Goal: Communication & Community: Answer question/provide support

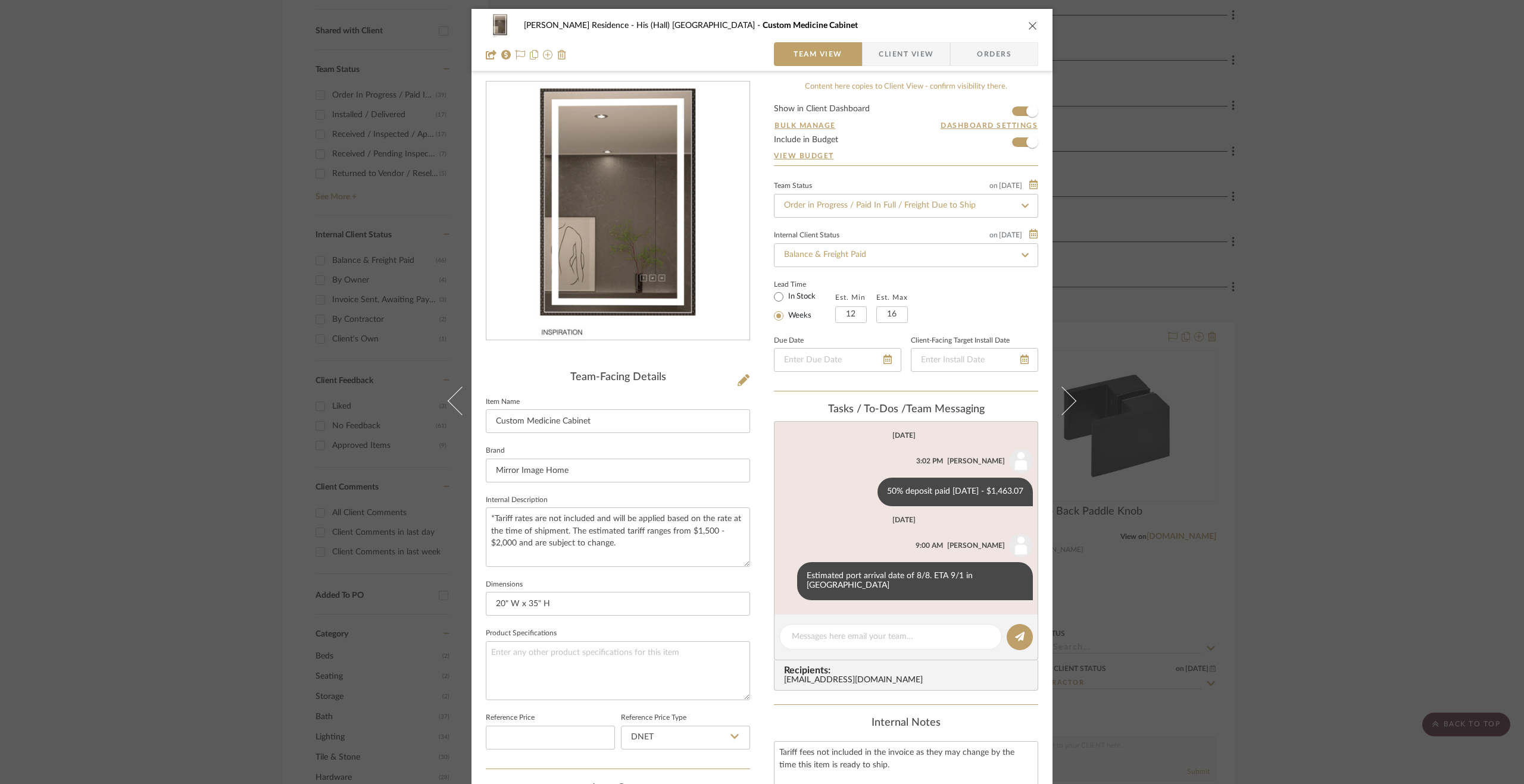
drag, startPoint x: 0, startPoint y: 0, endPoint x: 1200, endPoint y: 251, distance: 1226.0
click at [1192, 239] on div "[PERSON_NAME] Residence His (Hall) Bath Custom Medicine Cabinet Team View Clien…" at bounding box center [762, 392] width 1524 height 784
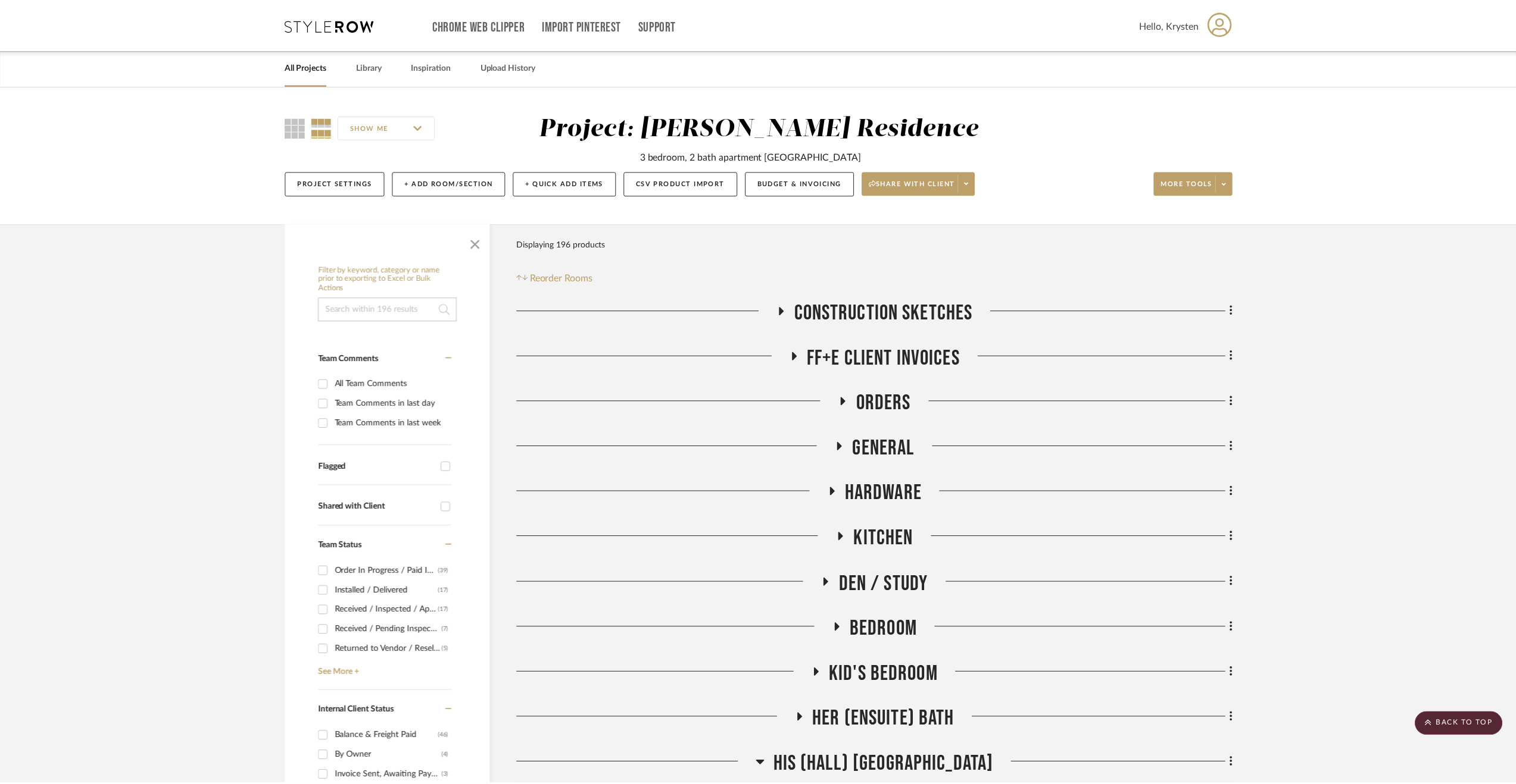
scroll to position [476, 0]
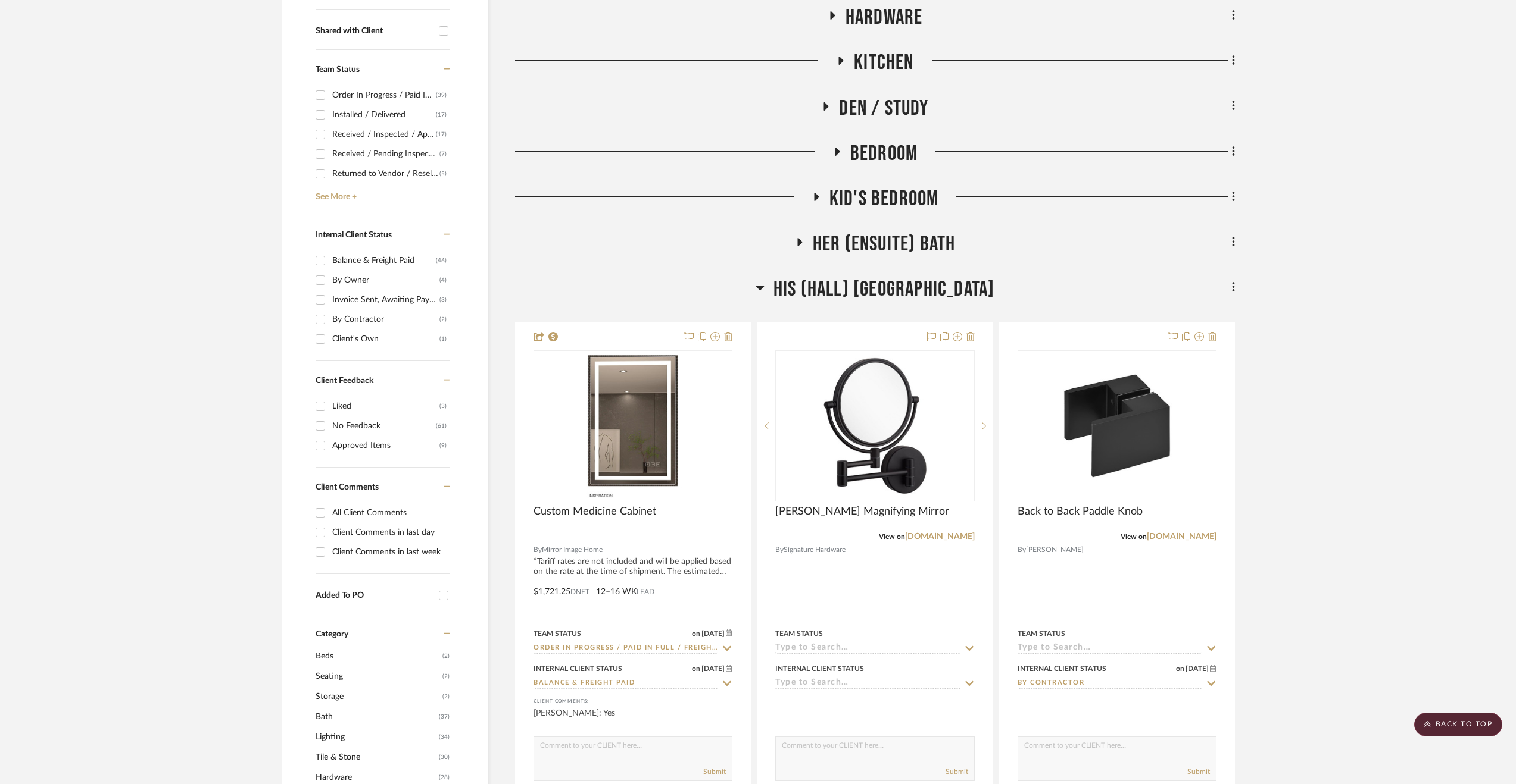
click at [918, 295] on span "His (Hall) [GEOGRAPHIC_DATA]" at bounding box center [884, 290] width 221 height 26
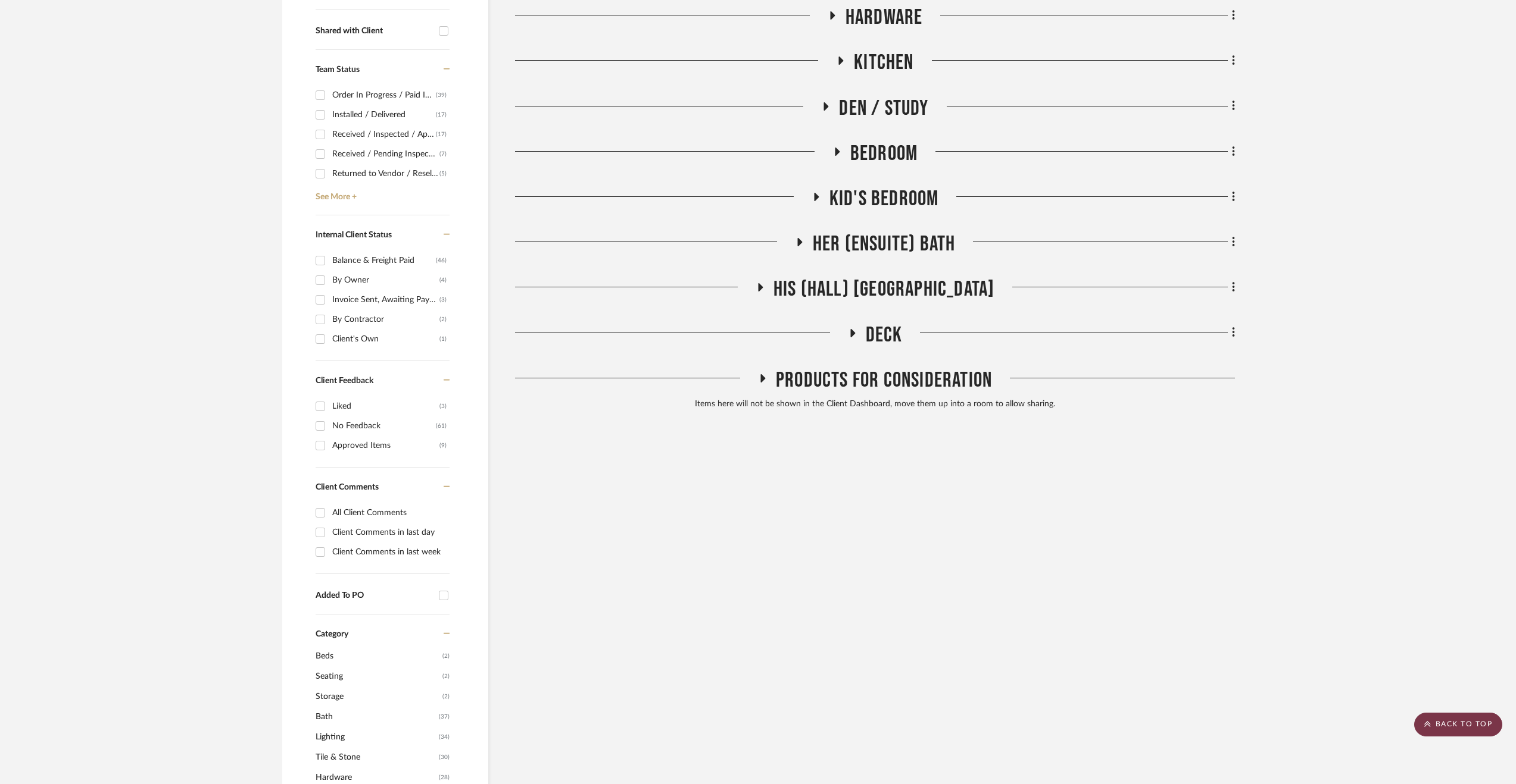
drag, startPoint x: 1474, startPoint y: 700, endPoint x: 1477, endPoint y: 715, distance: 15.3
click at [1475, 700] on project-details-page "SHOW ME Project: [PERSON_NAME] Residence 3 bedroom, 2 bath apartment reno Proje…" at bounding box center [758, 784] width 1516 height 2349
click at [1476, 726] on scroll-to-top-button "BACK TO TOP" at bounding box center [1458, 724] width 88 height 24
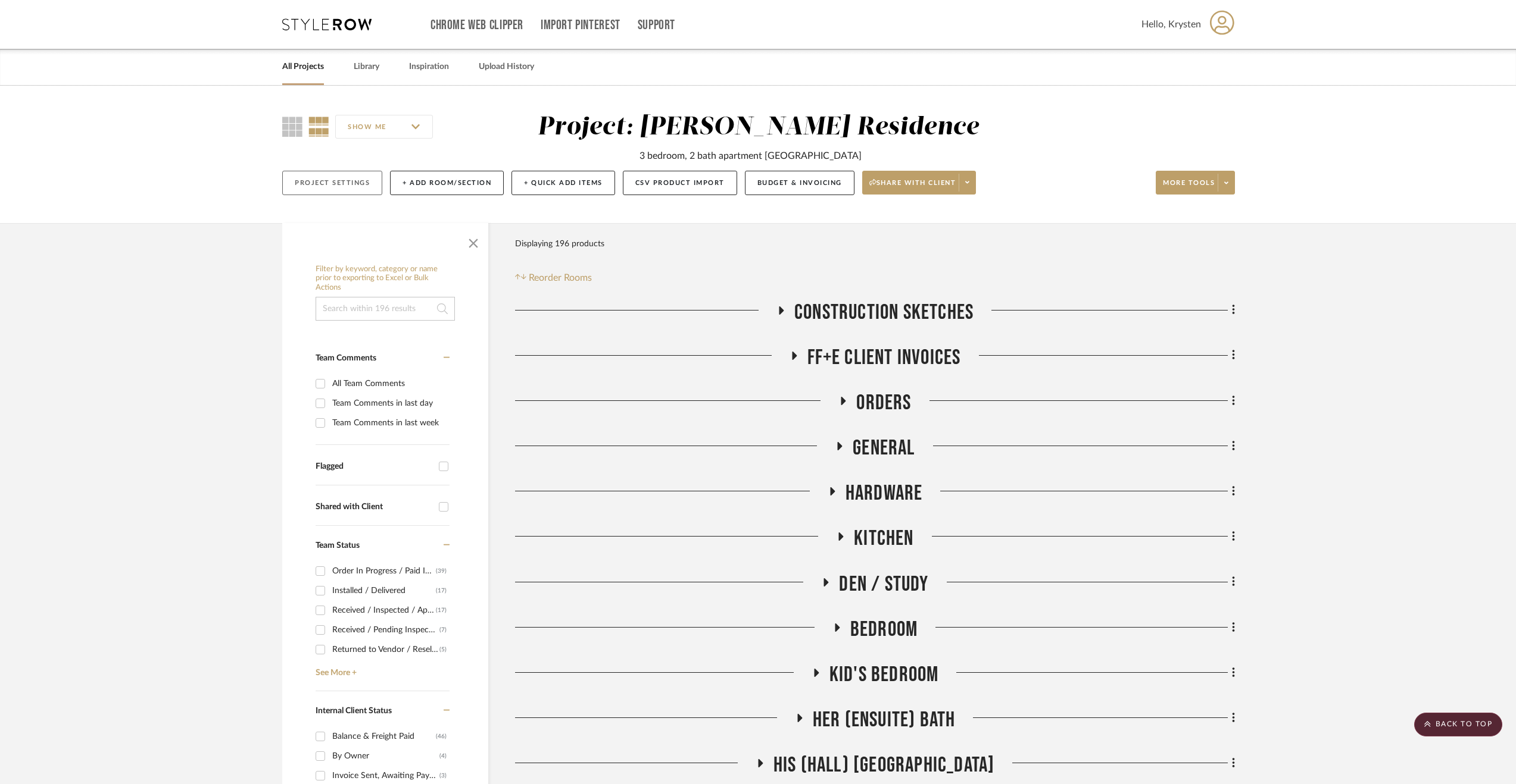
scroll to position [0, 0]
click at [297, 68] on link "All Projects" at bounding box center [303, 67] width 41 height 16
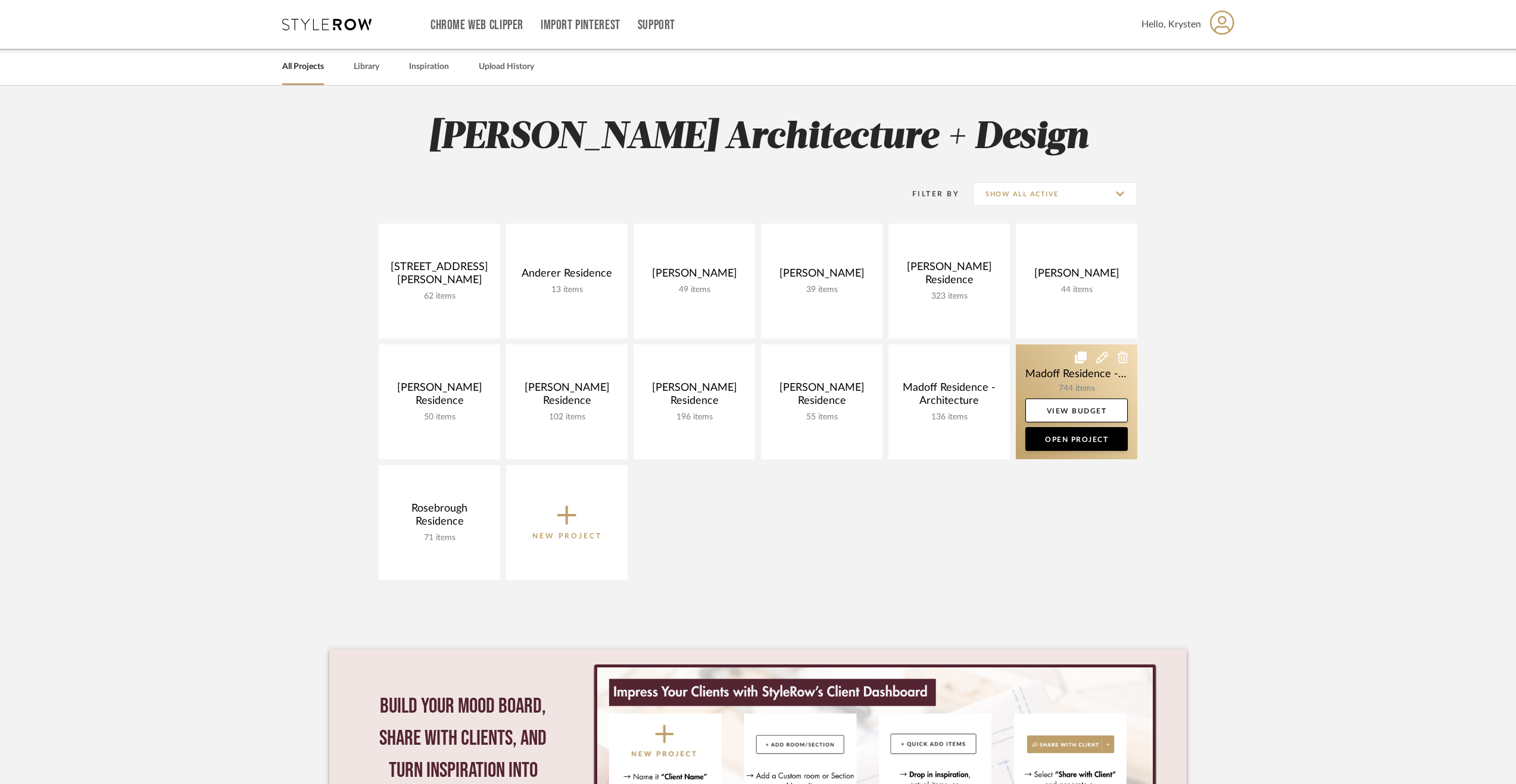
click at [1062, 368] on link at bounding box center [1076, 401] width 121 height 115
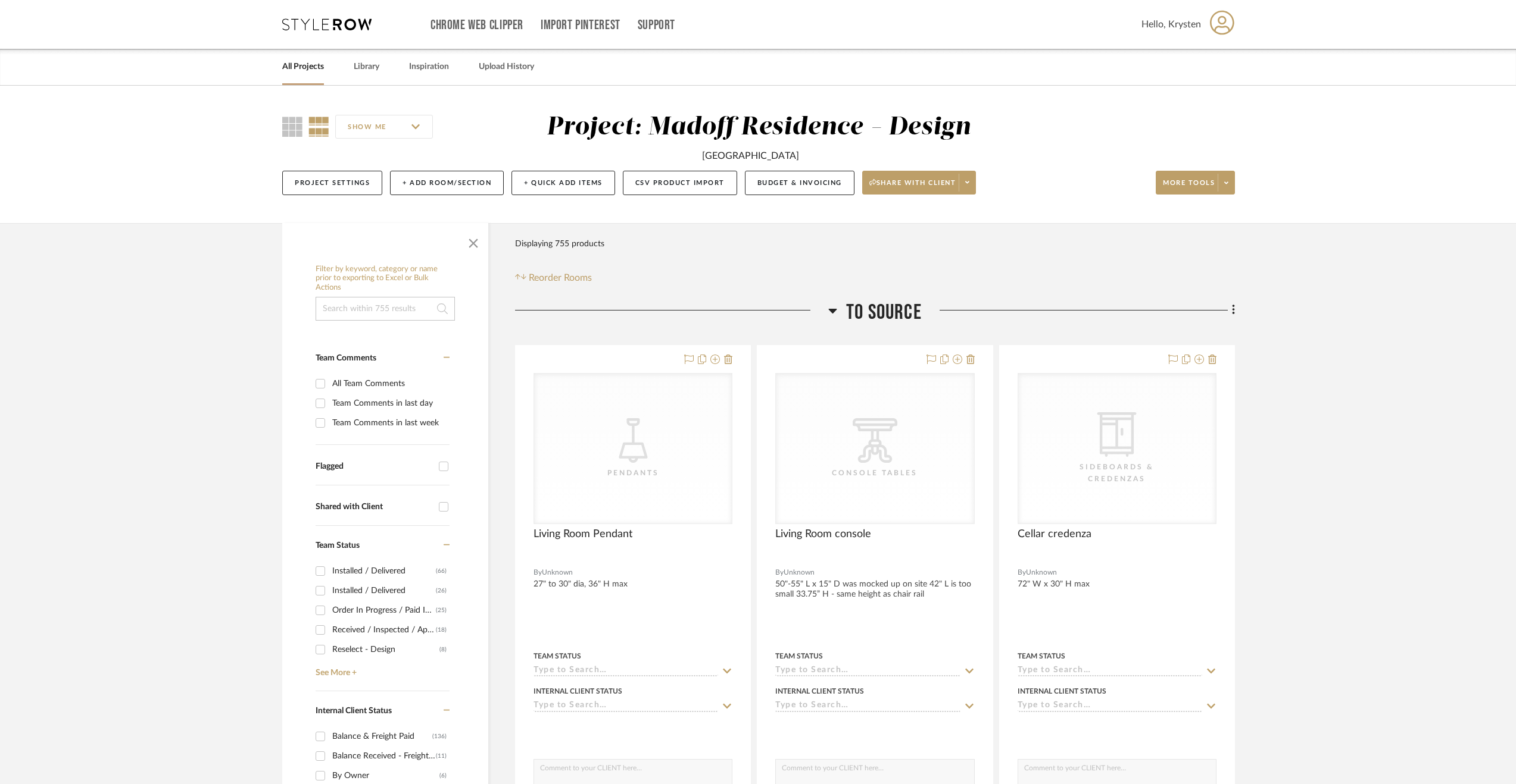
click at [867, 308] on span "To Source" at bounding box center [884, 313] width 75 height 26
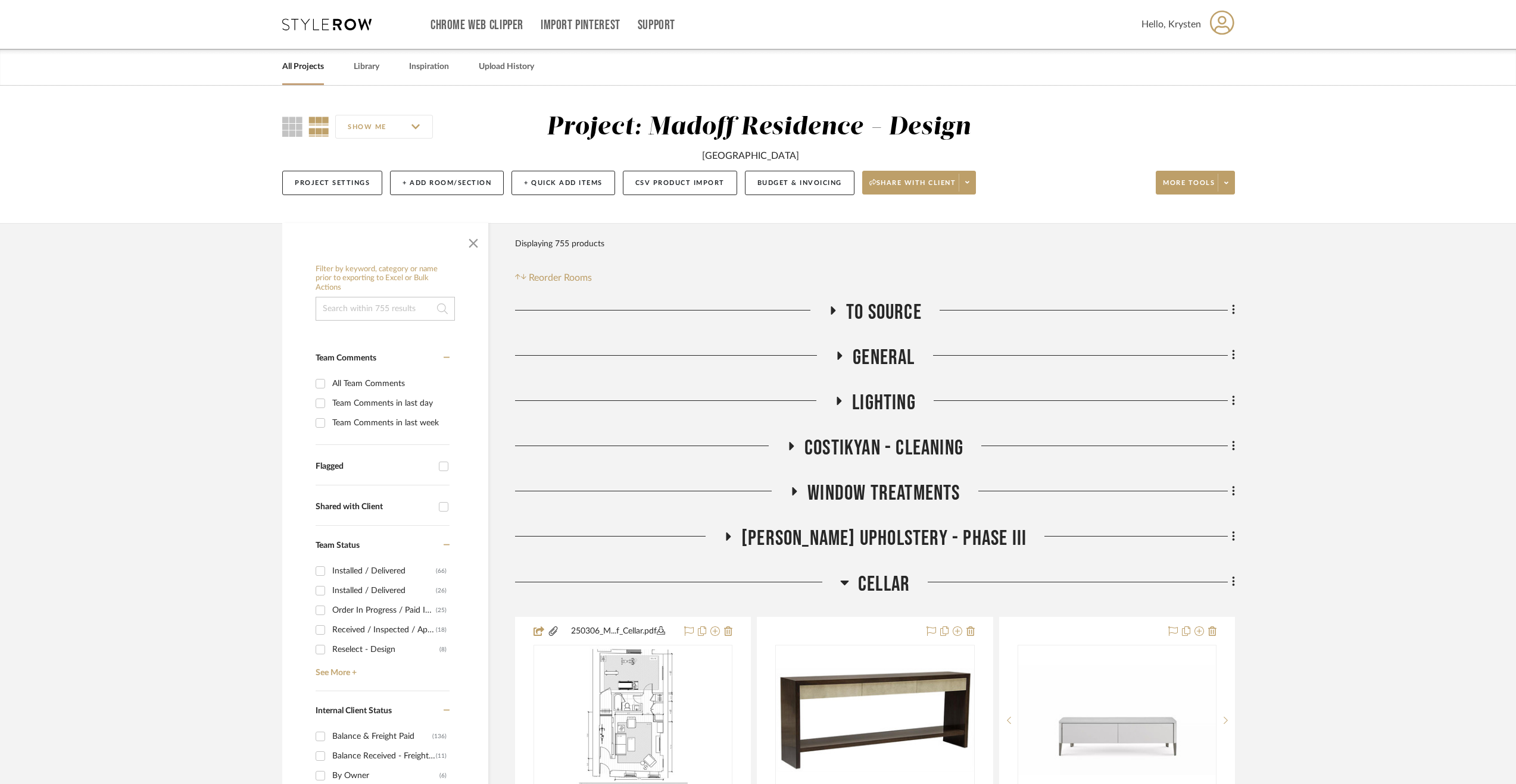
scroll to position [238, 0]
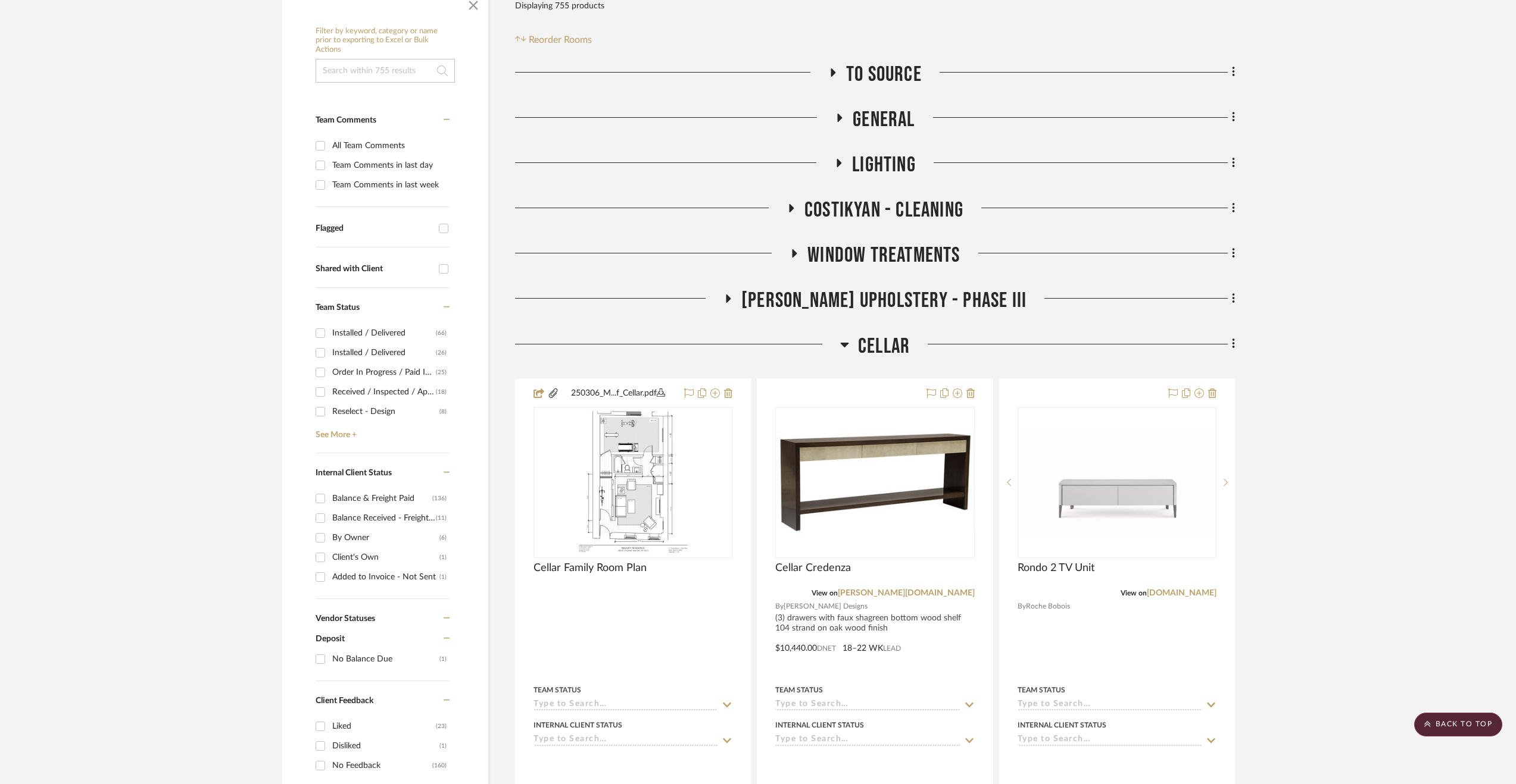
click at [882, 342] on span "Cellar" at bounding box center [884, 347] width 52 height 26
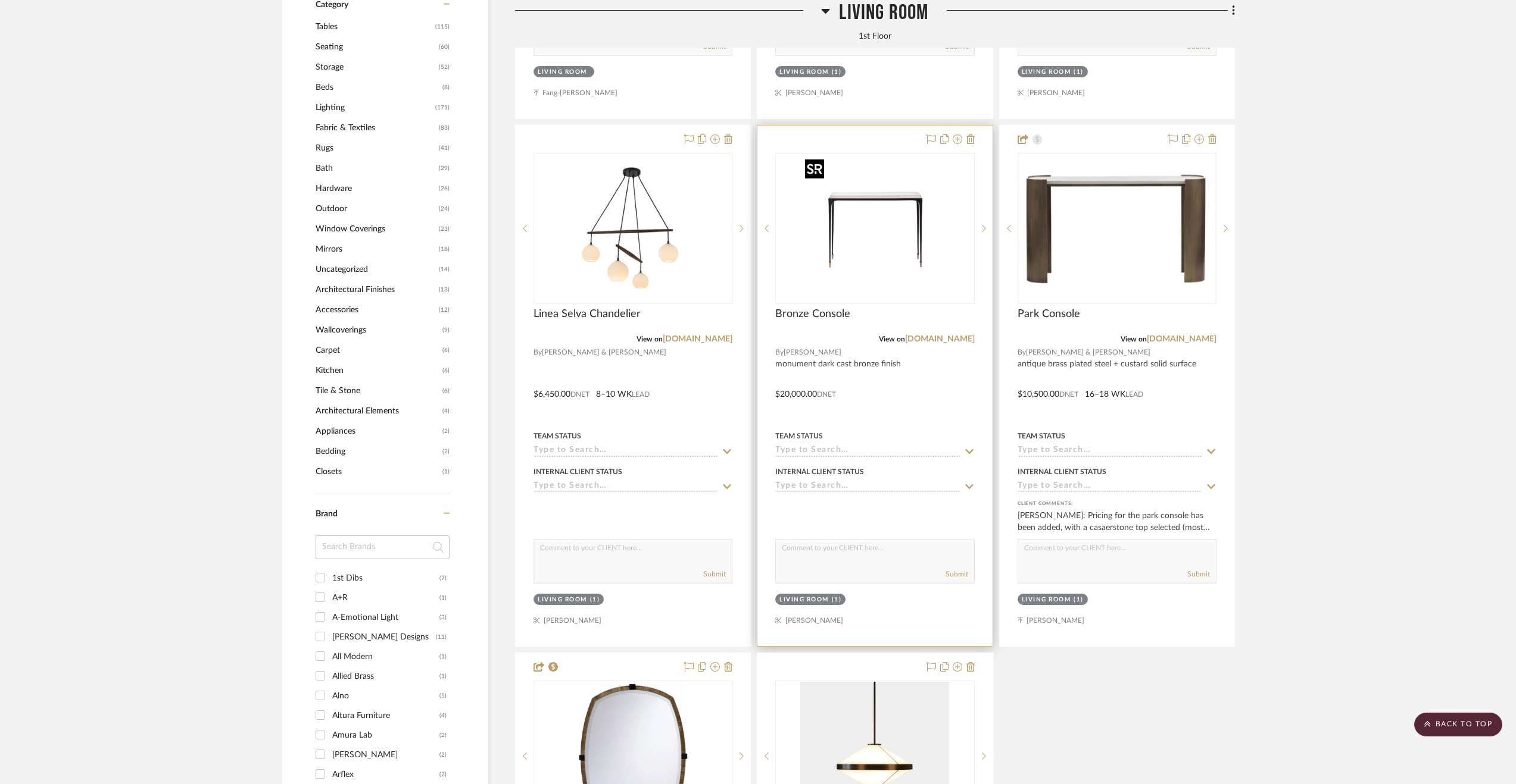
scroll to position [1309, 0]
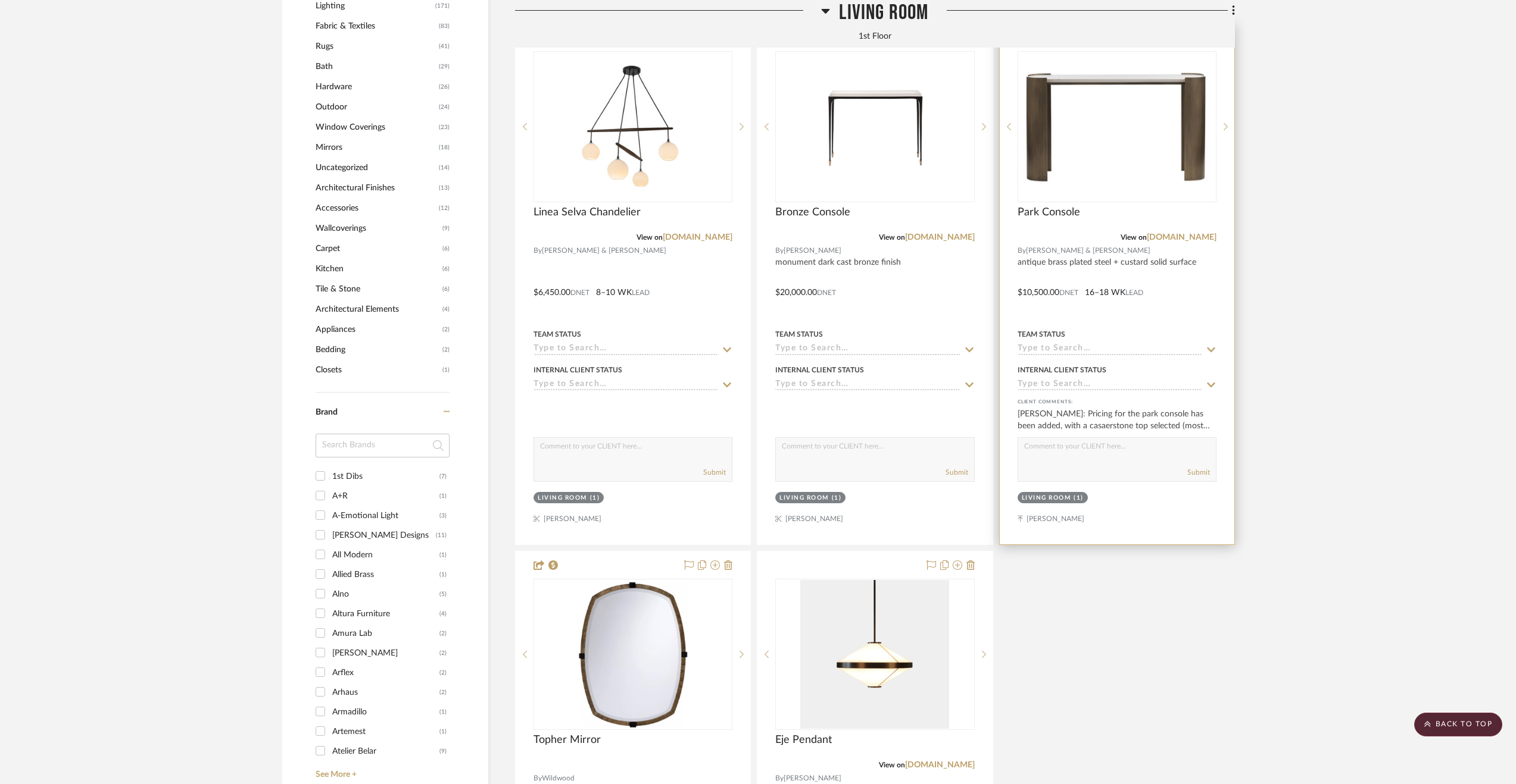
click at [1205, 300] on div at bounding box center [1117, 284] width 235 height 521
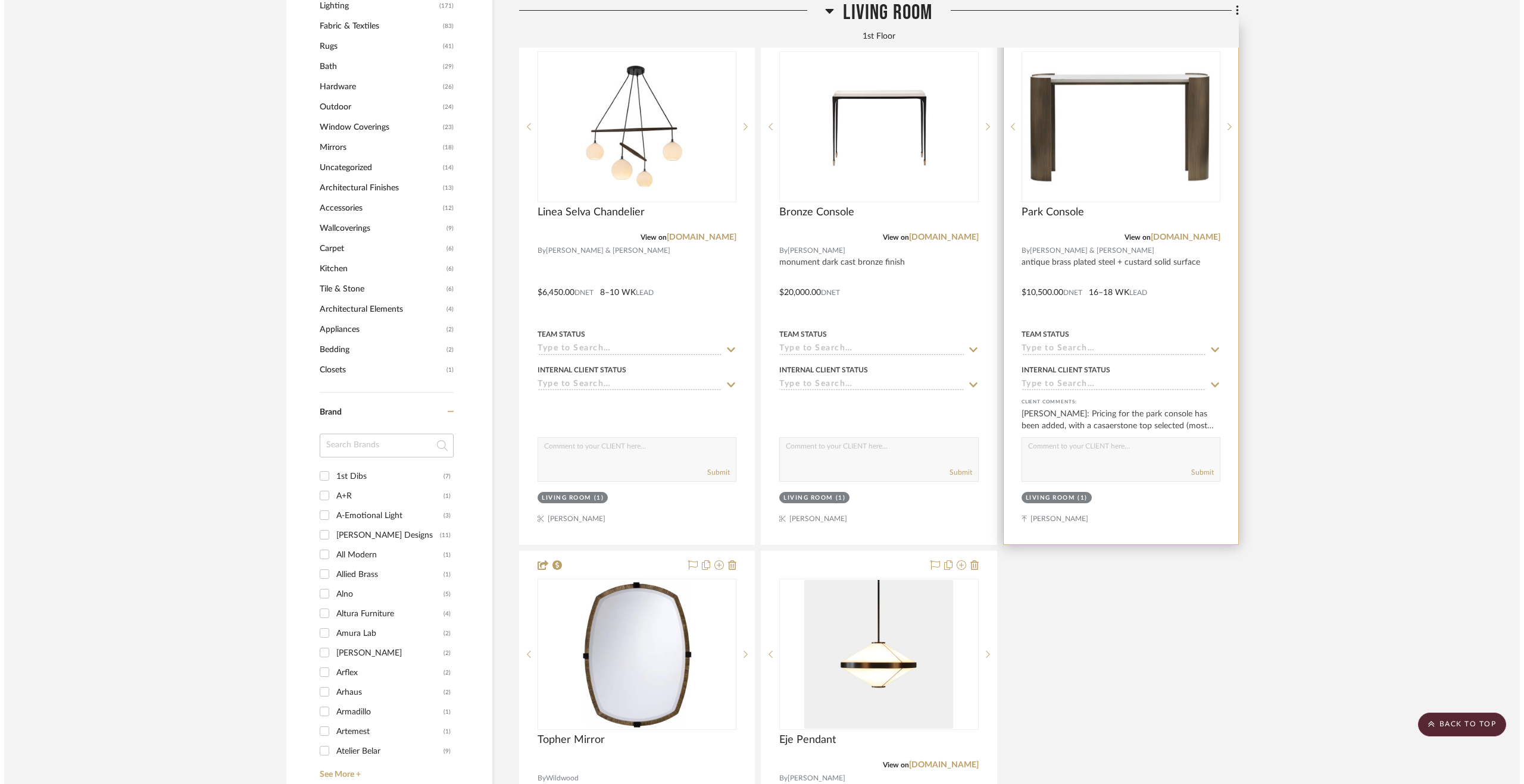
scroll to position [0, 0]
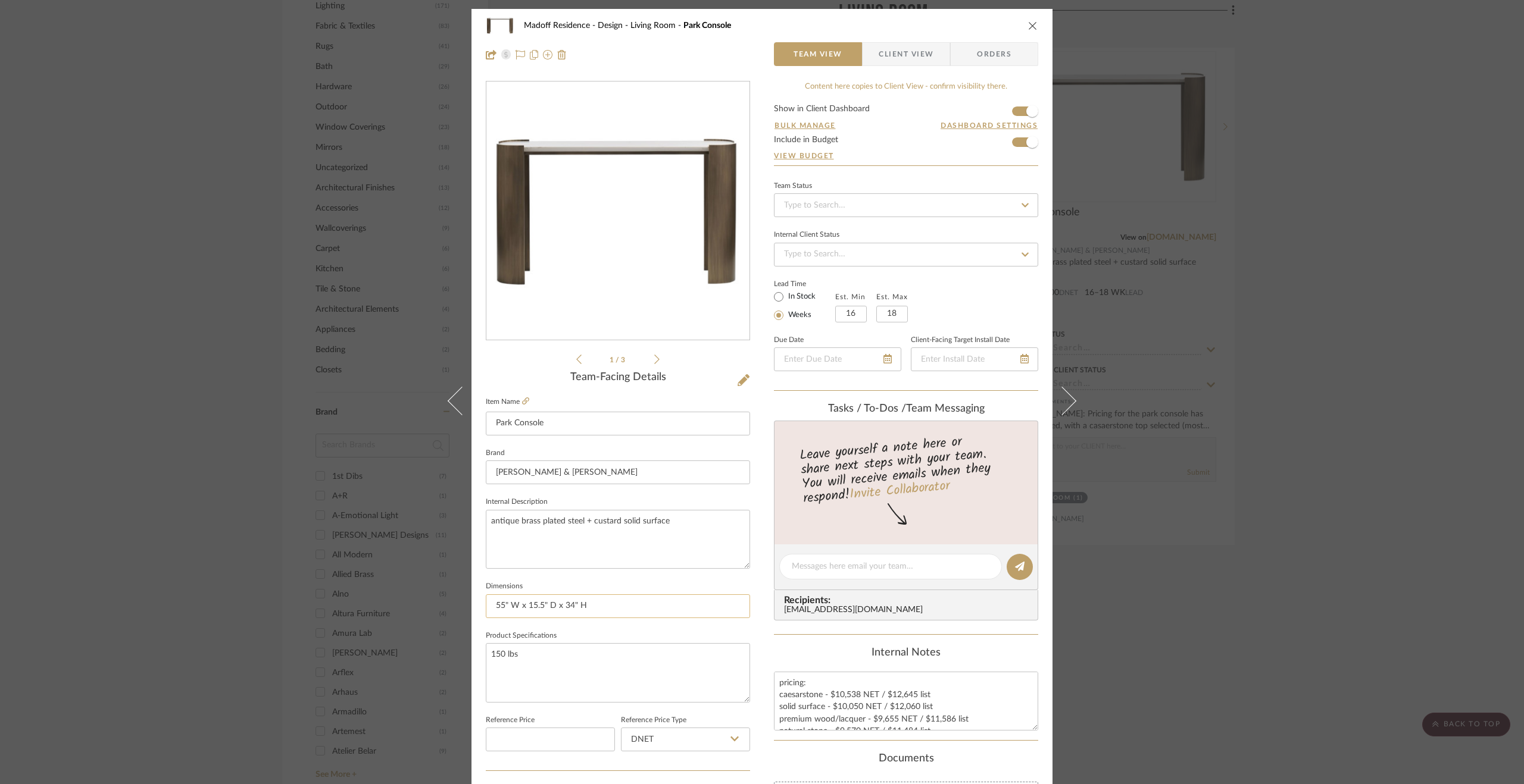
click at [563, 610] on input "55" W x 15.5" D x 34" H" at bounding box center [618, 606] width 265 height 24
type input "55" W x 15.5" D x 30" H"
click at [752, 431] on div "Madoff Residence - Design Living Room Park Console Team View Client View Orders…" at bounding box center [762, 558] width 581 height 1099
click at [649, 354] on li "1 / 3" at bounding box center [617, 359] width 73 height 14
click at [649, 354] on li "1 / 3" at bounding box center [617, 359] width 73 height 14
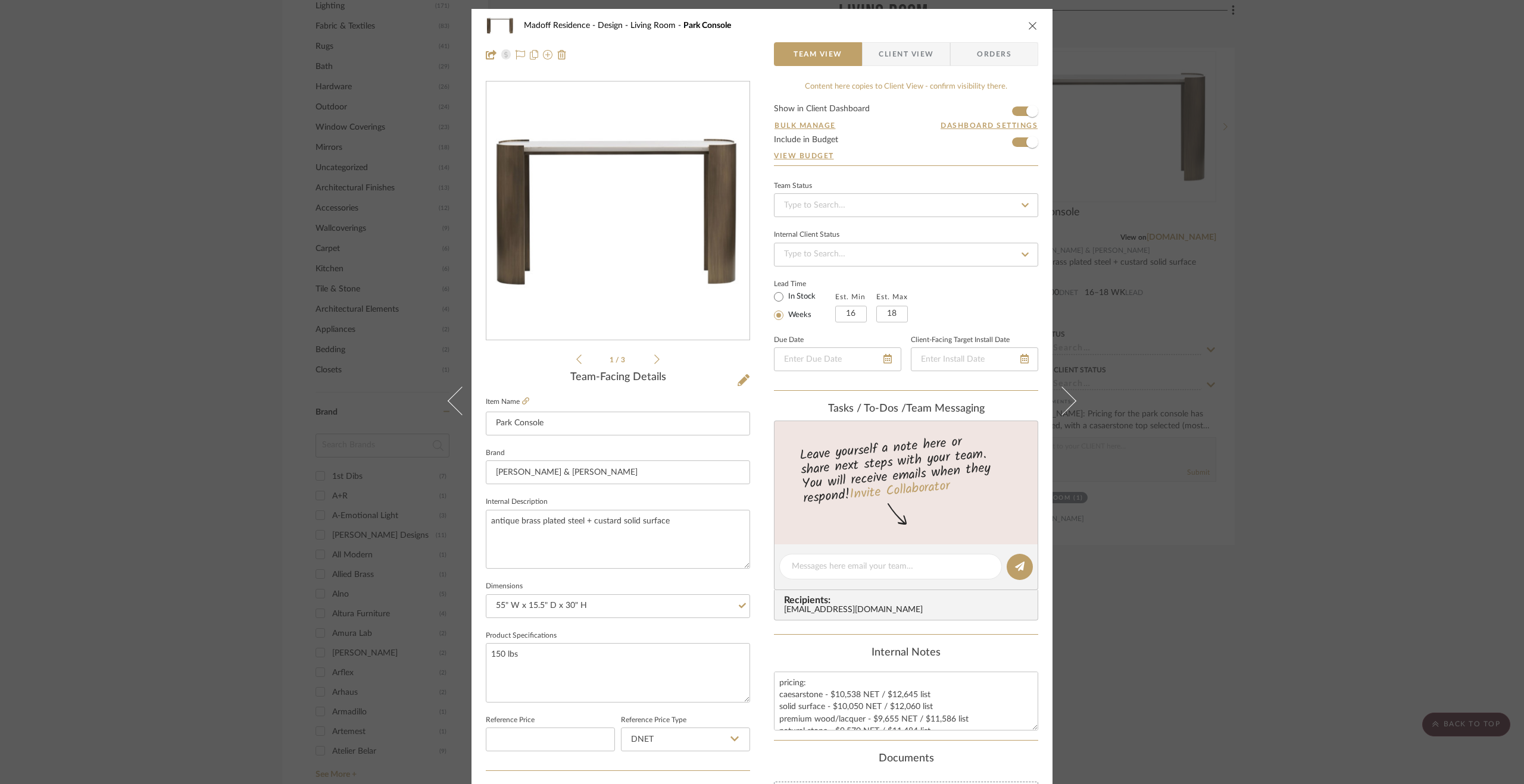
click at [654, 355] on icon at bounding box center [657, 359] width 5 height 11
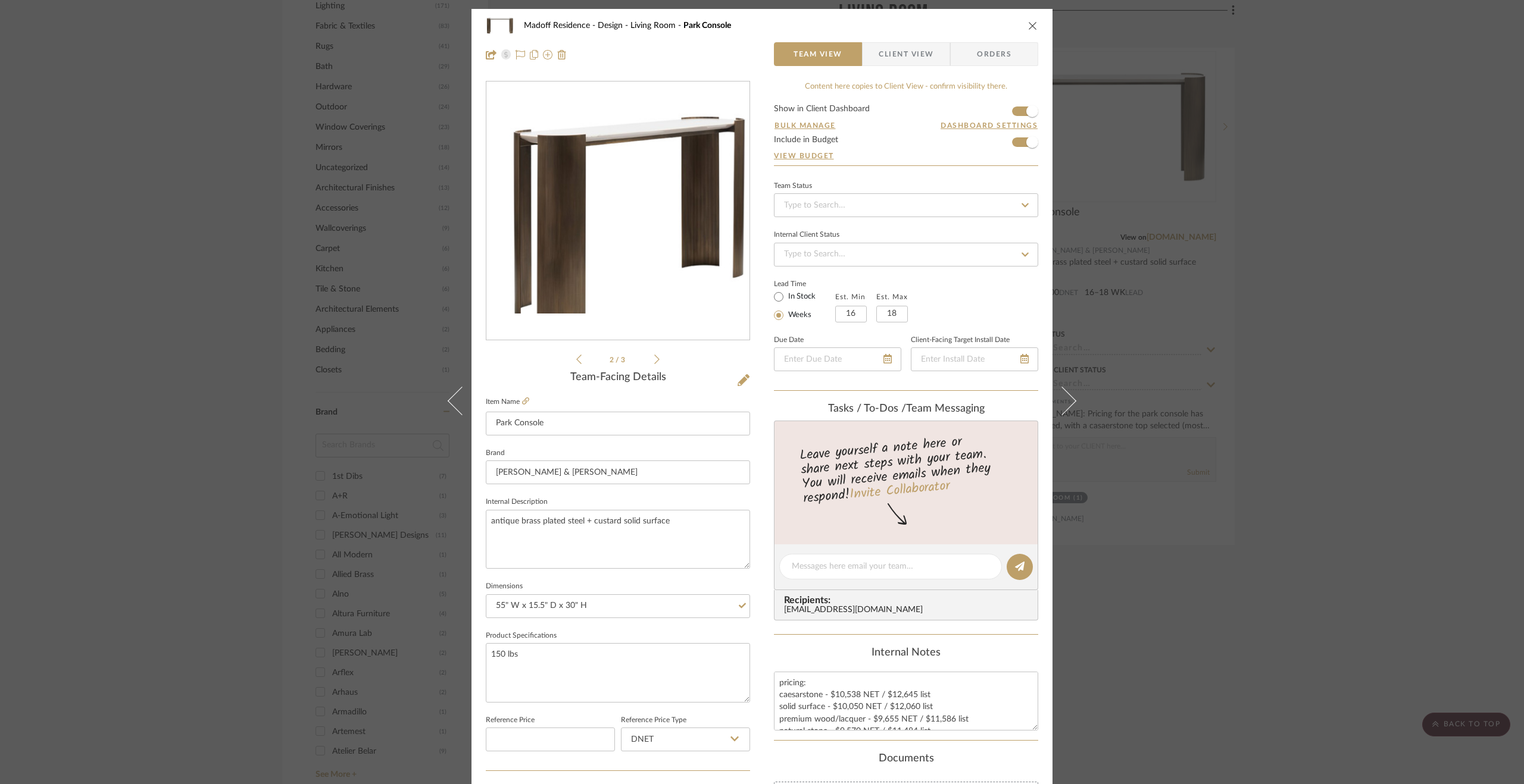
click at [654, 355] on icon at bounding box center [657, 359] width 5 height 11
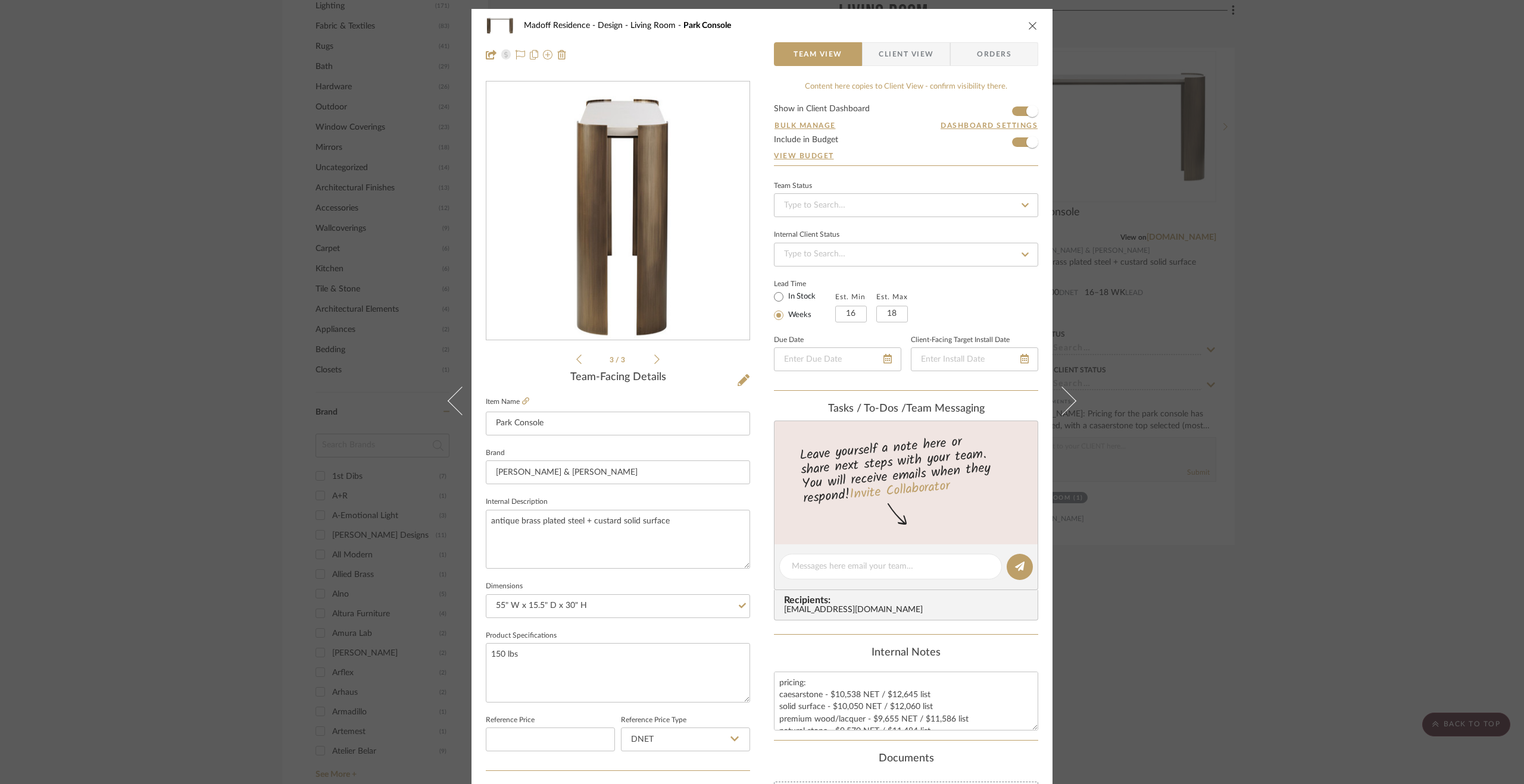
click at [654, 355] on icon at bounding box center [657, 359] width 5 height 11
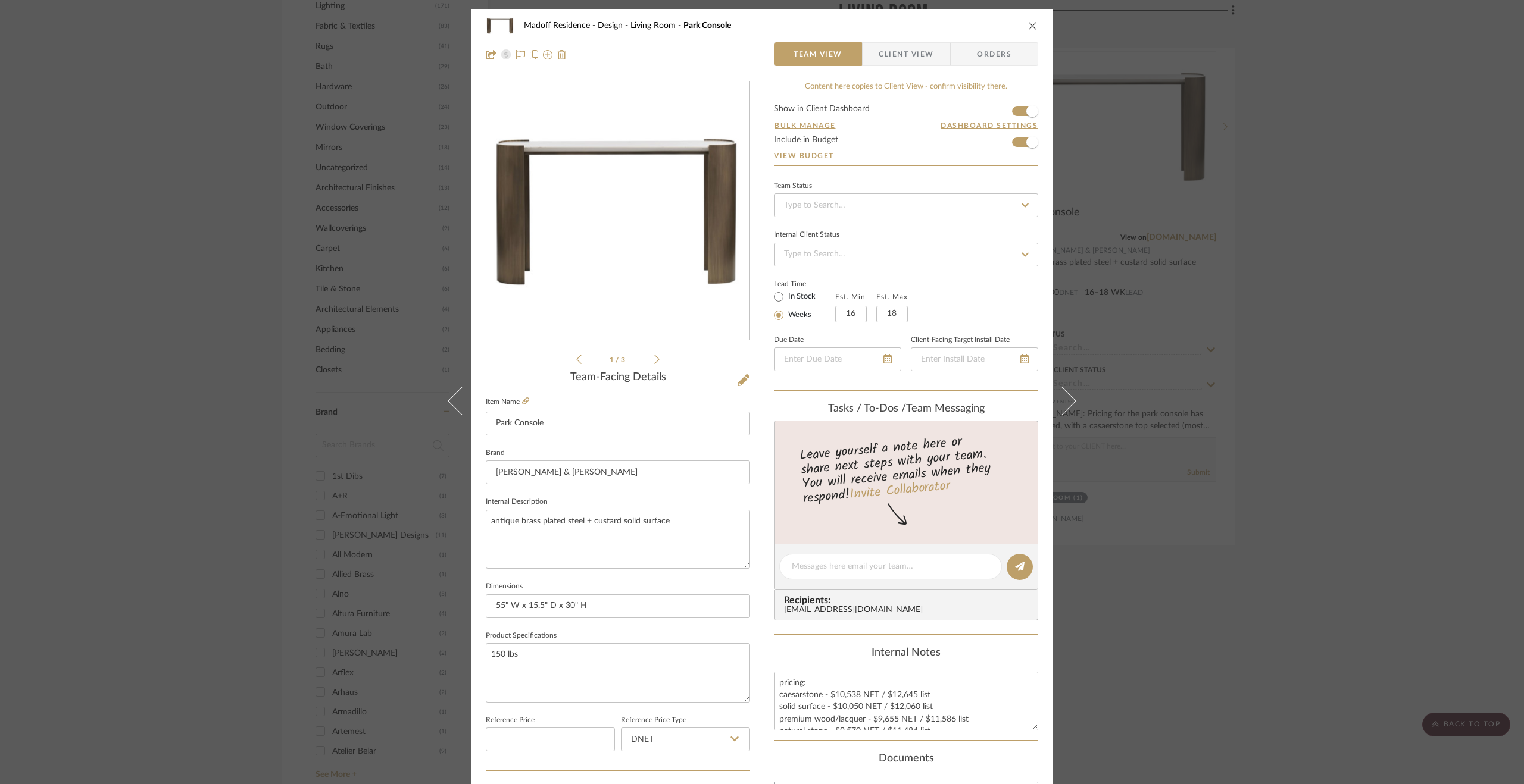
click at [654, 355] on icon at bounding box center [657, 359] width 5 height 11
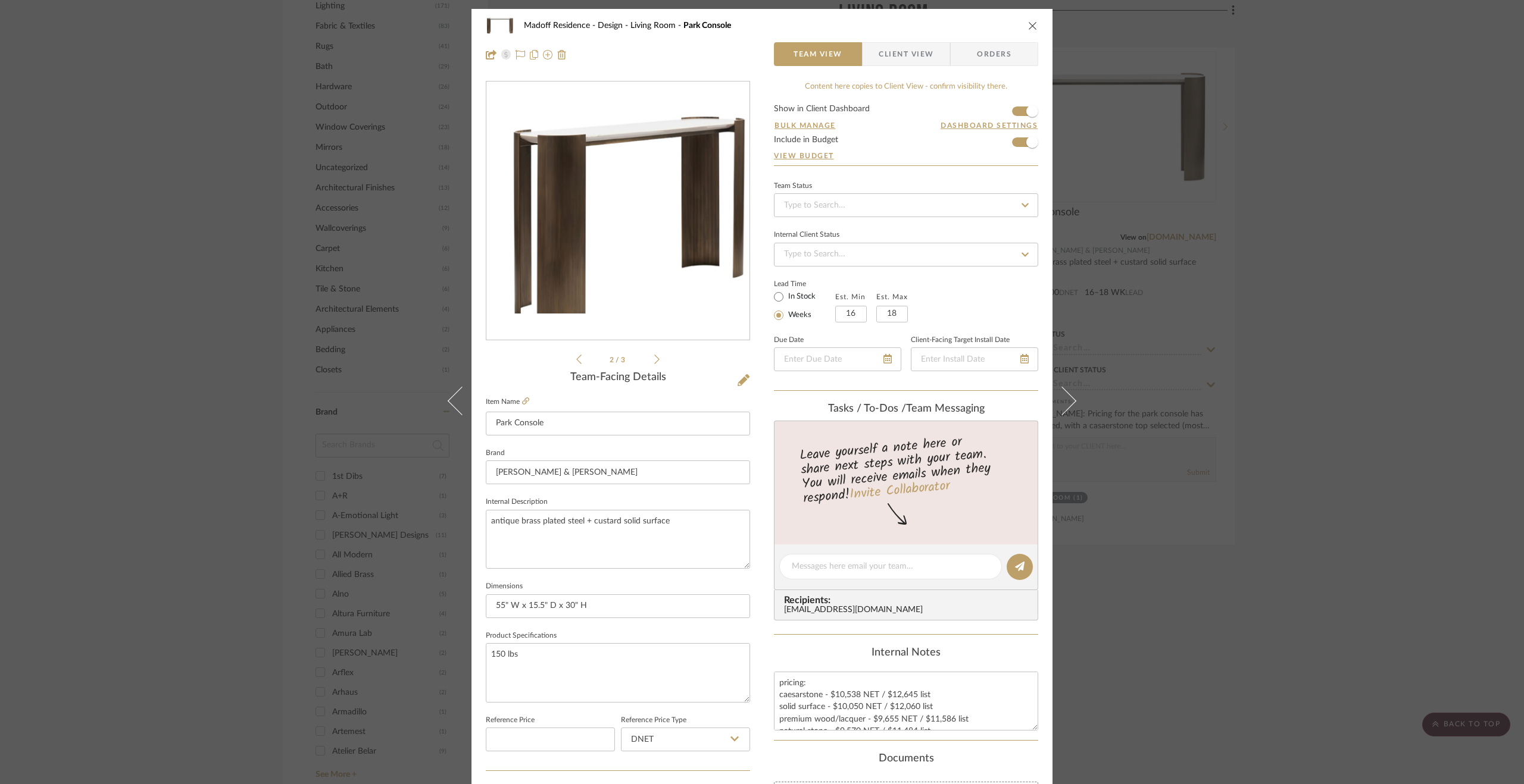
click at [654, 355] on icon at bounding box center [657, 359] width 5 height 11
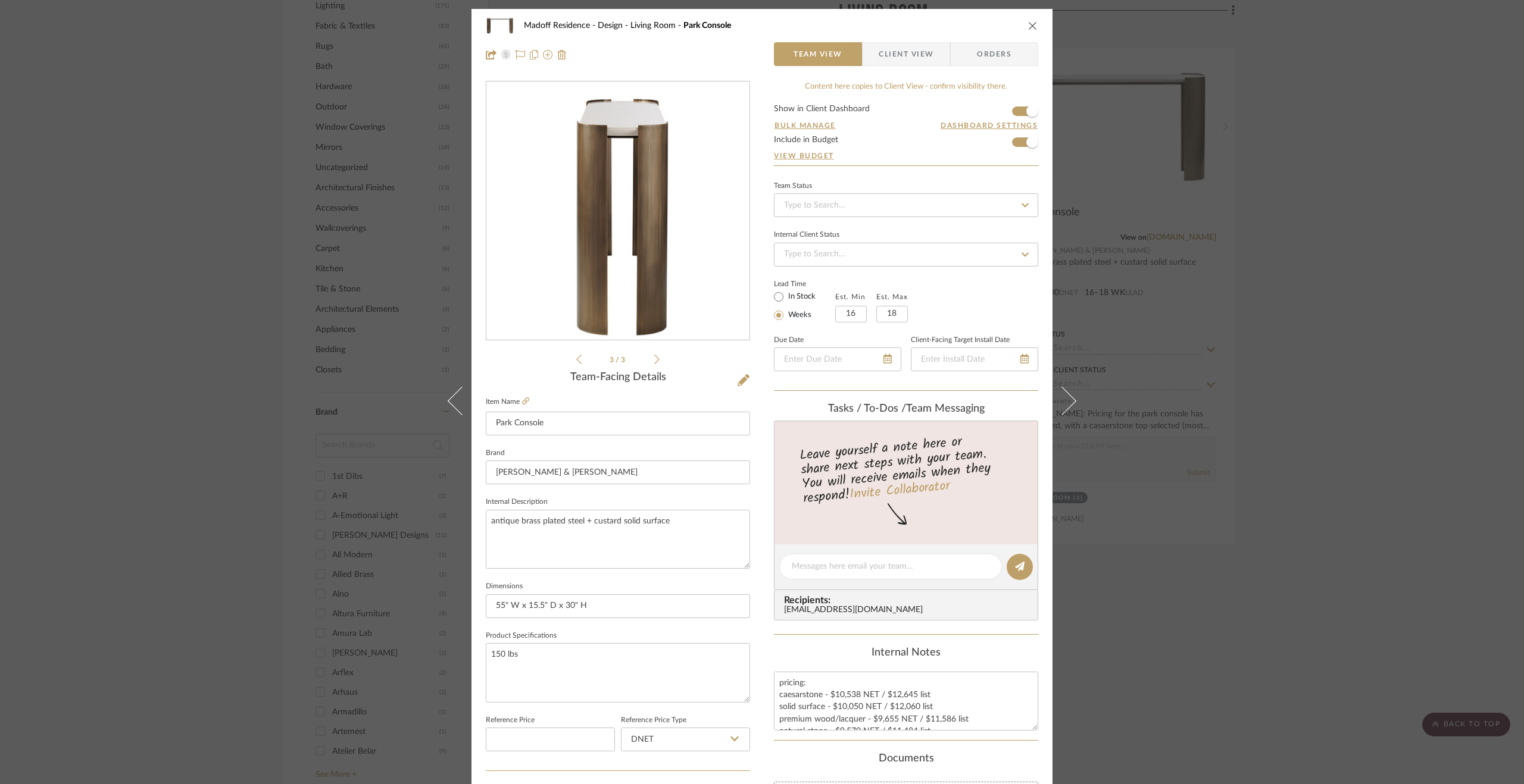
click at [654, 355] on icon at bounding box center [657, 359] width 5 height 11
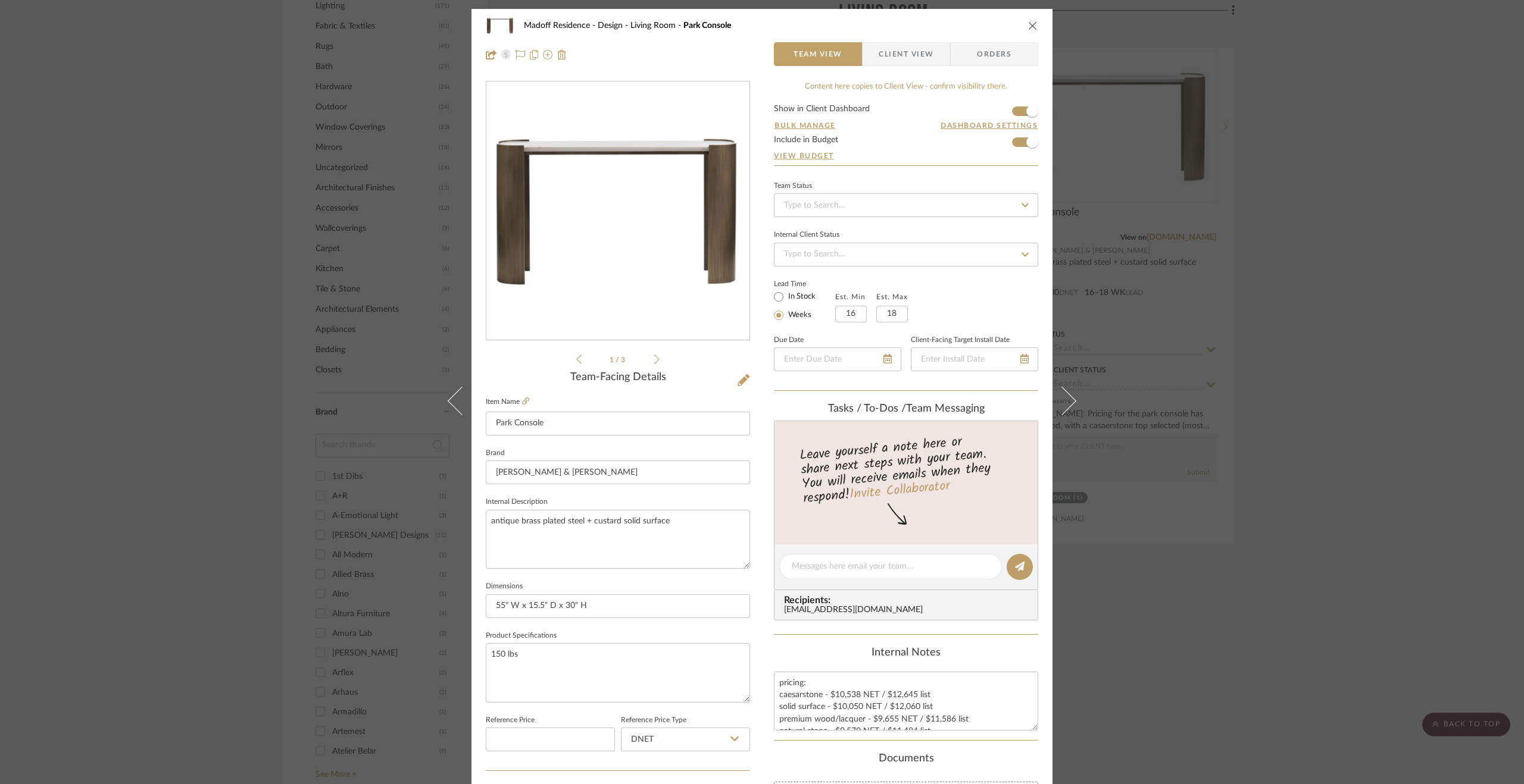
click at [1330, 515] on div "Madoff Residence - Design Living Room Park Console Team View Client View Orders…" at bounding box center [762, 392] width 1524 height 784
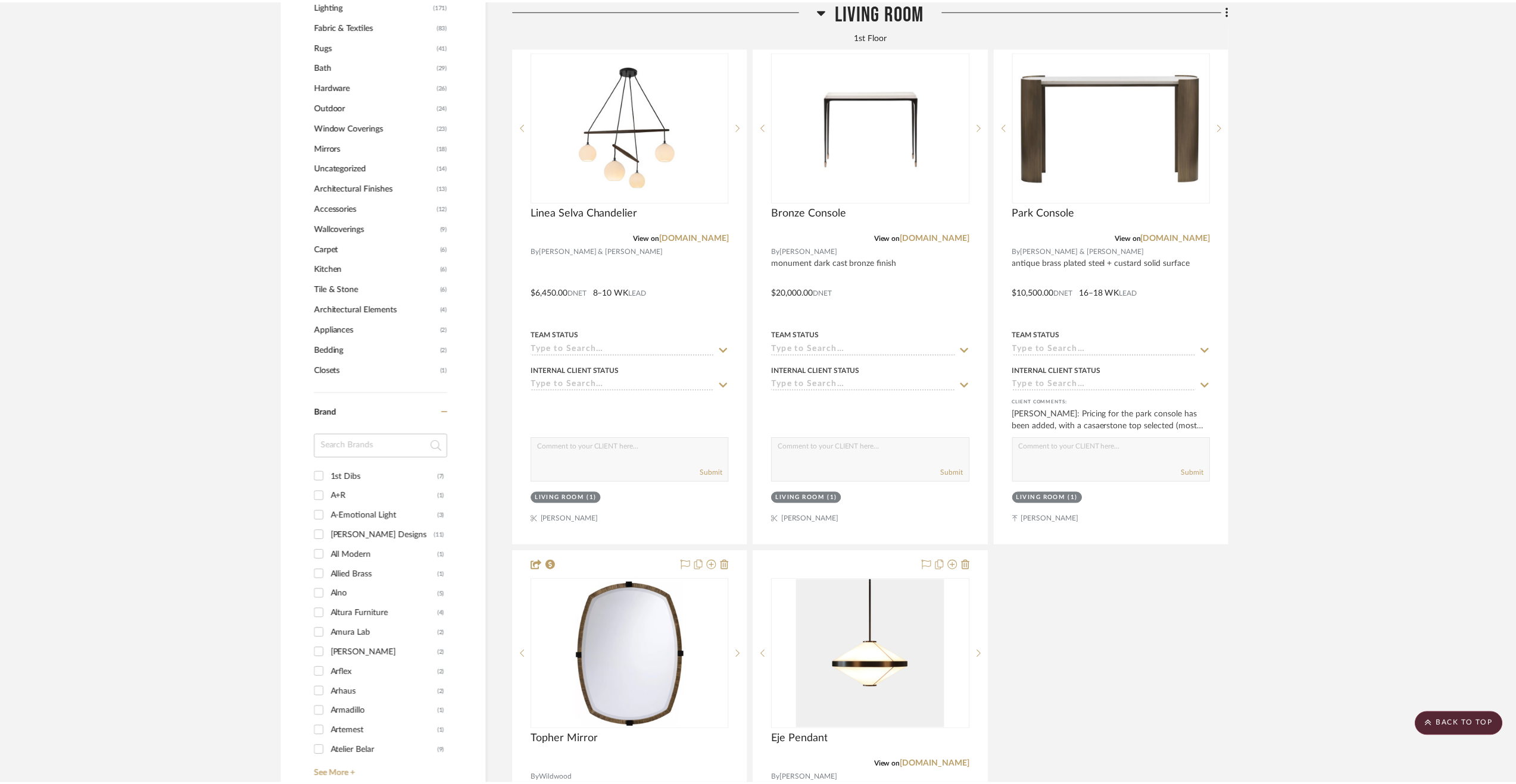
scroll to position [1309, 0]
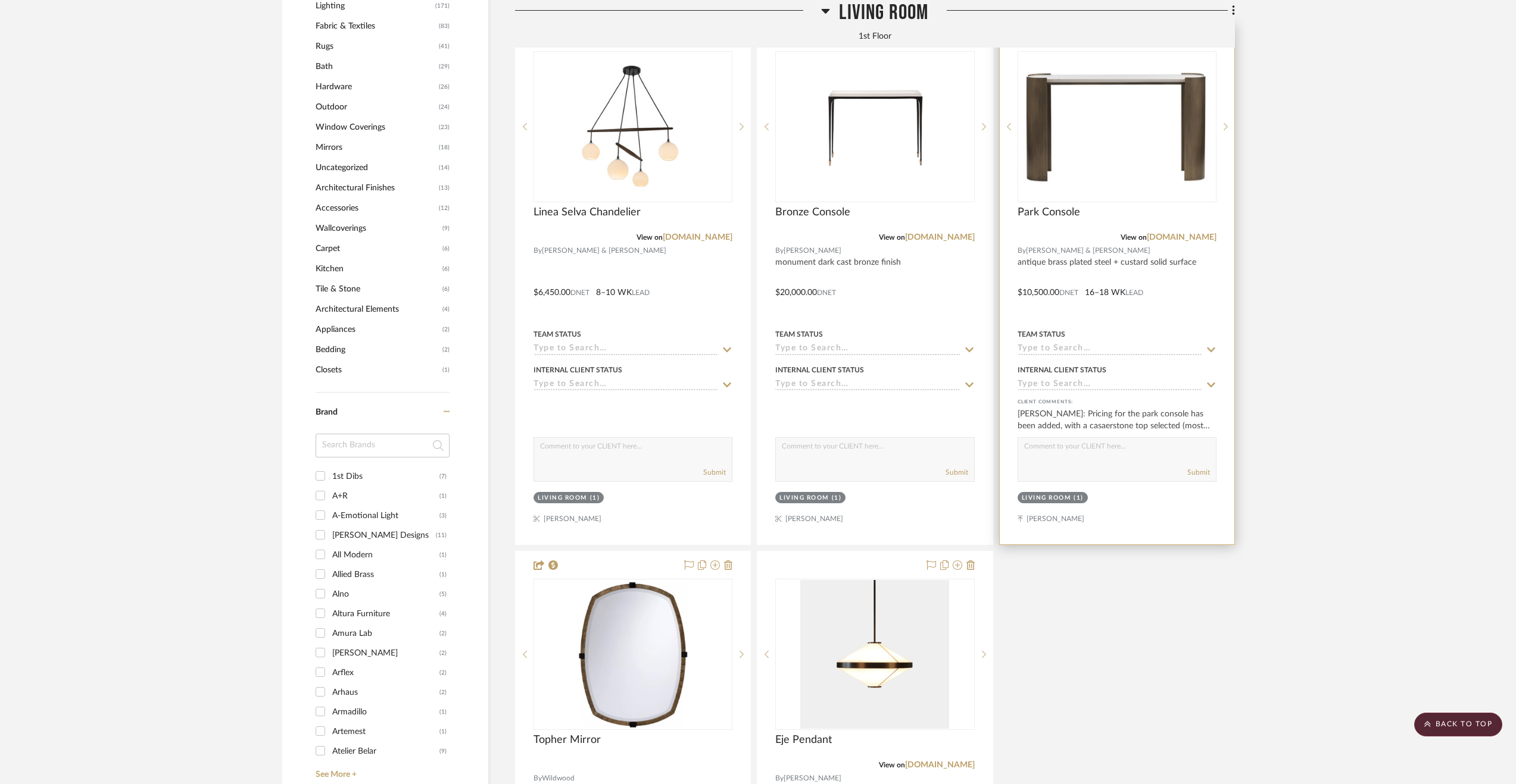
click at [1204, 297] on div at bounding box center [1117, 284] width 235 height 521
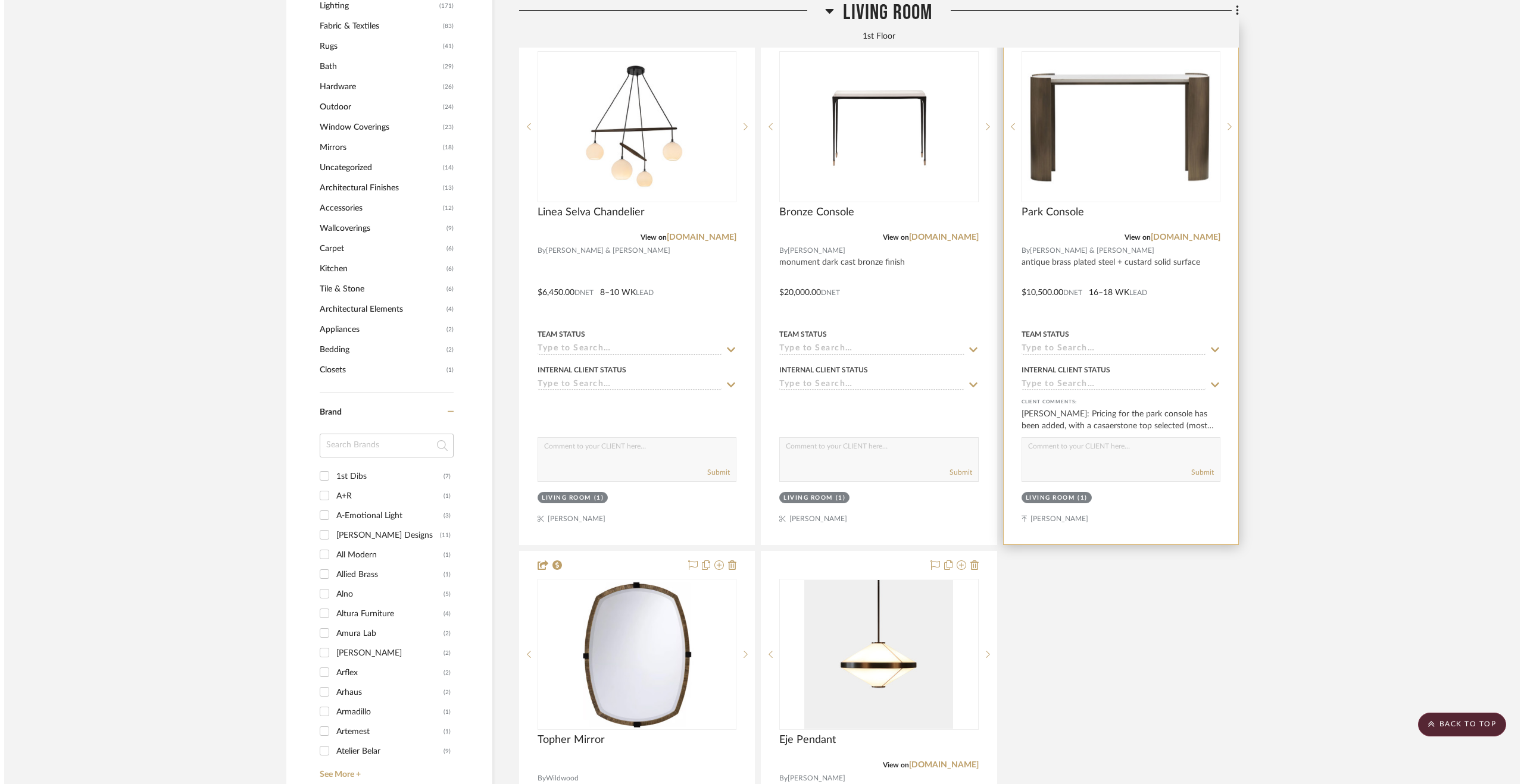
scroll to position [0, 0]
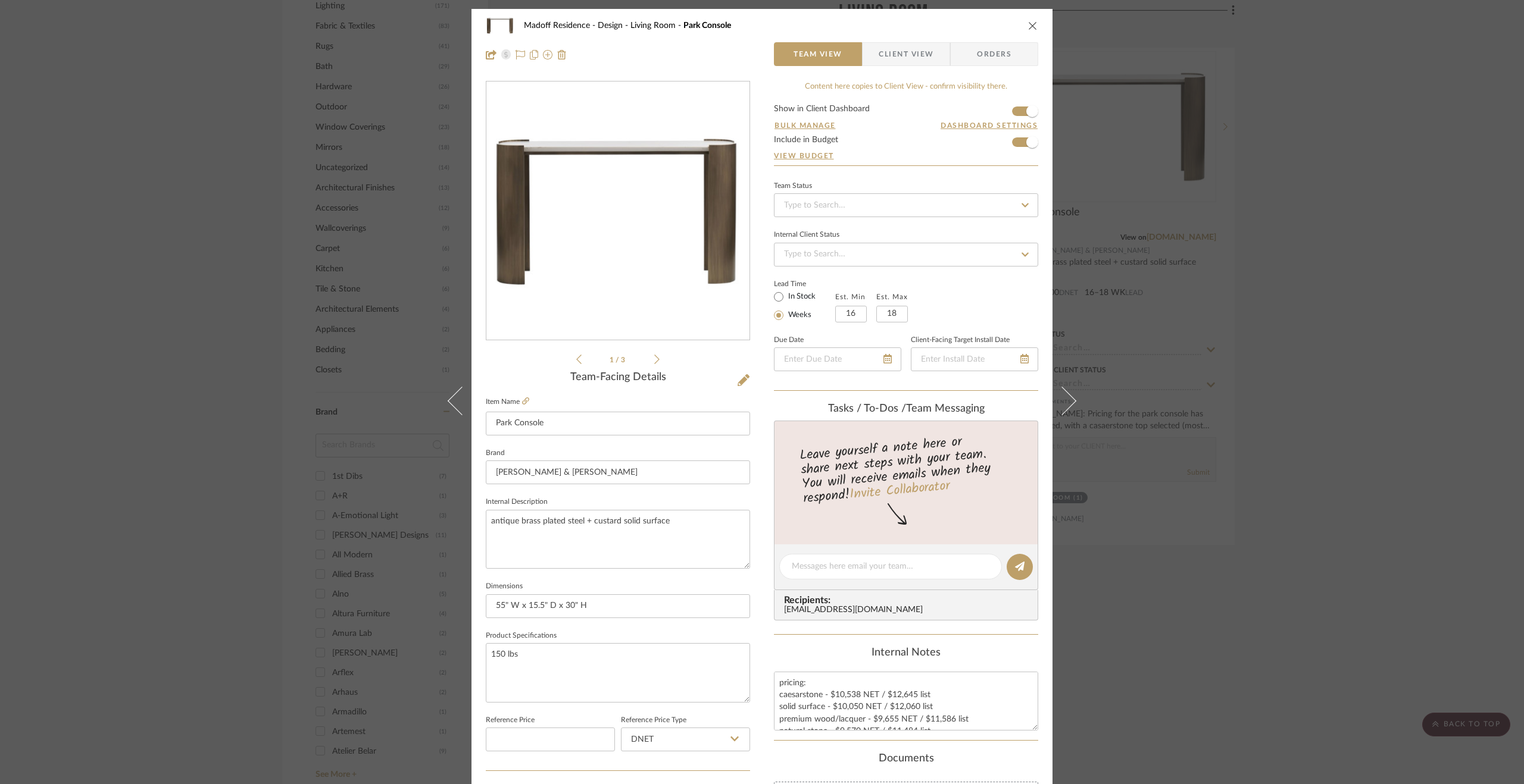
click at [647, 361] on li "1 / 3" at bounding box center [617, 359] width 73 height 14
click at [654, 361] on icon at bounding box center [657, 359] width 5 height 11
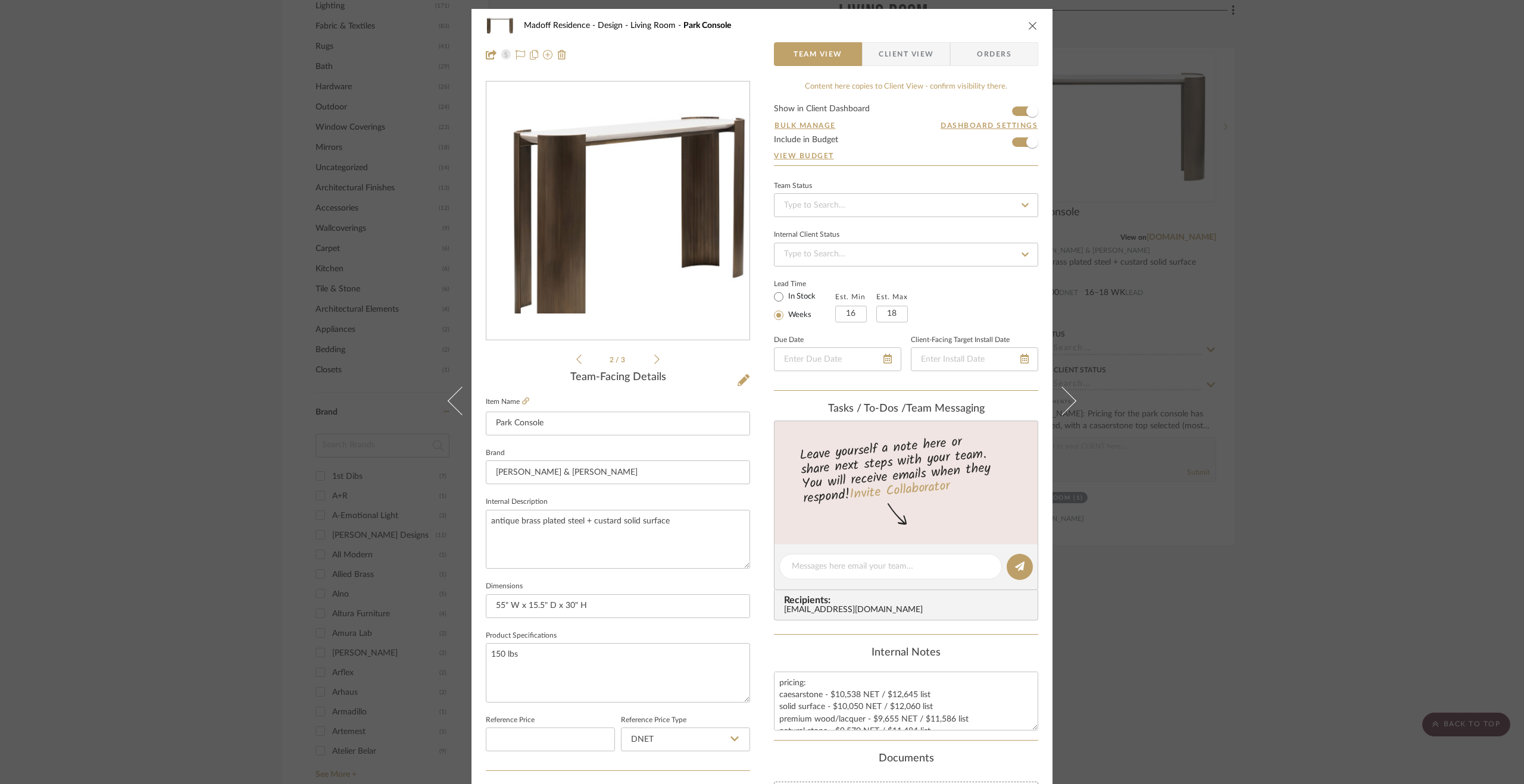
click at [656, 358] on div "2 / 3" at bounding box center [618, 223] width 265 height 286
click at [654, 357] on icon at bounding box center [657, 359] width 5 height 11
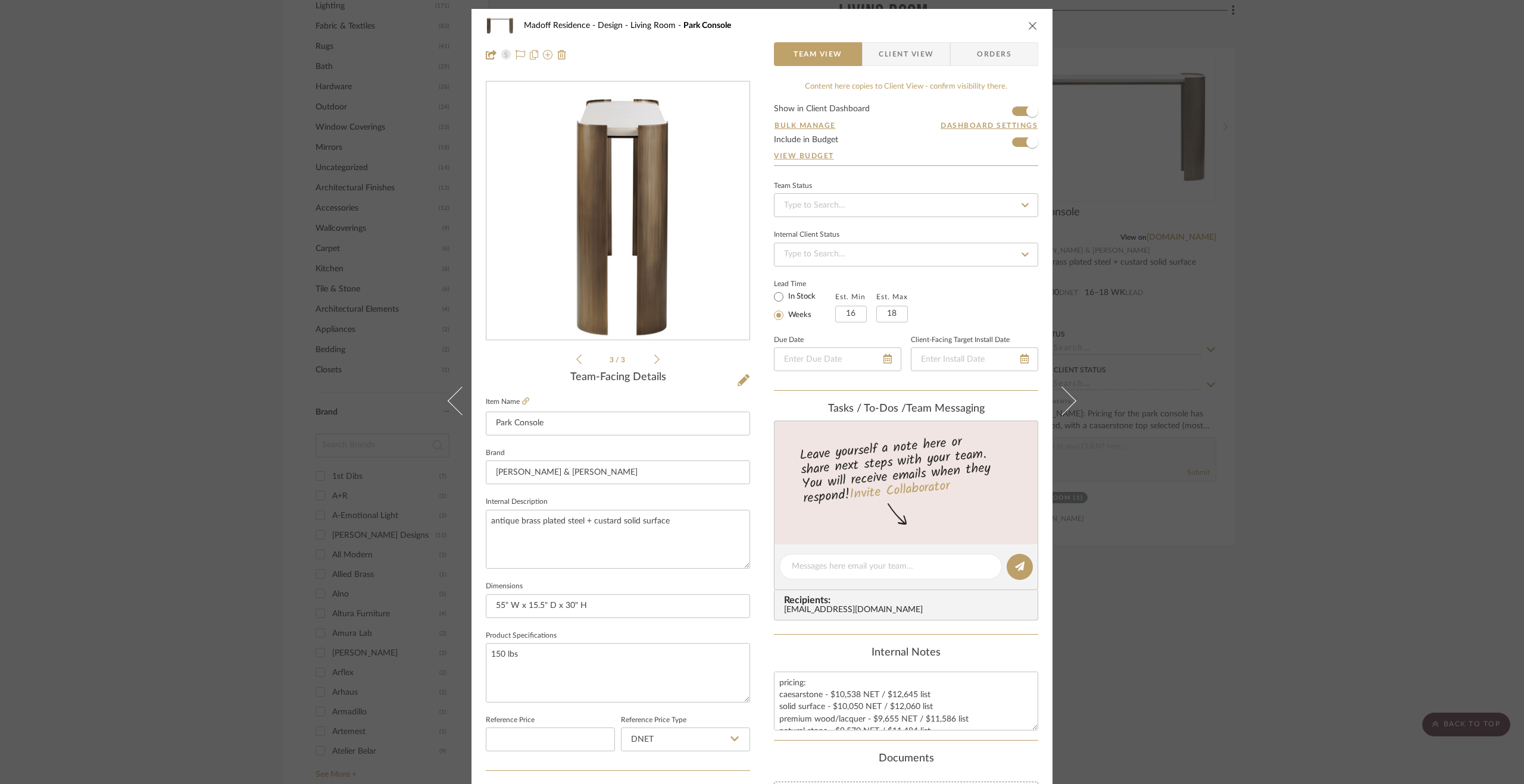
click at [1368, 385] on div "Madoff Residence - Design Living Room Park Console Team View Client View Orders…" at bounding box center [762, 392] width 1524 height 784
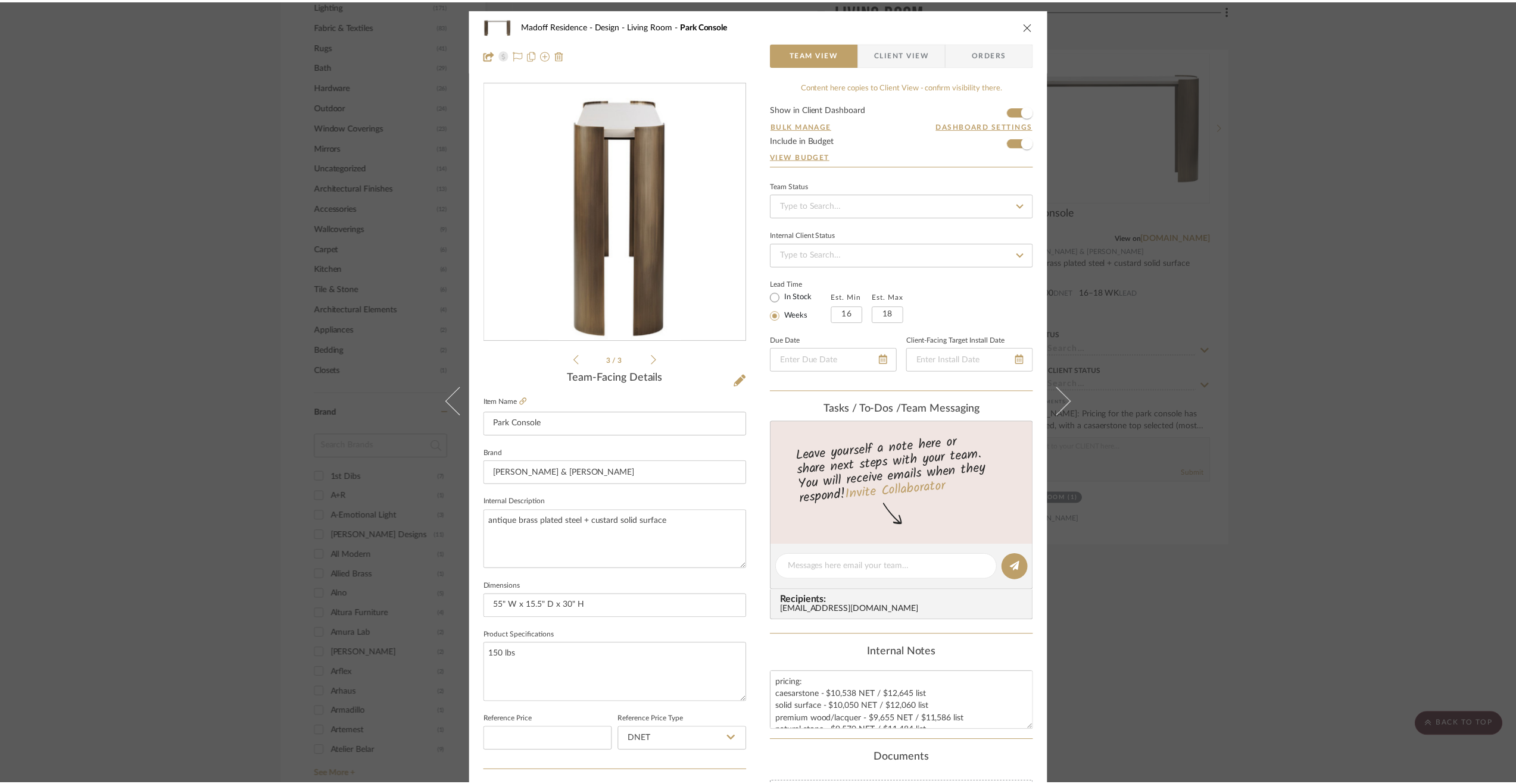
scroll to position [1309, 0]
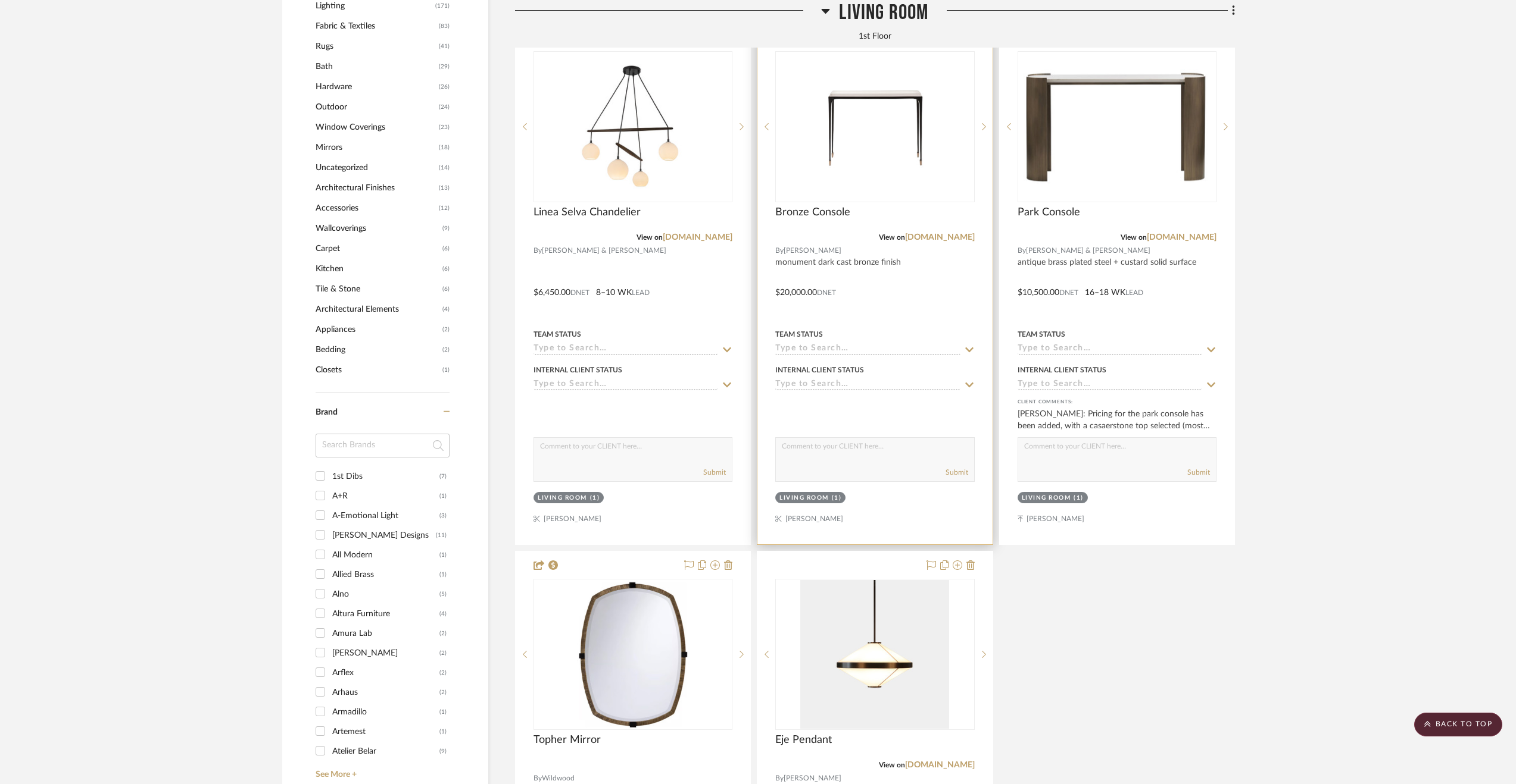
click at [893, 270] on div at bounding box center [875, 284] width 235 height 521
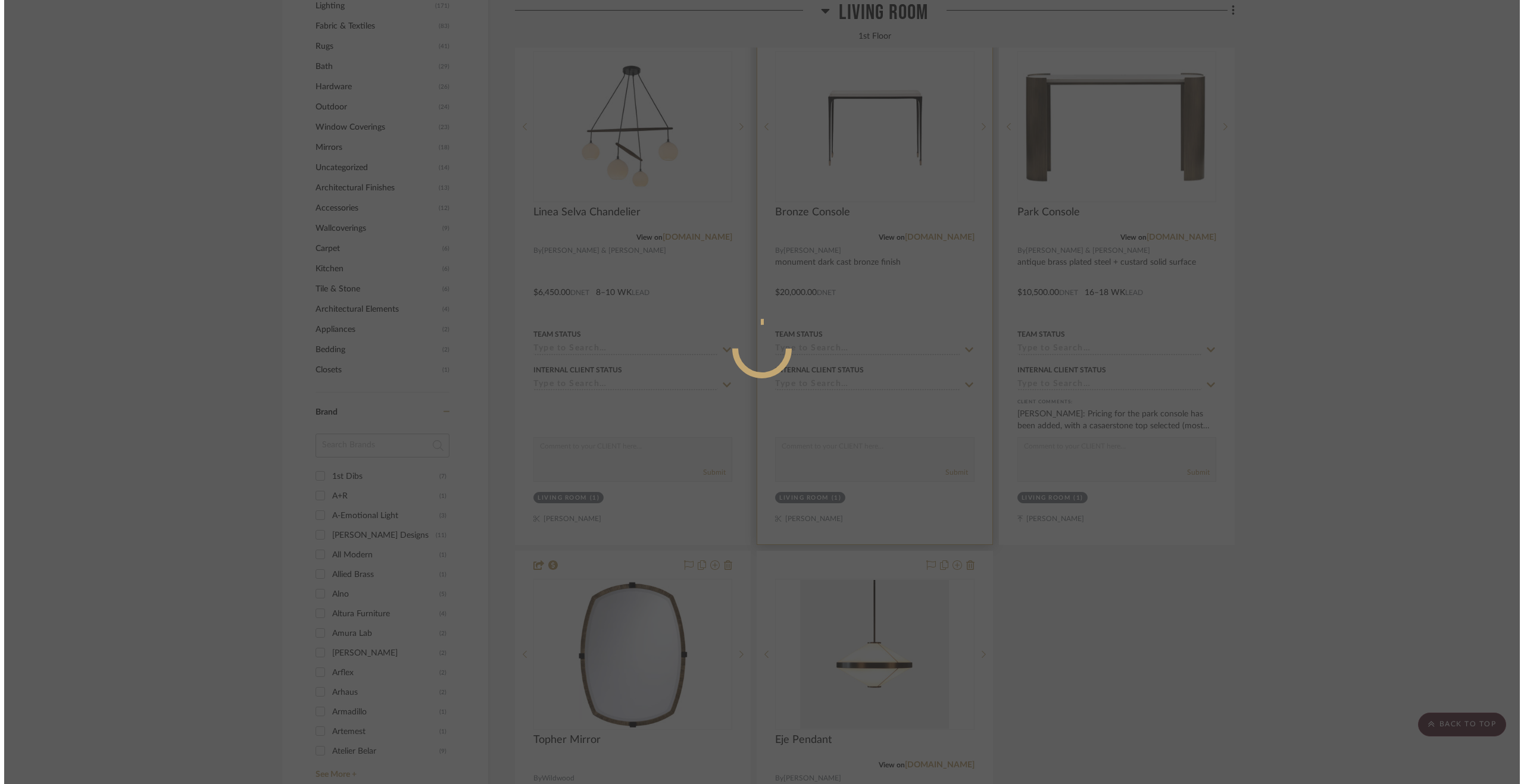
scroll to position [0, 0]
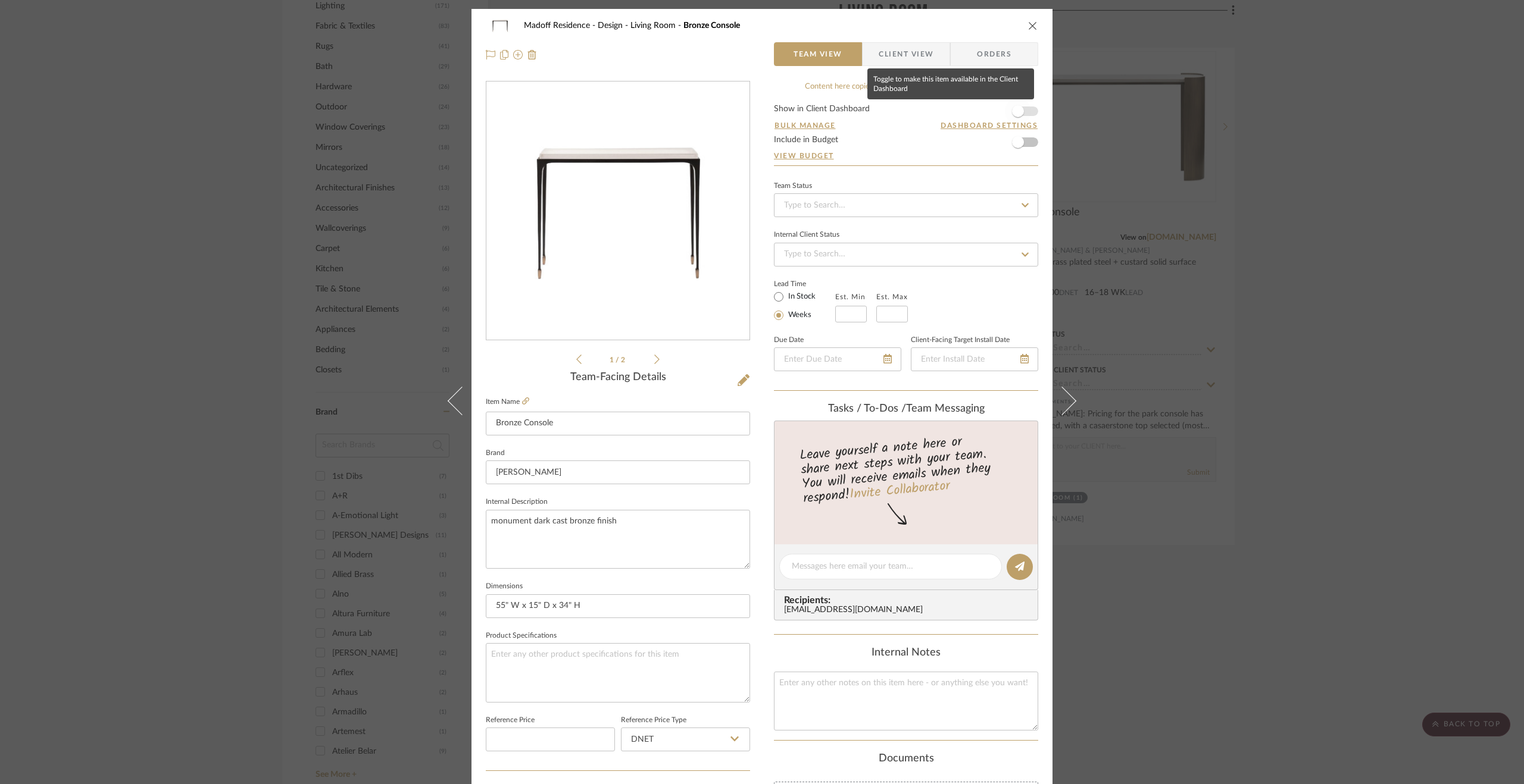
click at [1012, 108] on span "button" at bounding box center [1018, 111] width 12 height 12
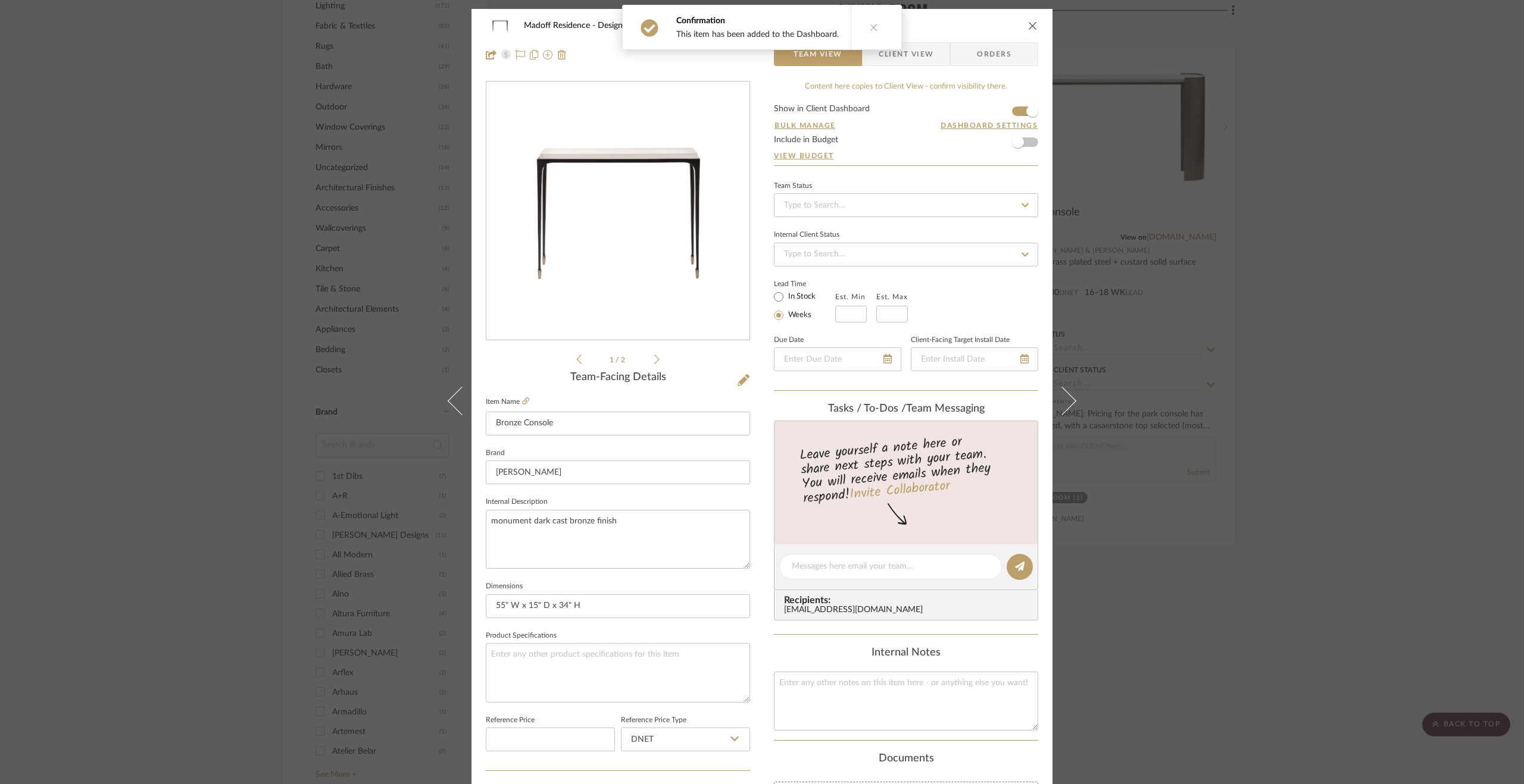
click at [877, 26] on button at bounding box center [874, 27] width 46 height 44
click at [917, 67] on div "Madoff Residence - Design Living Room Bronze Console Team View Client View Orde…" at bounding box center [762, 40] width 581 height 62
click at [898, 50] on span "Client View" at bounding box center [906, 54] width 55 height 24
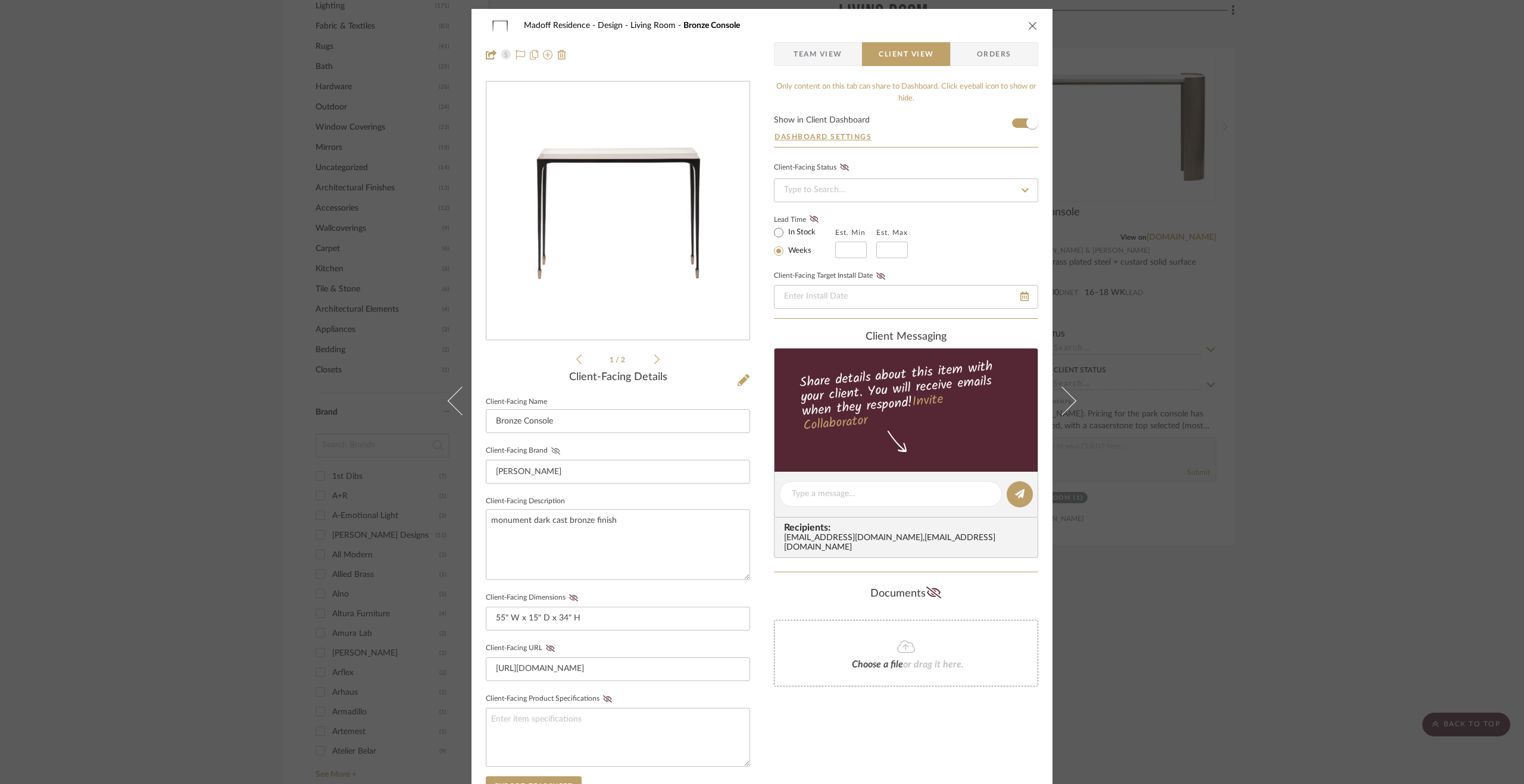
click at [554, 453] on icon at bounding box center [555, 451] width 9 height 7
click at [548, 645] on icon at bounding box center [550, 648] width 9 height 7
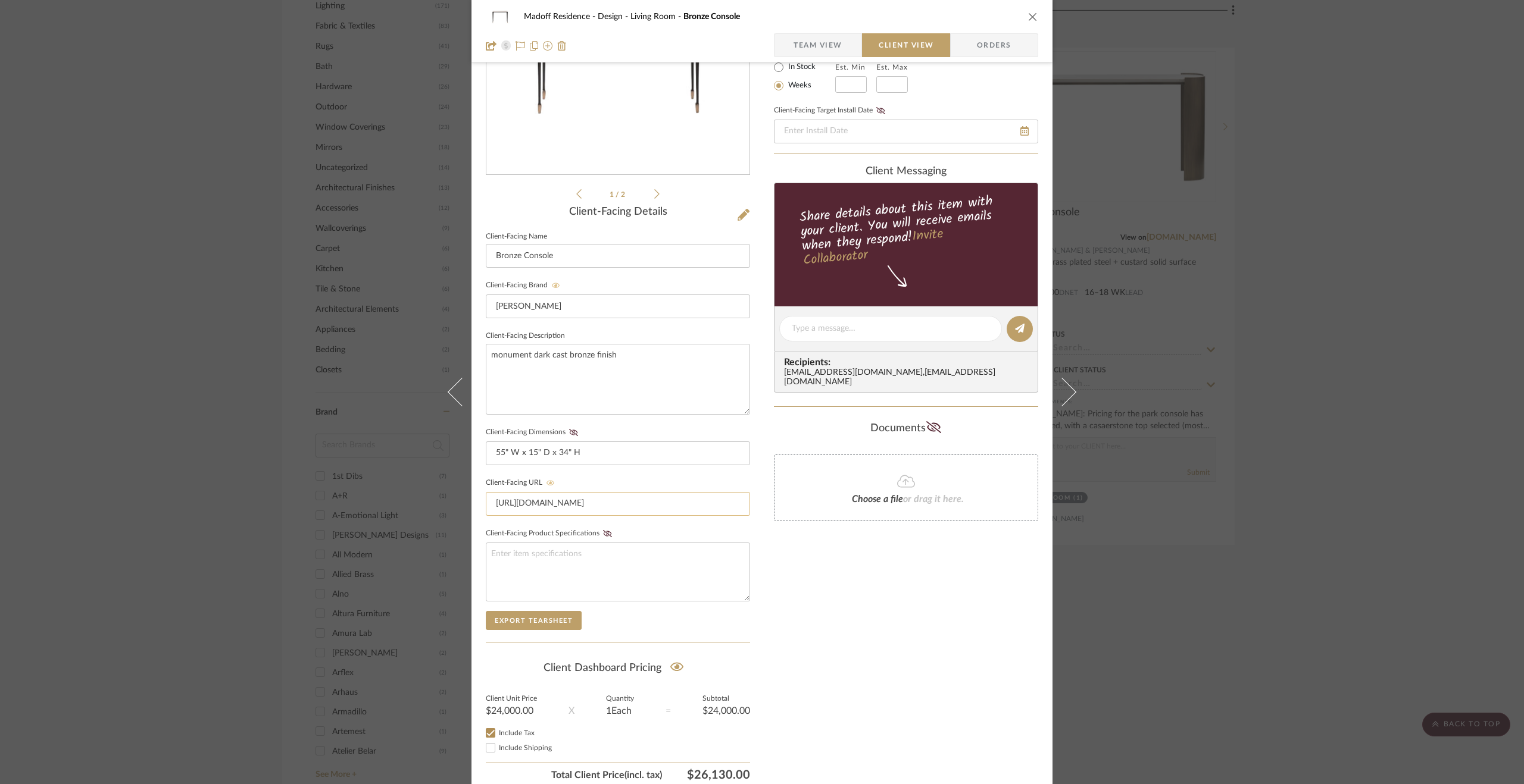
scroll to position [211, 0]
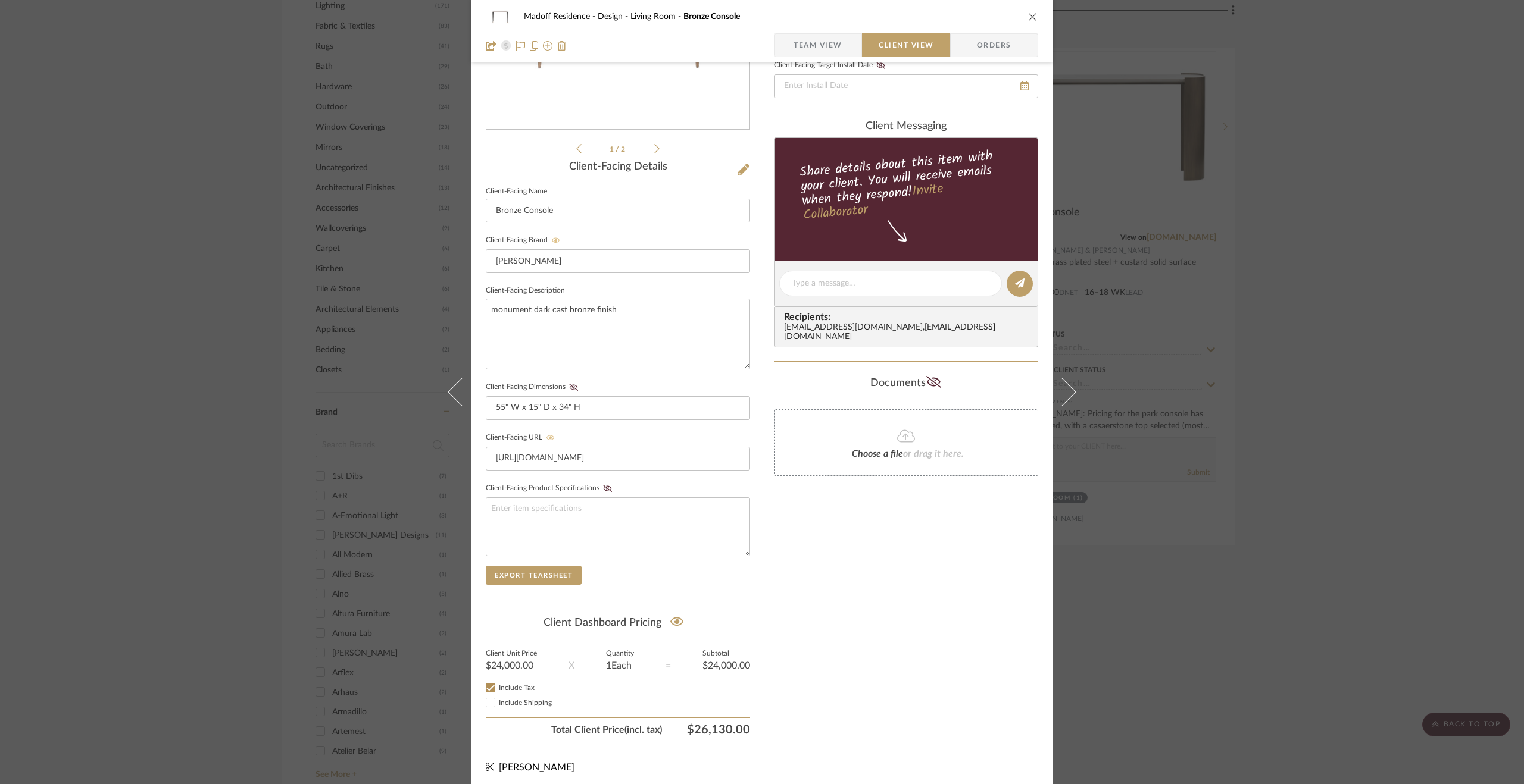
click at [1318, 629] on div "Madoff Residence - Design Living Room Bronze Console Team View Client View Orde…" at bounding box center [762, 392] width 1524 height 784
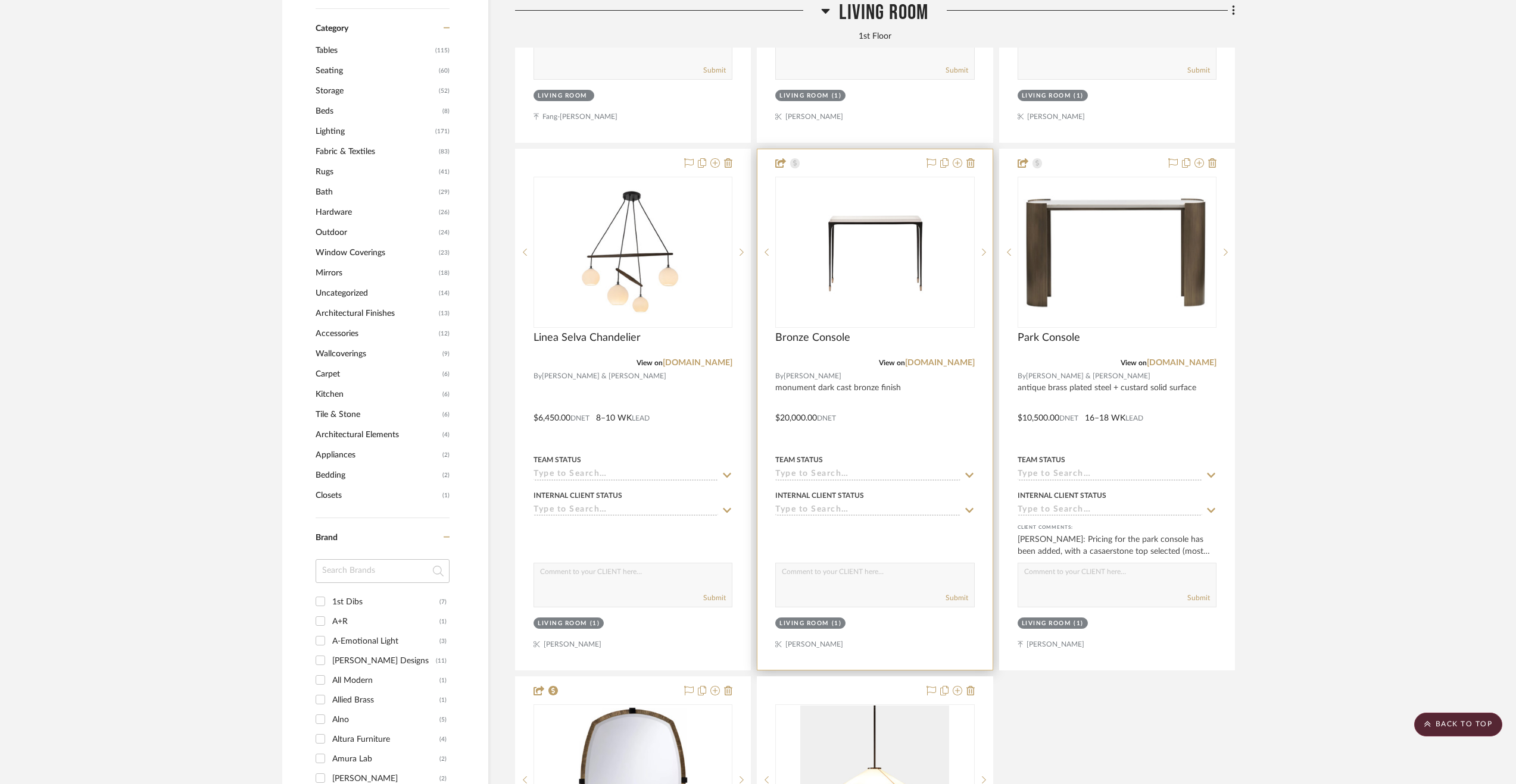
scroll to position [1131, 0]
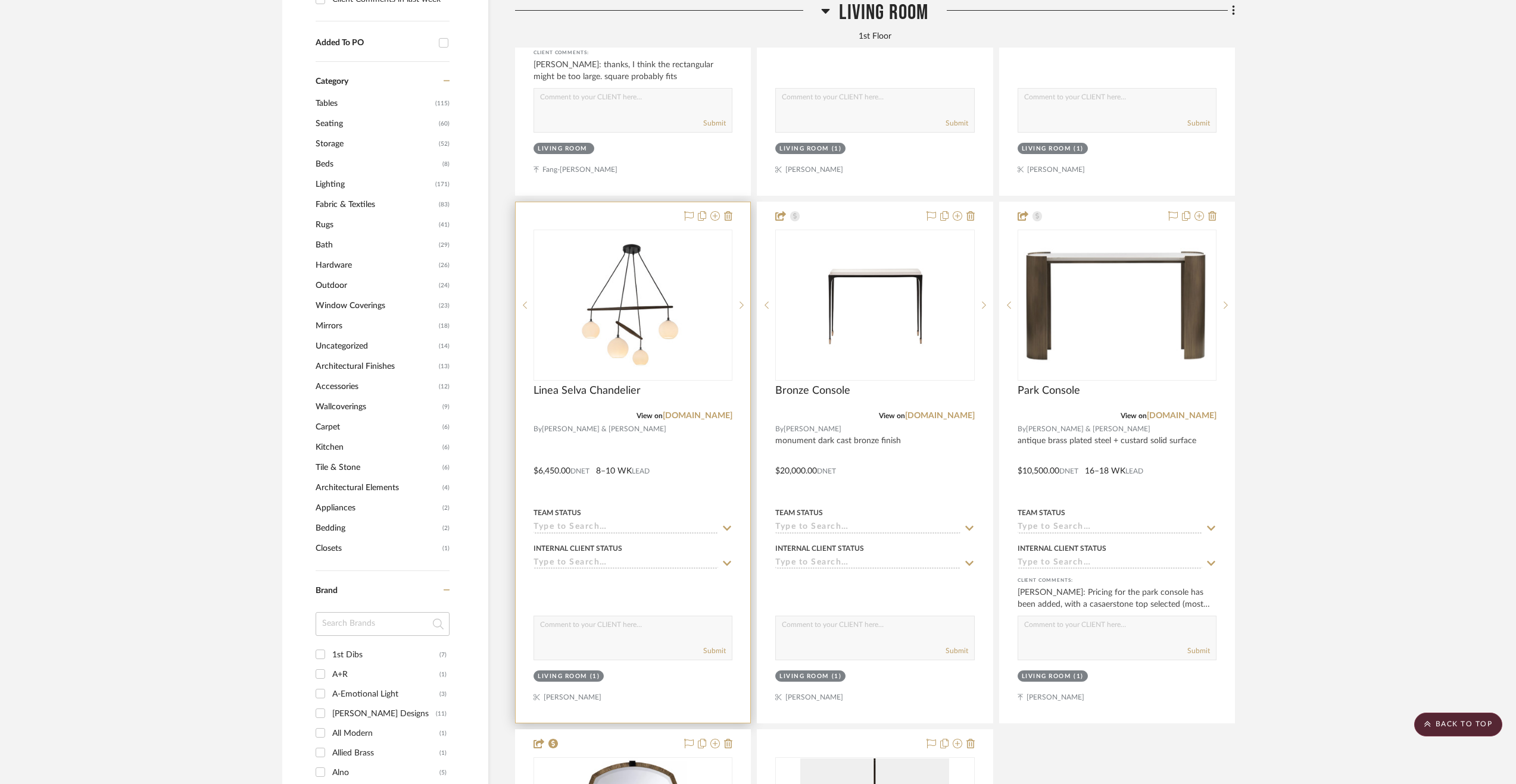
click at [707, 466] on div at bounding box center [633, 463] width 235 height 521
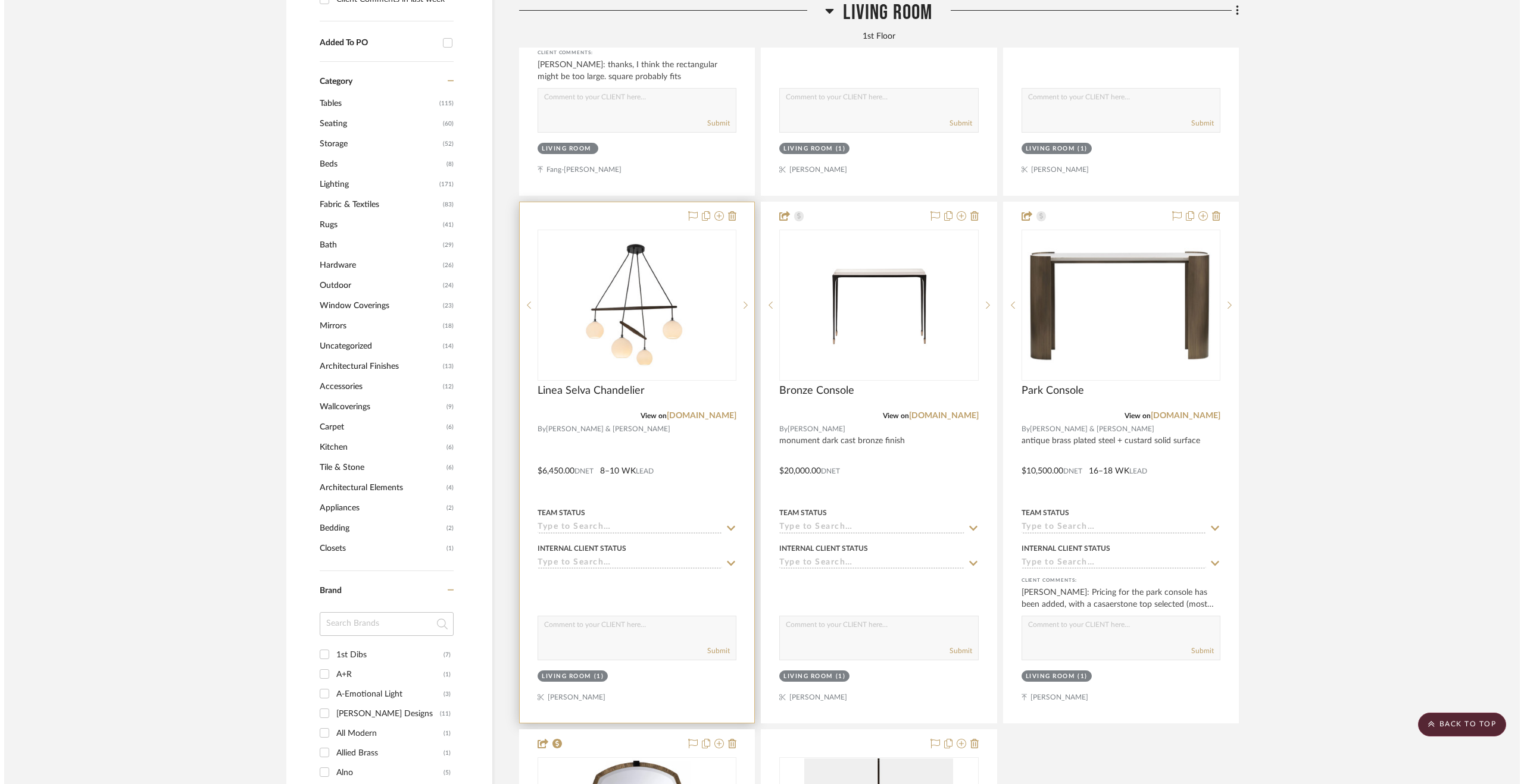
scroll to position [0, 0]
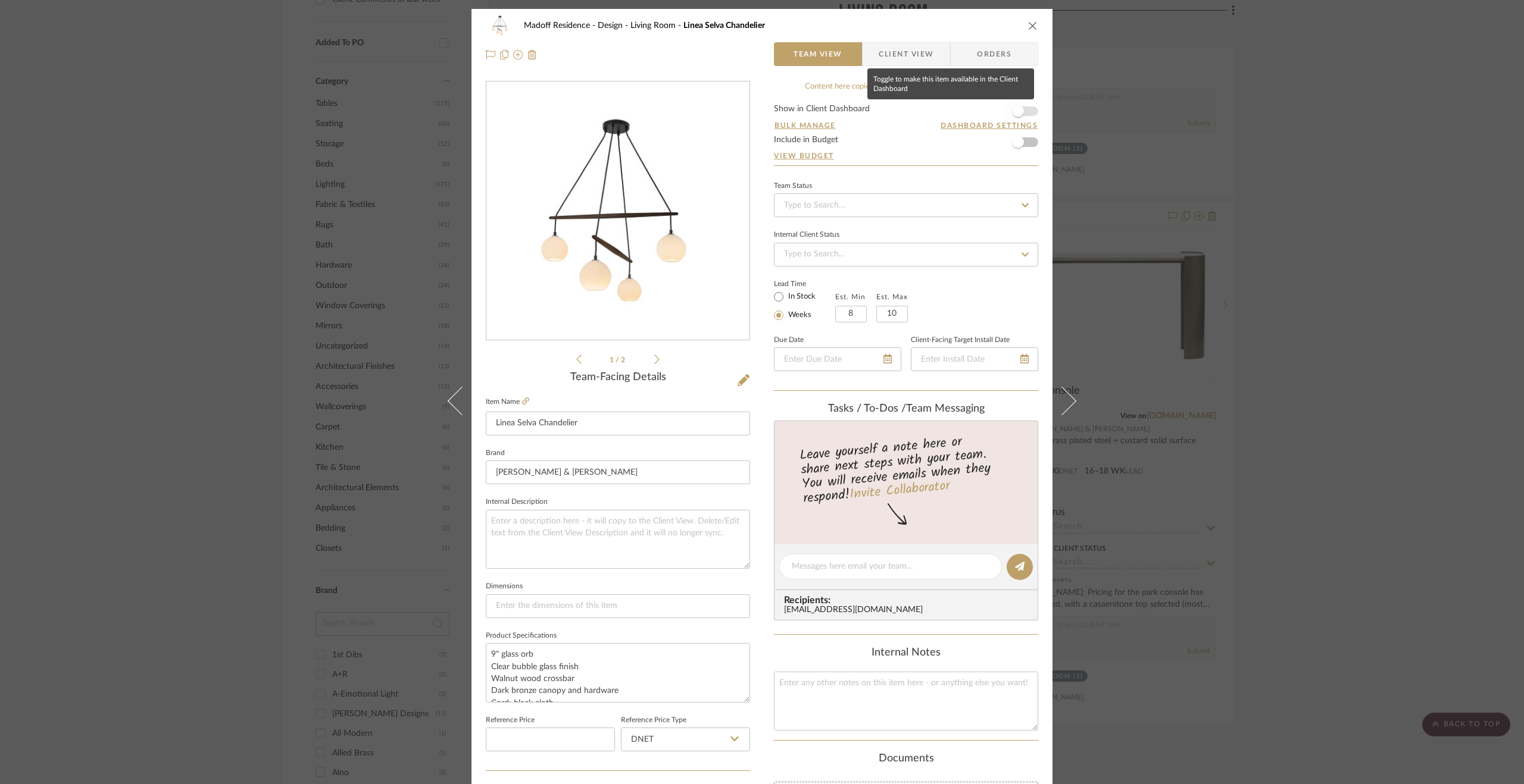
click at [1012, 109] on span "button" at bounding box center [1018, 111] width 12 height 12
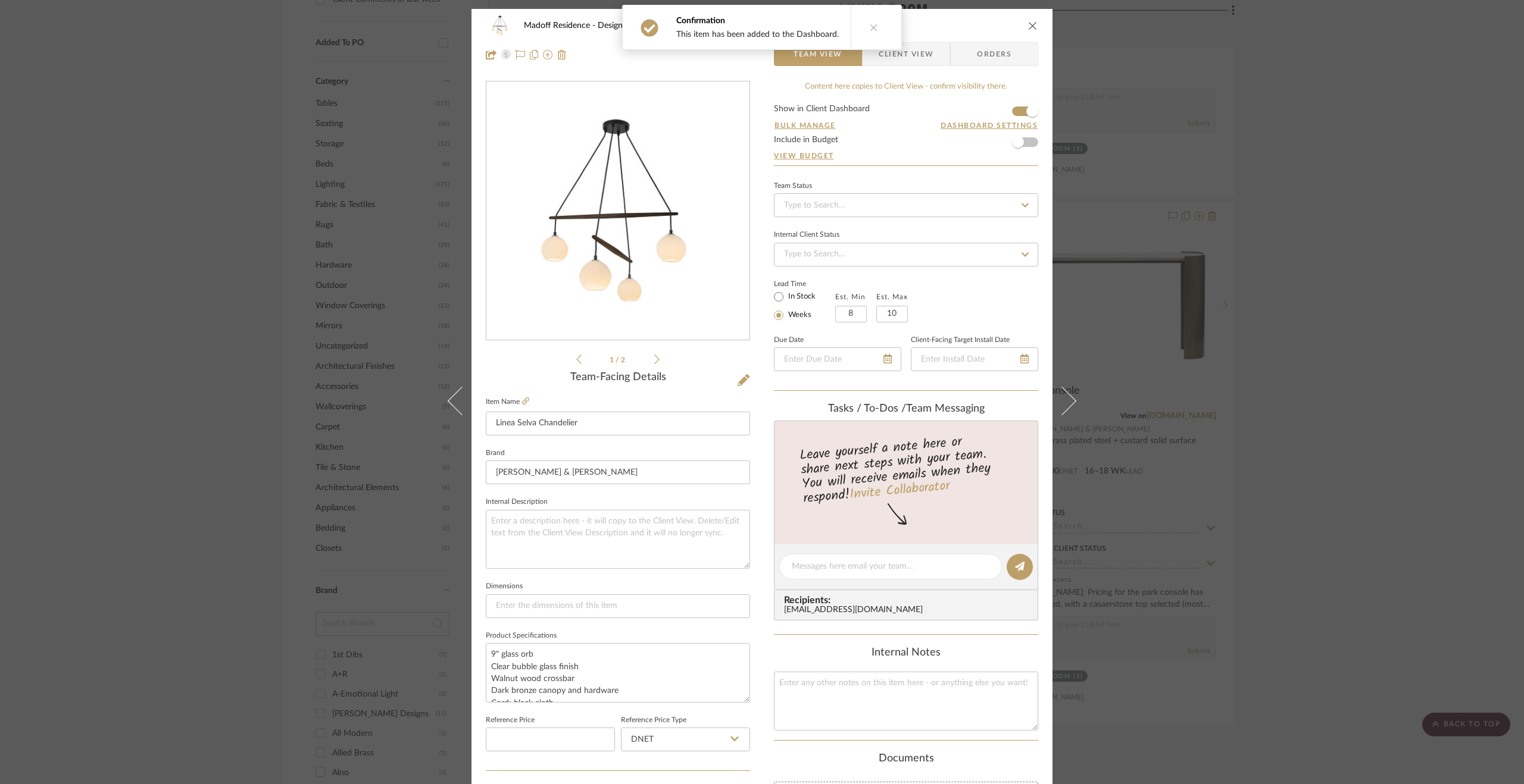
click at [911, 52] on span "Client View" at bounding box center [906, 54] width 55 height 24
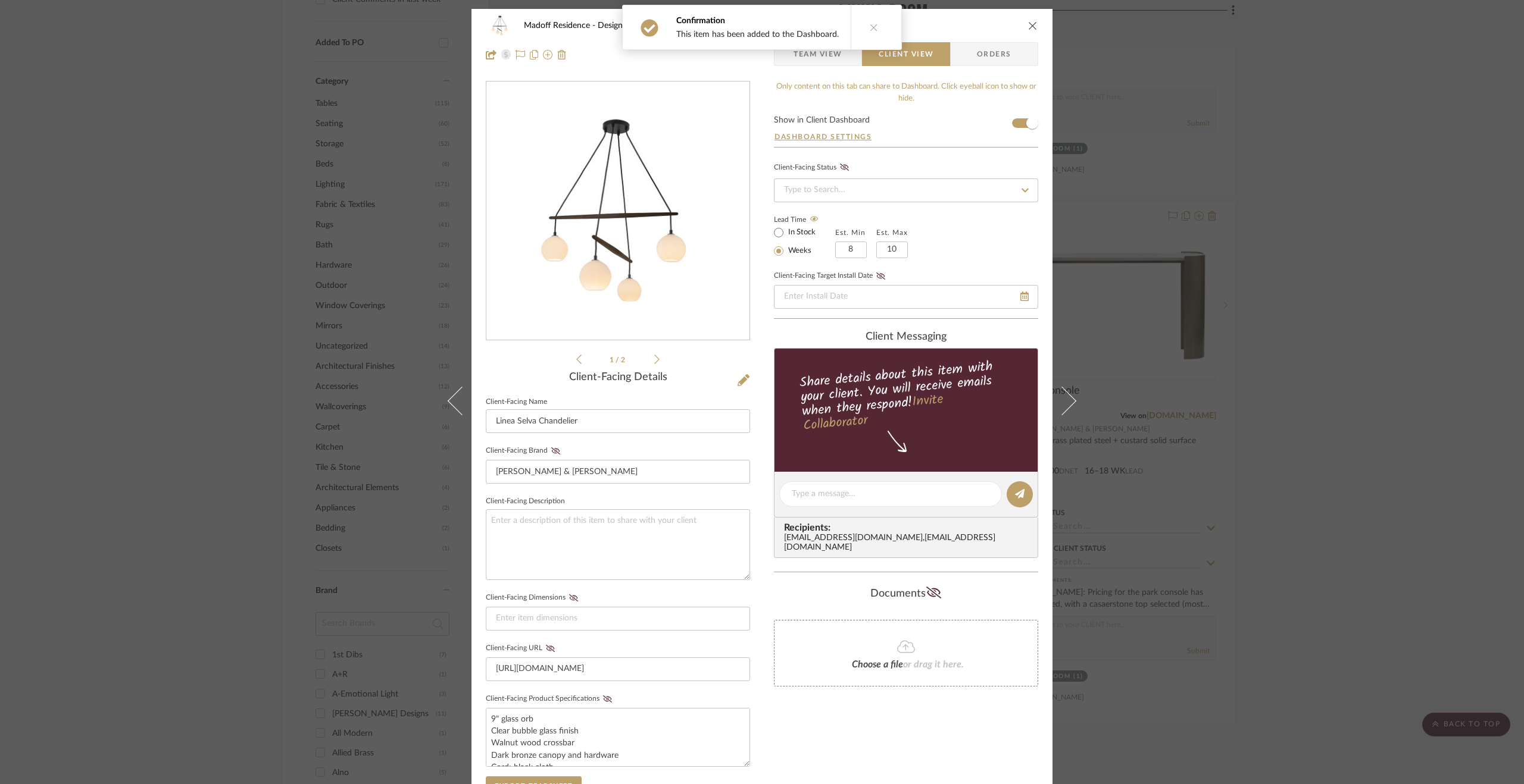
click at [883, 26] on button at bounding box center [874, 27] width 46 height 44
click at [1318, 230] on div "Madoff Residence - Design Living Room Linea Selva Chandelier Team View Client V…" at bounding box center [762, 392] width 1524 height 784
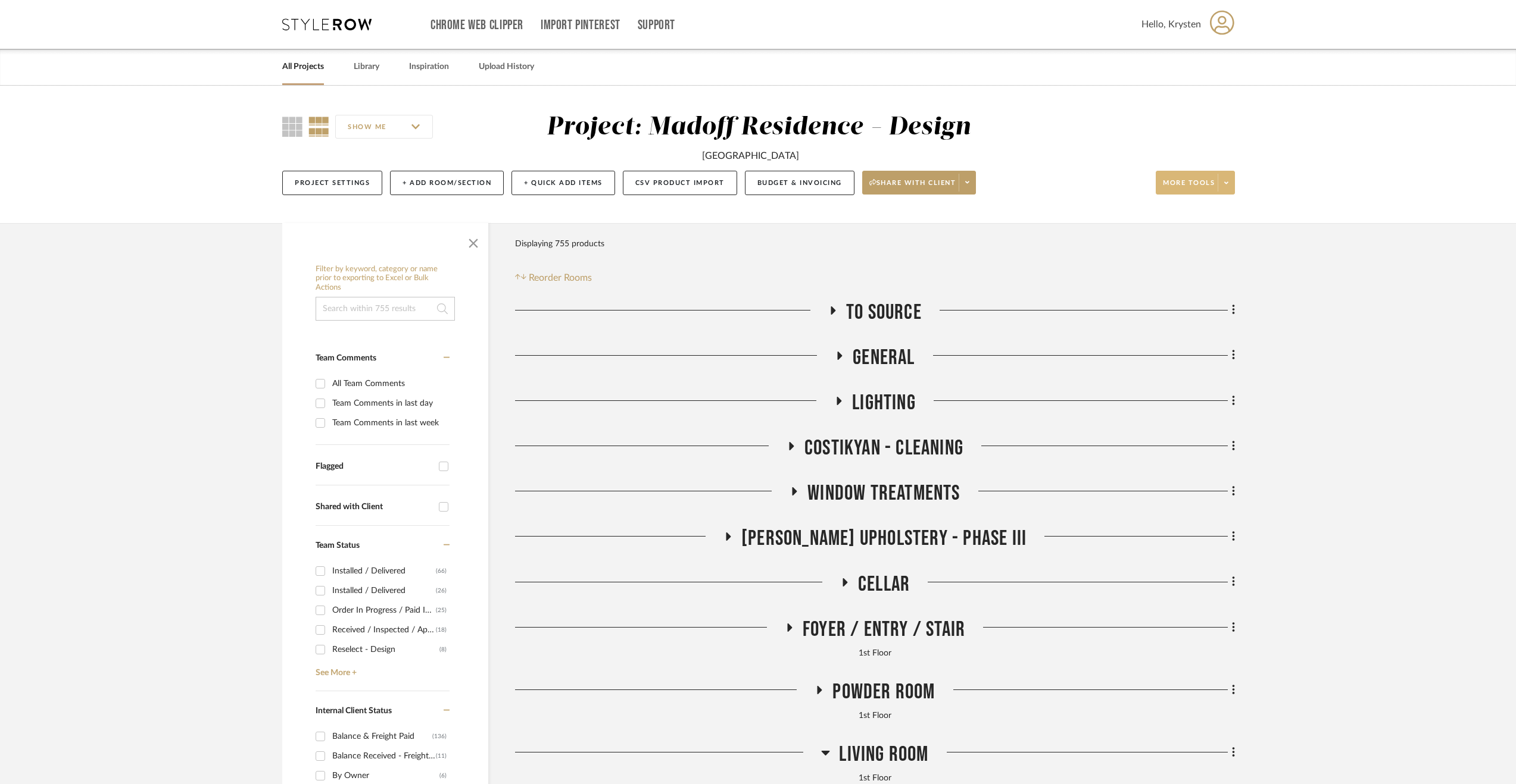
click at [1192, 184] on span "More tools" at bounding box center [1189, 187] width 52 height 18
click at [1384, 345] on div at bounding box center [758, 392] width 1516 height 784
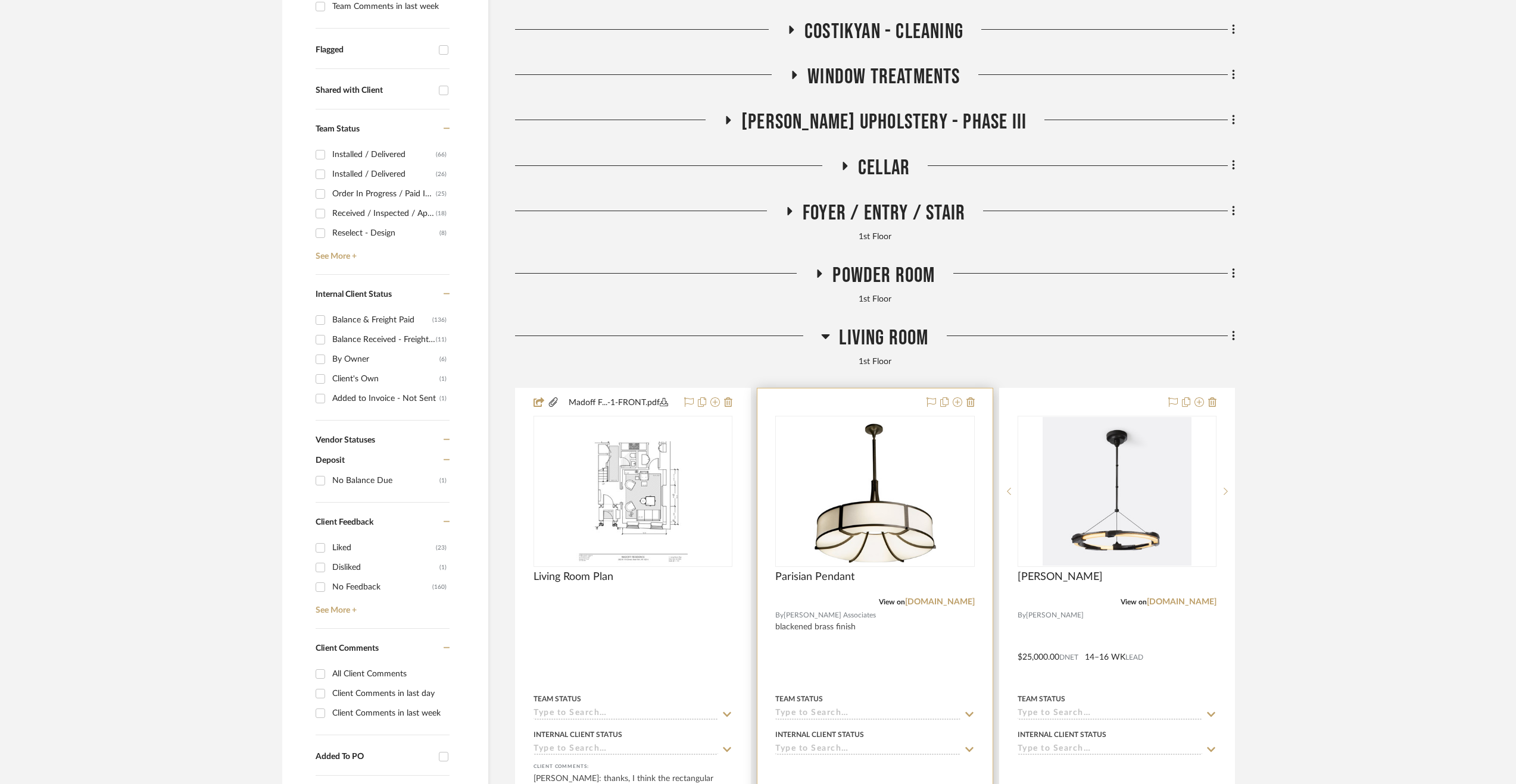
scroll to position [714, 0]
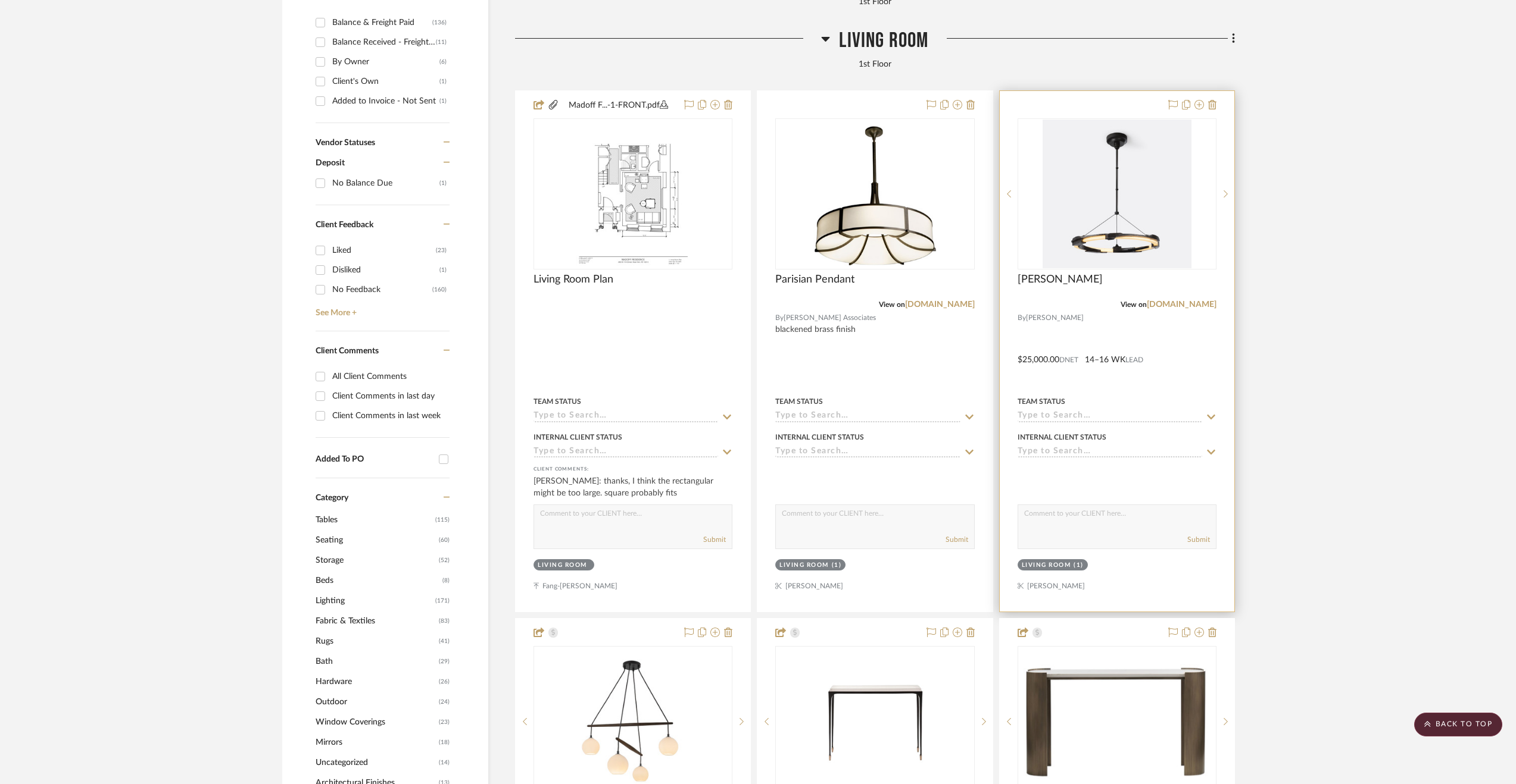
click at [1167, 393] on div at bounding box center [1117, 351] width 235 height 521
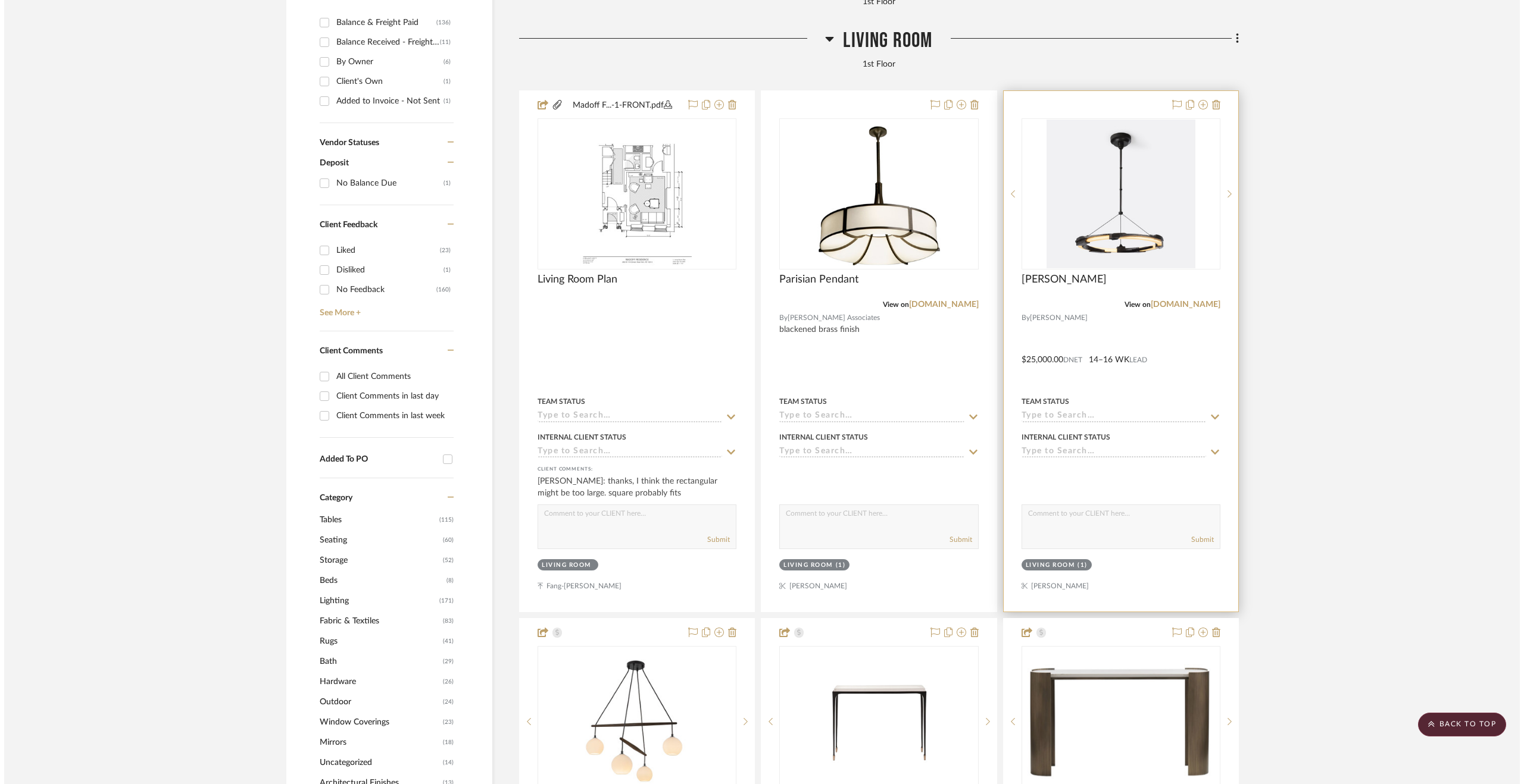
scroll to position [0, 0]
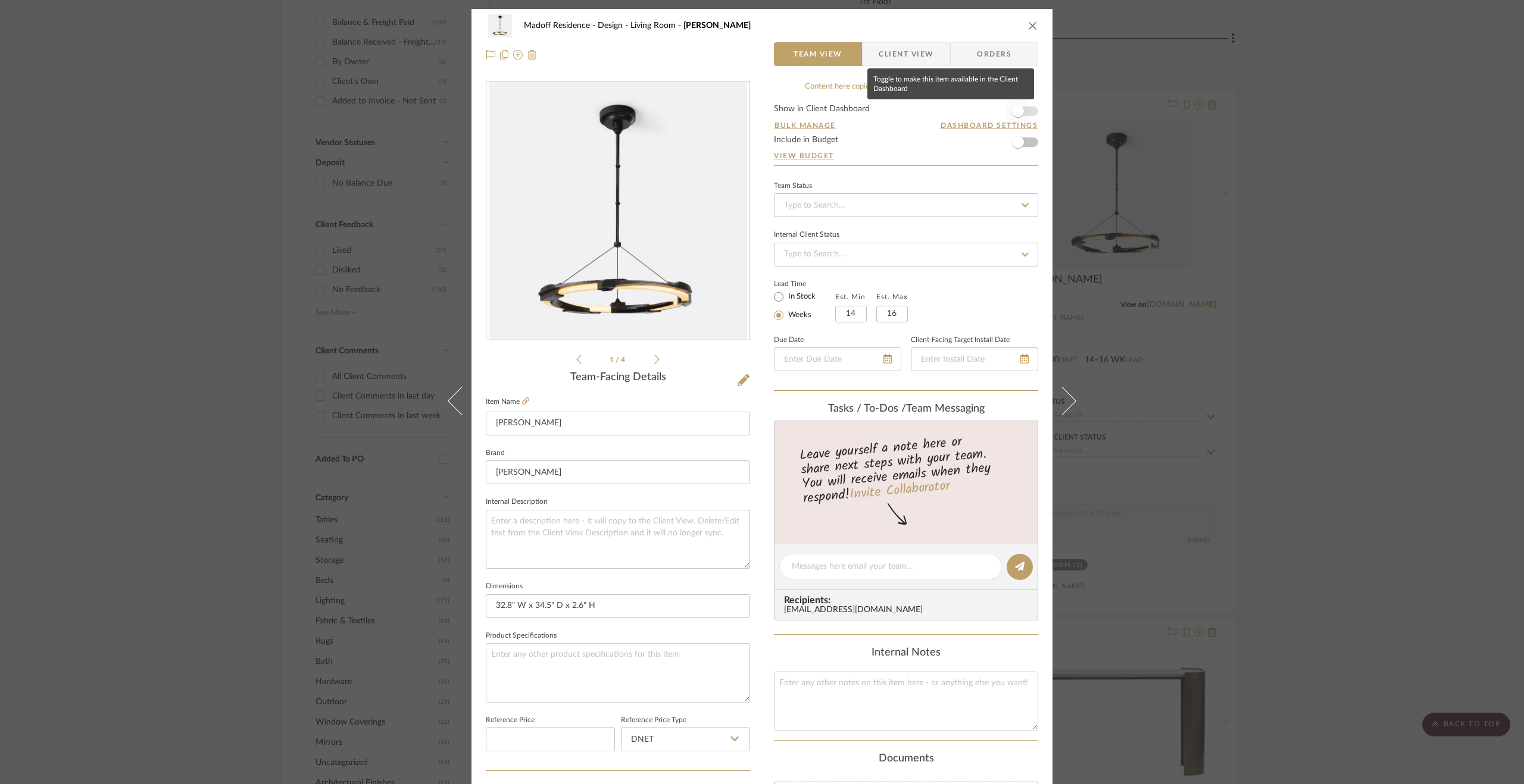
click at [1016, 102] on span "button" at bounding box center [1018, 111] width 26 height 26
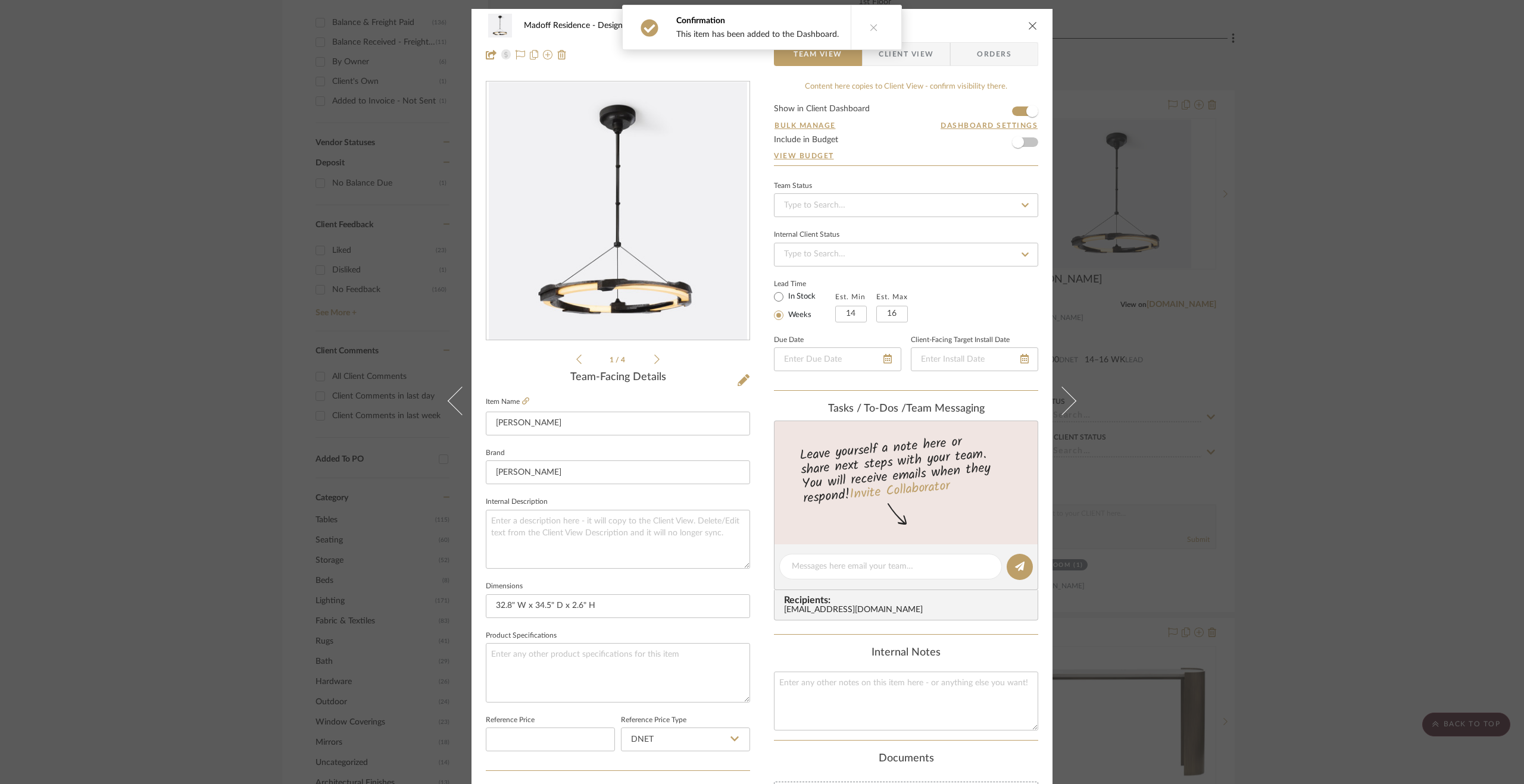
click at [871, 27] on icon at bounding box center [874, 27] width 8 height 8
click at [900, 50] on span "Client View" at bounding box center [906, 54] width 55 height 24
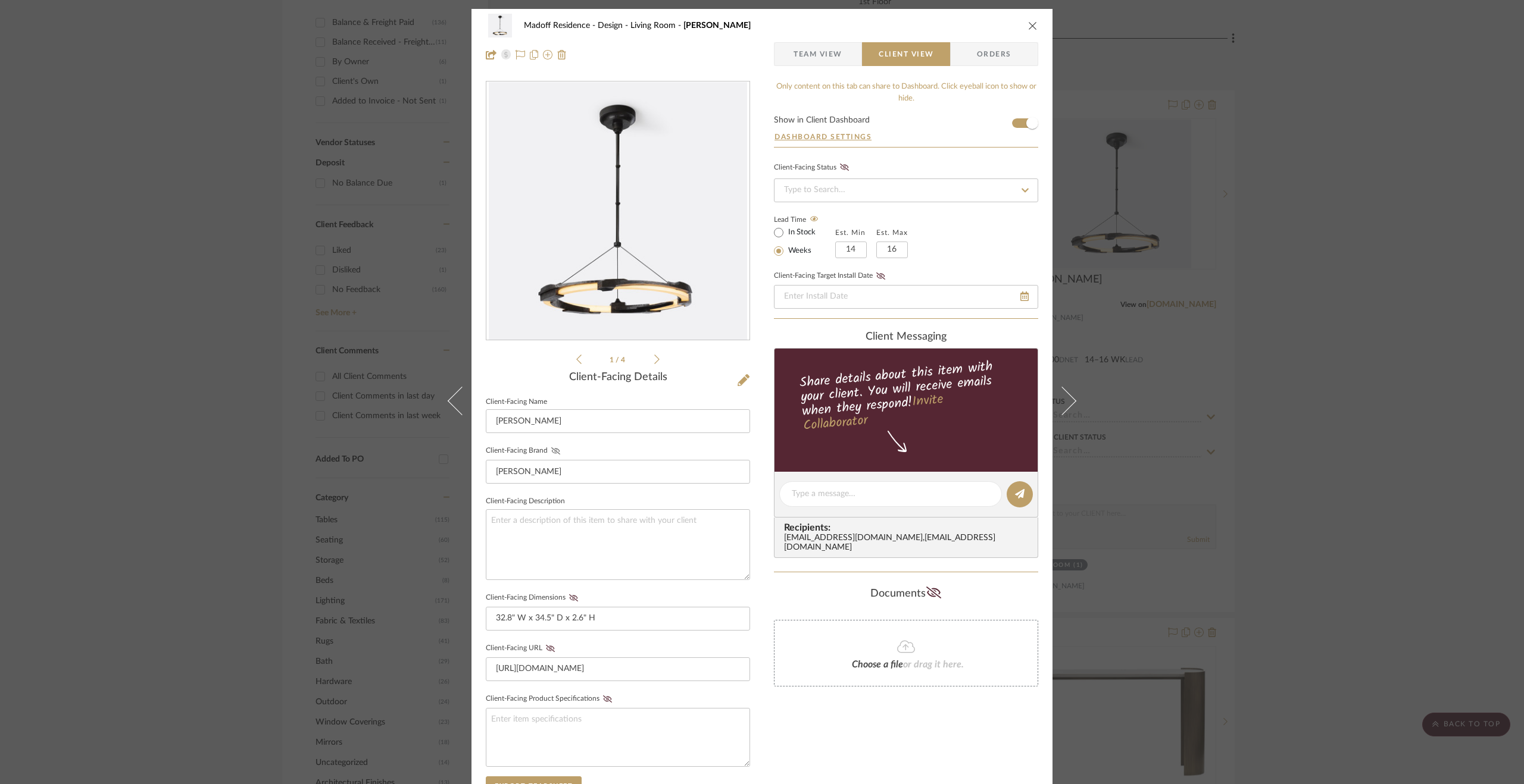
click at [554, 448] on icon at bounding box center [555, 451] width 9 height 7
click at [571, 591] on fieldset "Client-Facing Dimensions 32.8" W x 34.5" D x 2.6" H" at bounding box center [618, 610] width 265 height 41
click at [569, 595] on icon at bounding box center [573, 598] width 9 height 7
click at [546, 646] on icon at bounding box center [550, 648] width 9 height 7
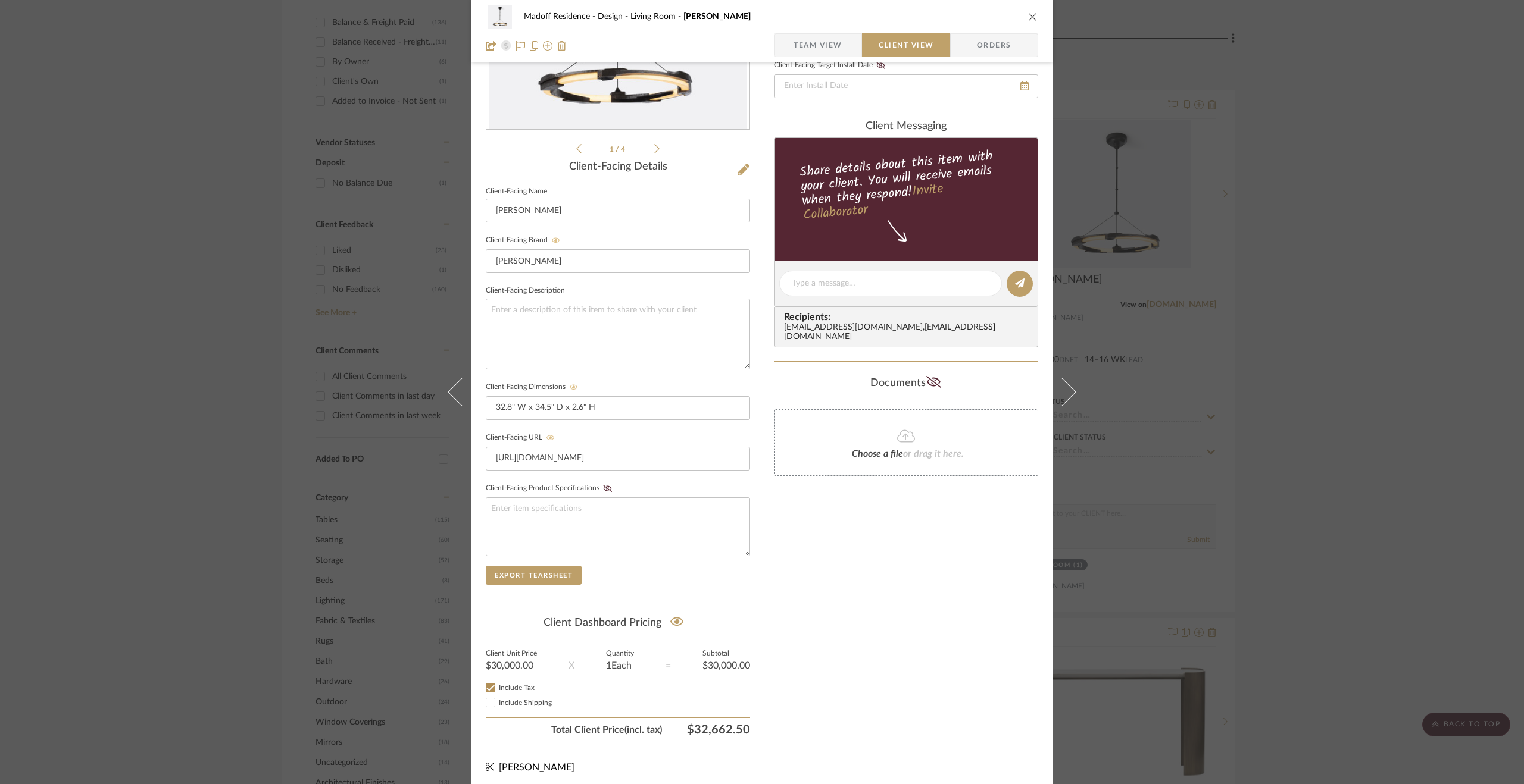
click at [1510, 631] on div "Madoff Residence - Design Living Room Aurora Chandelier Team View Client View O…" at bounding box center [762, 392] width 1524 height 784
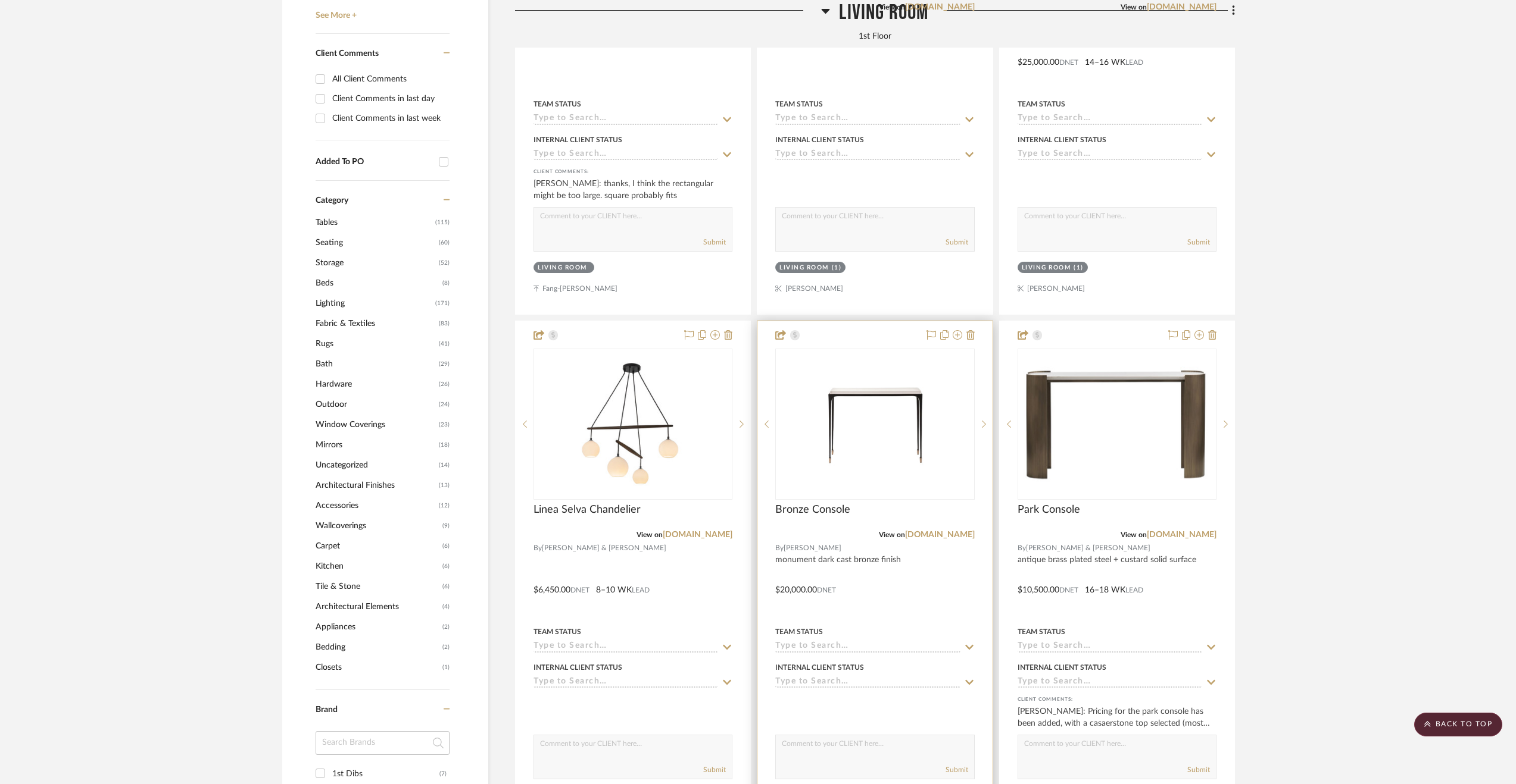
scroll to position [1190, 0]
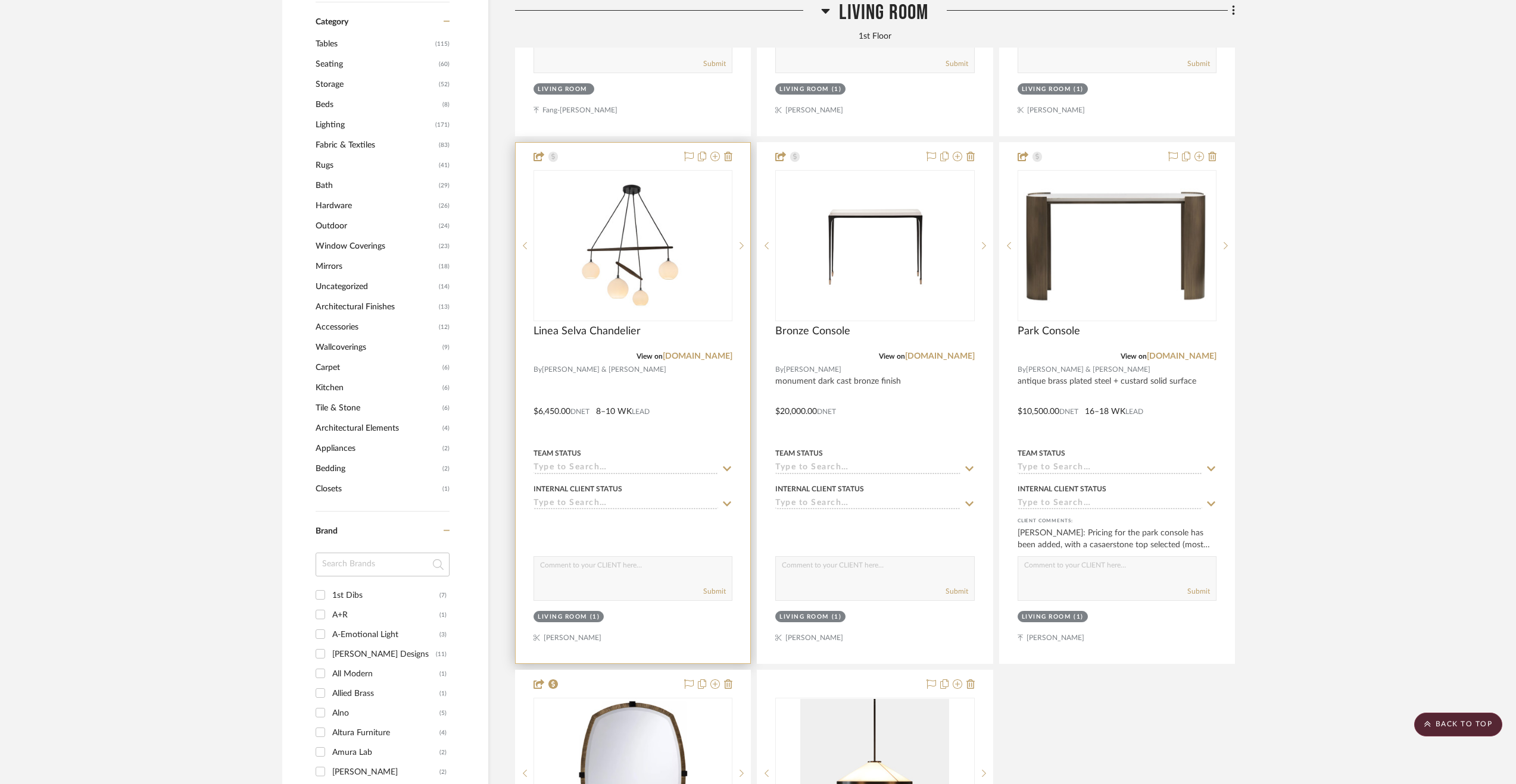
click at [687, 395] on div at bounding box center [633, 404] width 235 height 521
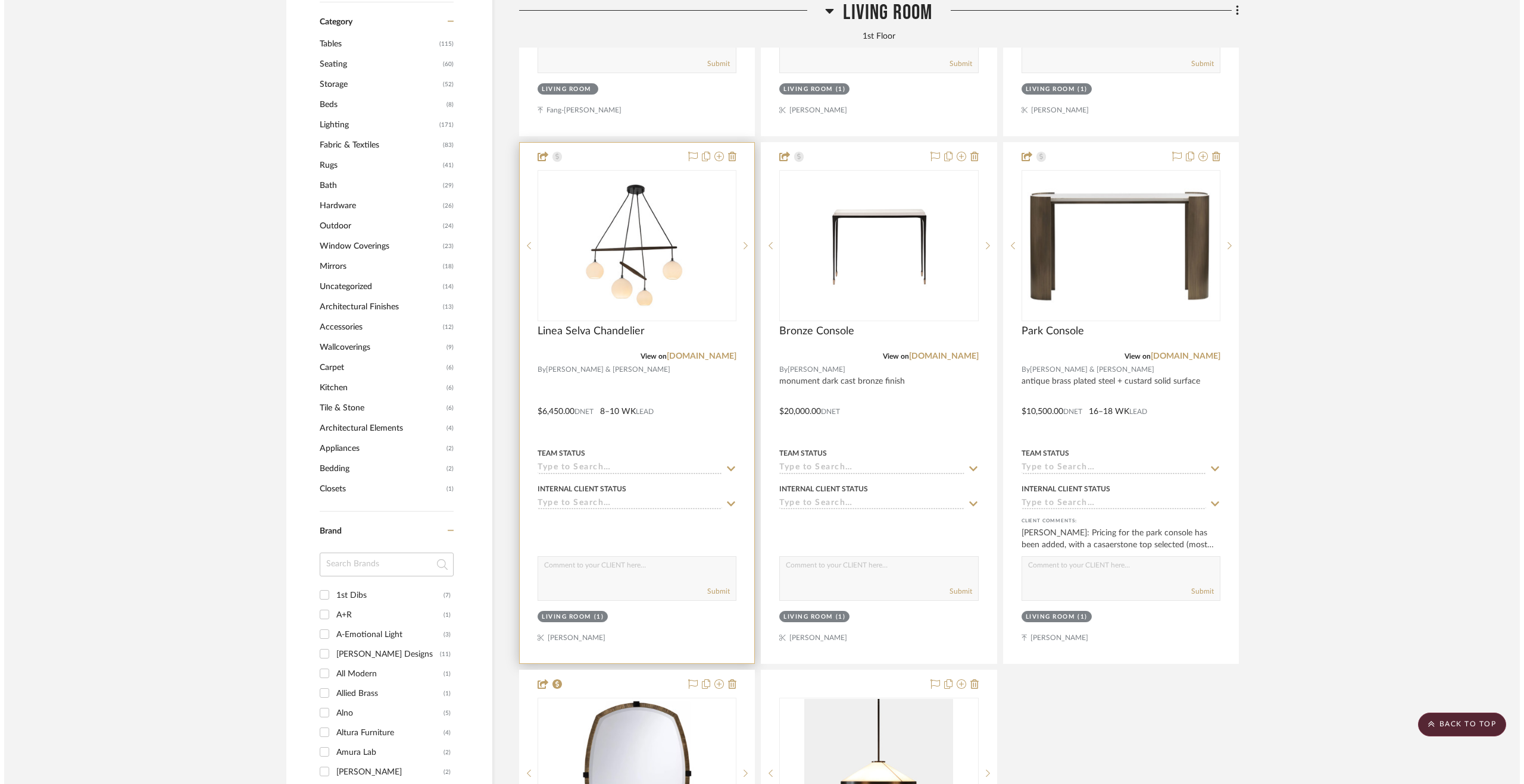
scroll to position [0, 0]
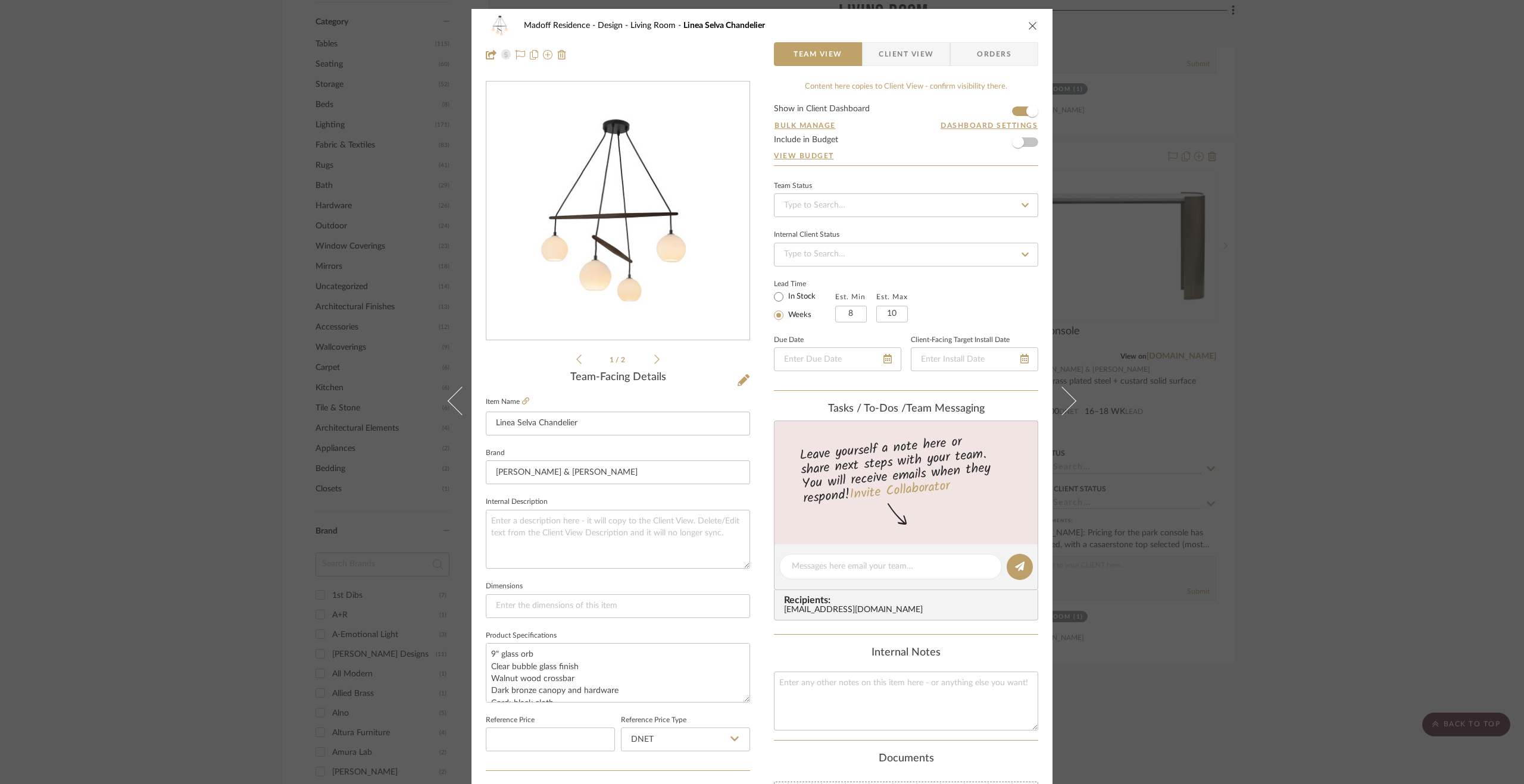
click at [896, 52] on span "Client View" at bounding box center [906, 54] width 55 height 24
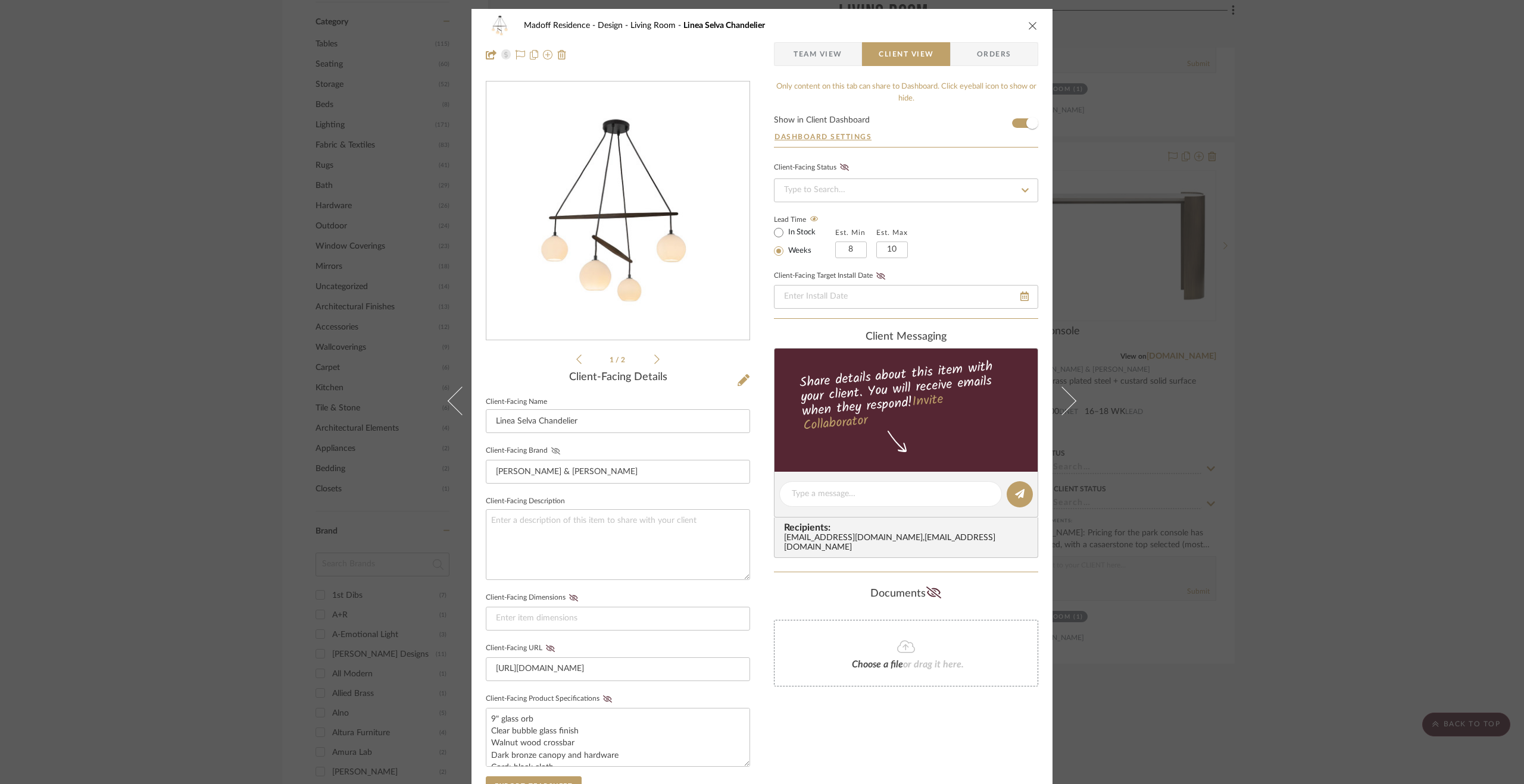
click at [551, 448] on icon at bounding box center [555, 451] width 9 height 7
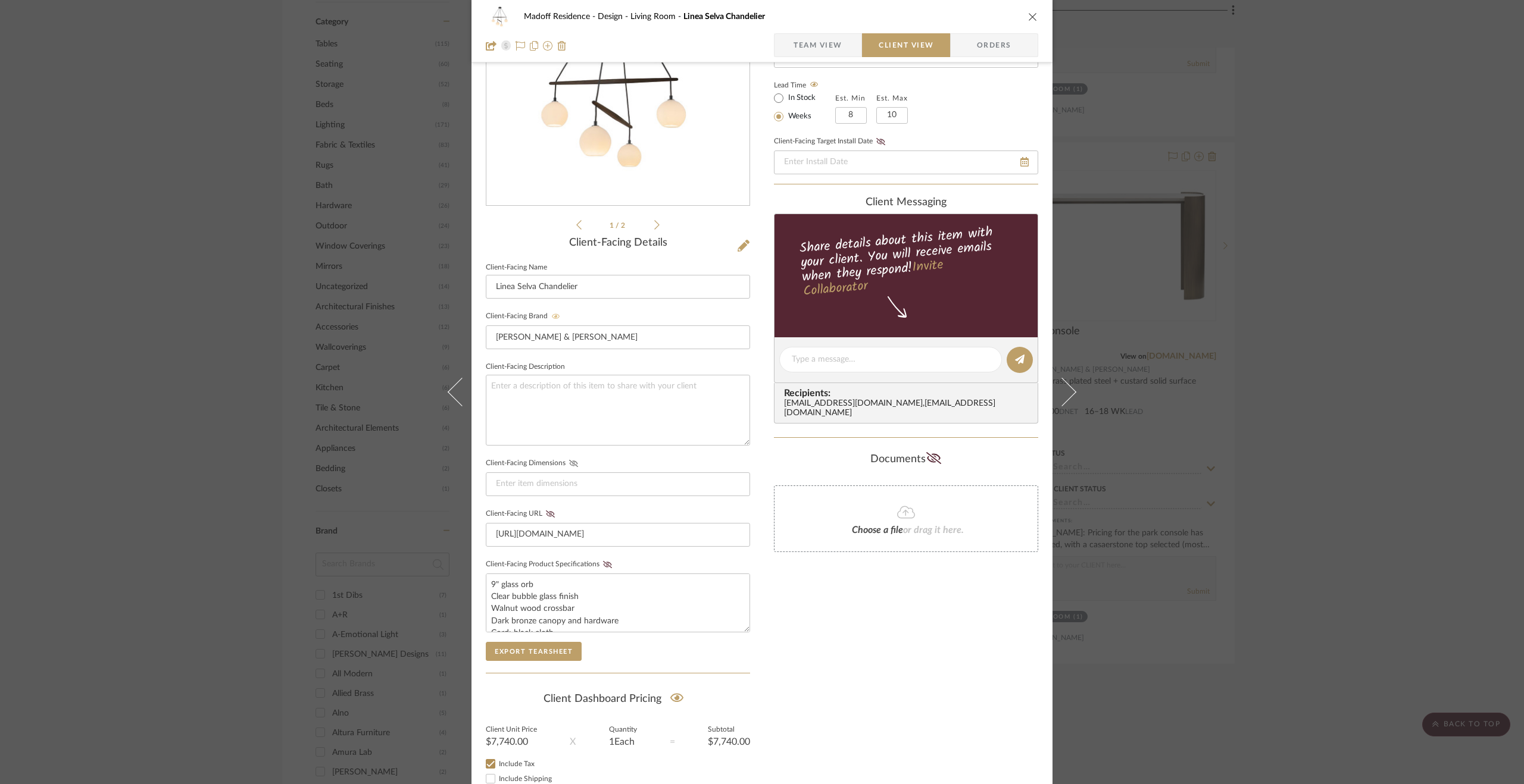
scroll to position [211, 0]
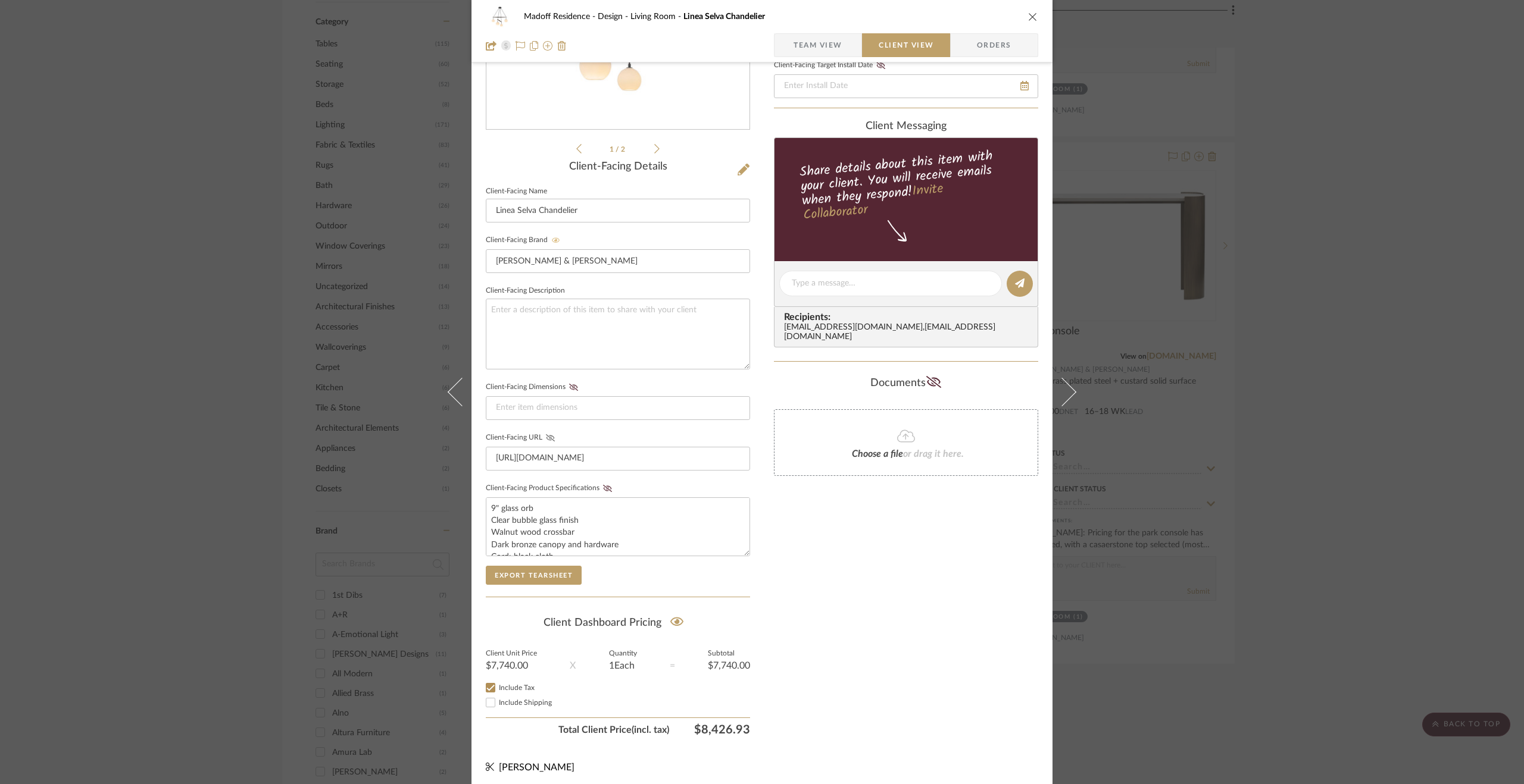
click at [546, 434] on icon at bounding box center [550, 437] width 9 height 7
click at [603, 485] on icon at bounding box center [607, 488] width 9 height 7
click at [1448, 663] on div "Madoff Residence - Design Living Room Linea Selva Chandelier Team View Client V…" at bounding box center [762, 392] width 1524 height 784
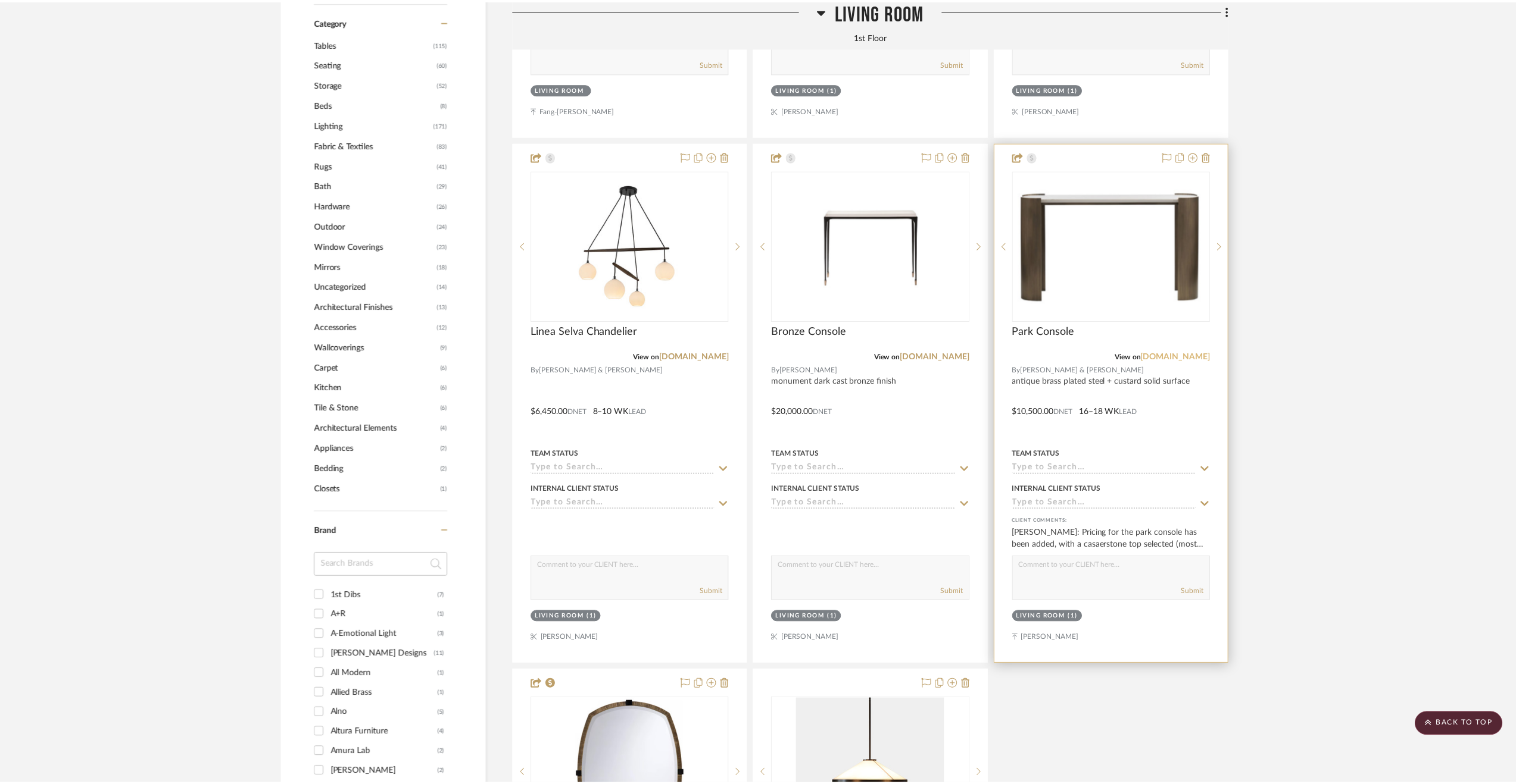
scroll to position [1190, 0]
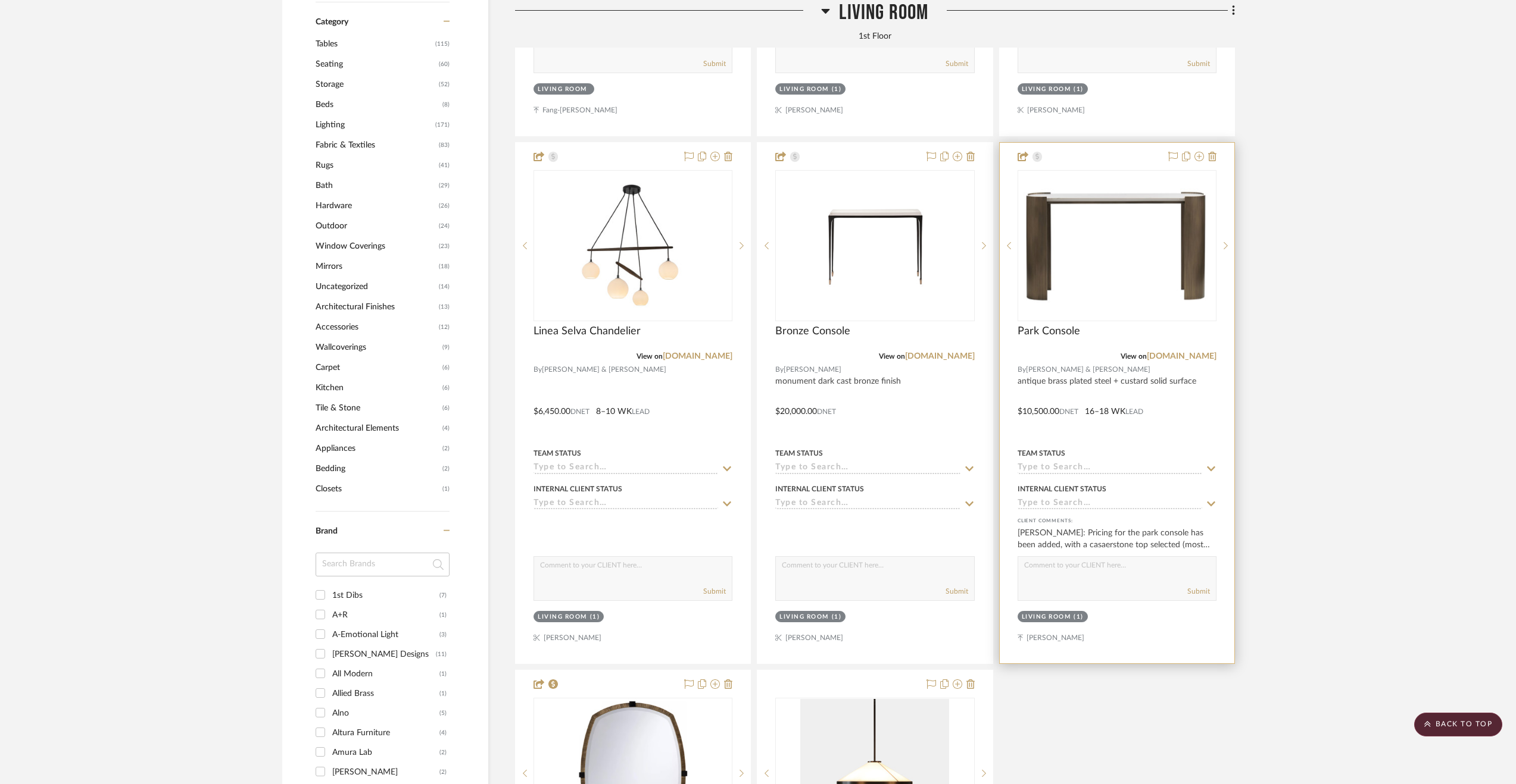
click at [1144, 398] on div at bounding box center [1117, 404] width 235 height 521
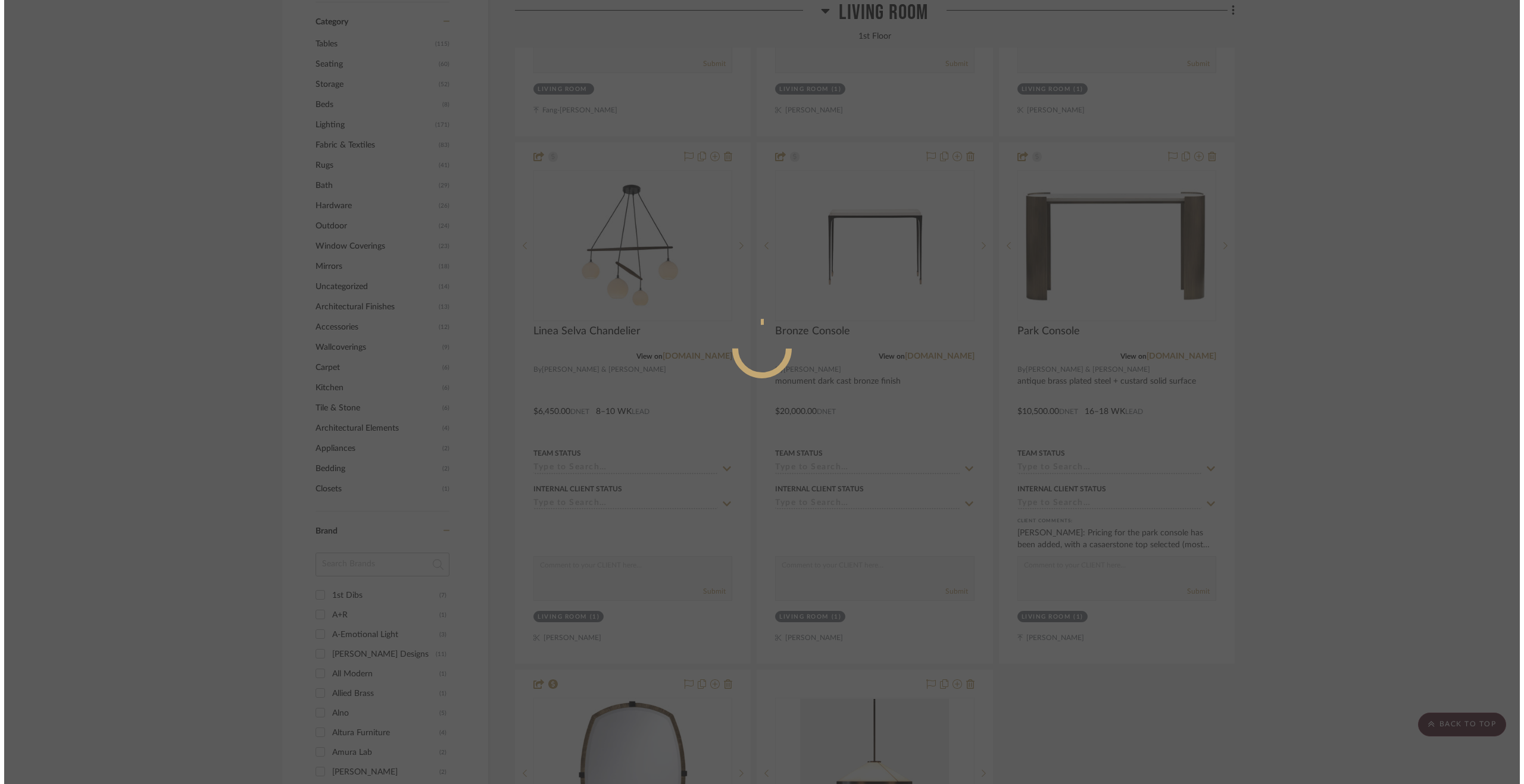
scroll to position [0, 0]
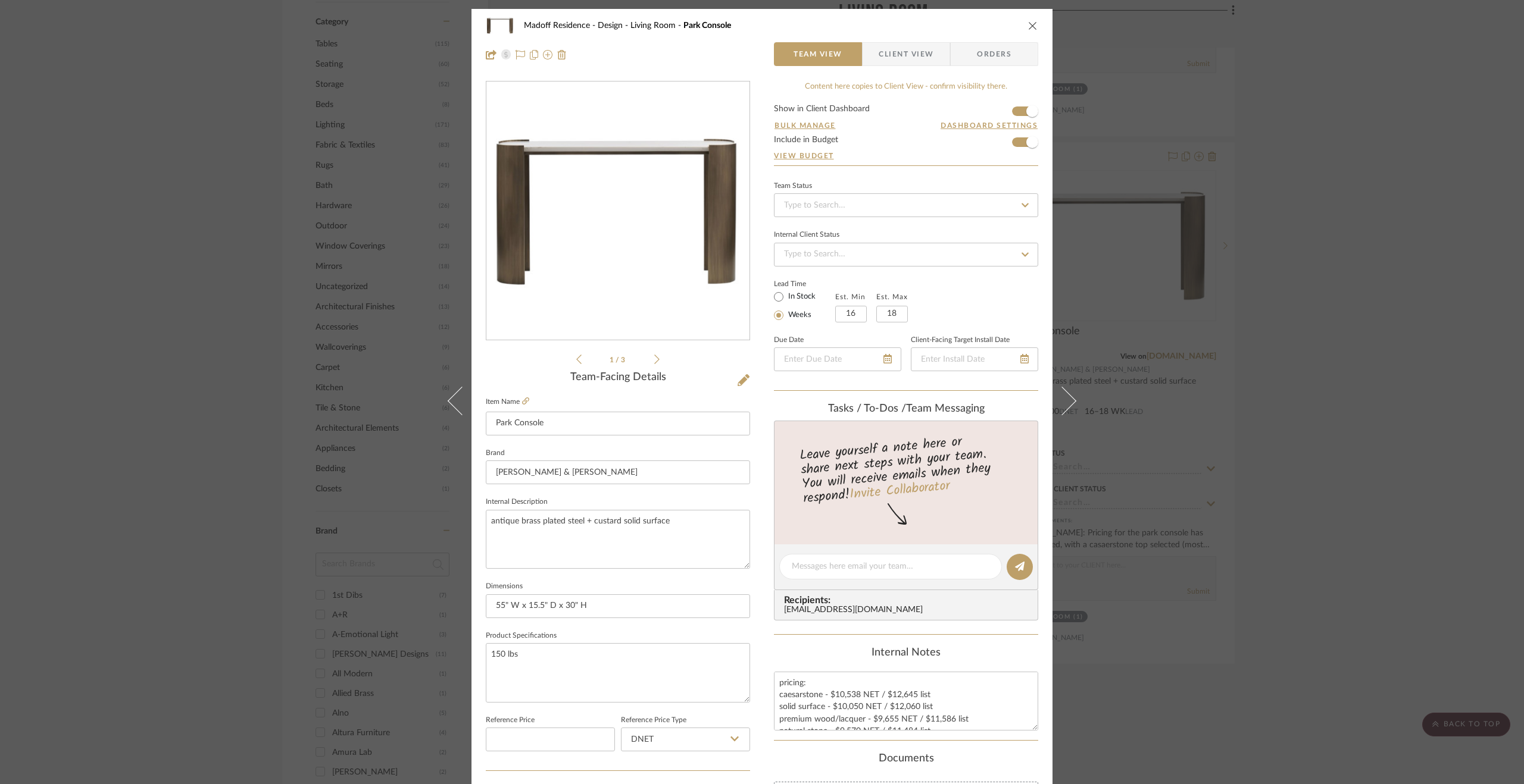
click at [906, 54] on span "Client View" at bounding box center [906, 54] width 55 height 24
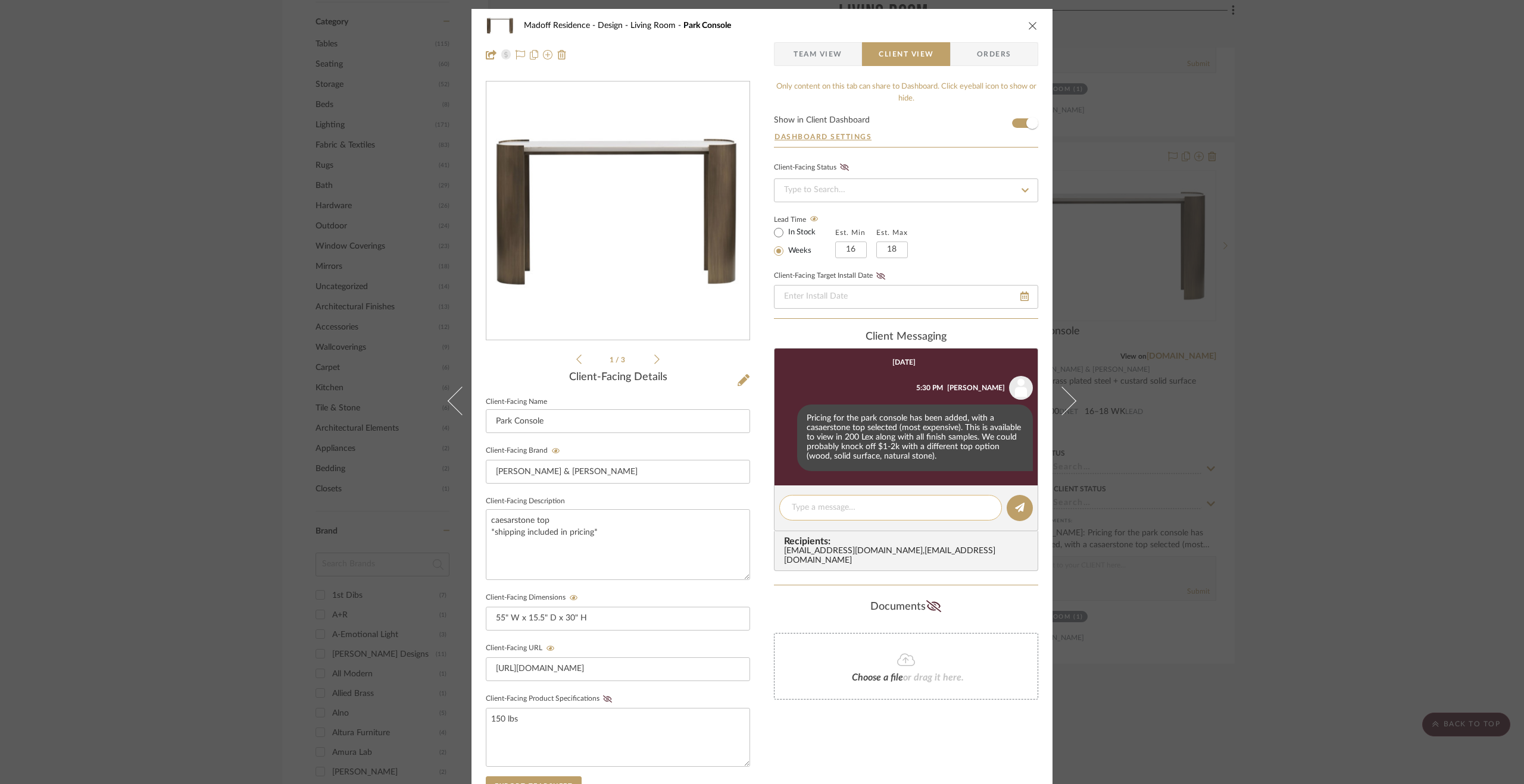
click at [862, 502] on textarea at bounding box center [890, 508] width 197 height 12
type textarea "W"
click at [818, 509] on textarea "The updated price for the park console has been" at bounding box center [890, 508] width 197 height 12
click at [974, 509] on textarea "The new price for the park console has been" at bounding box center [890, 508] width 197 height 12
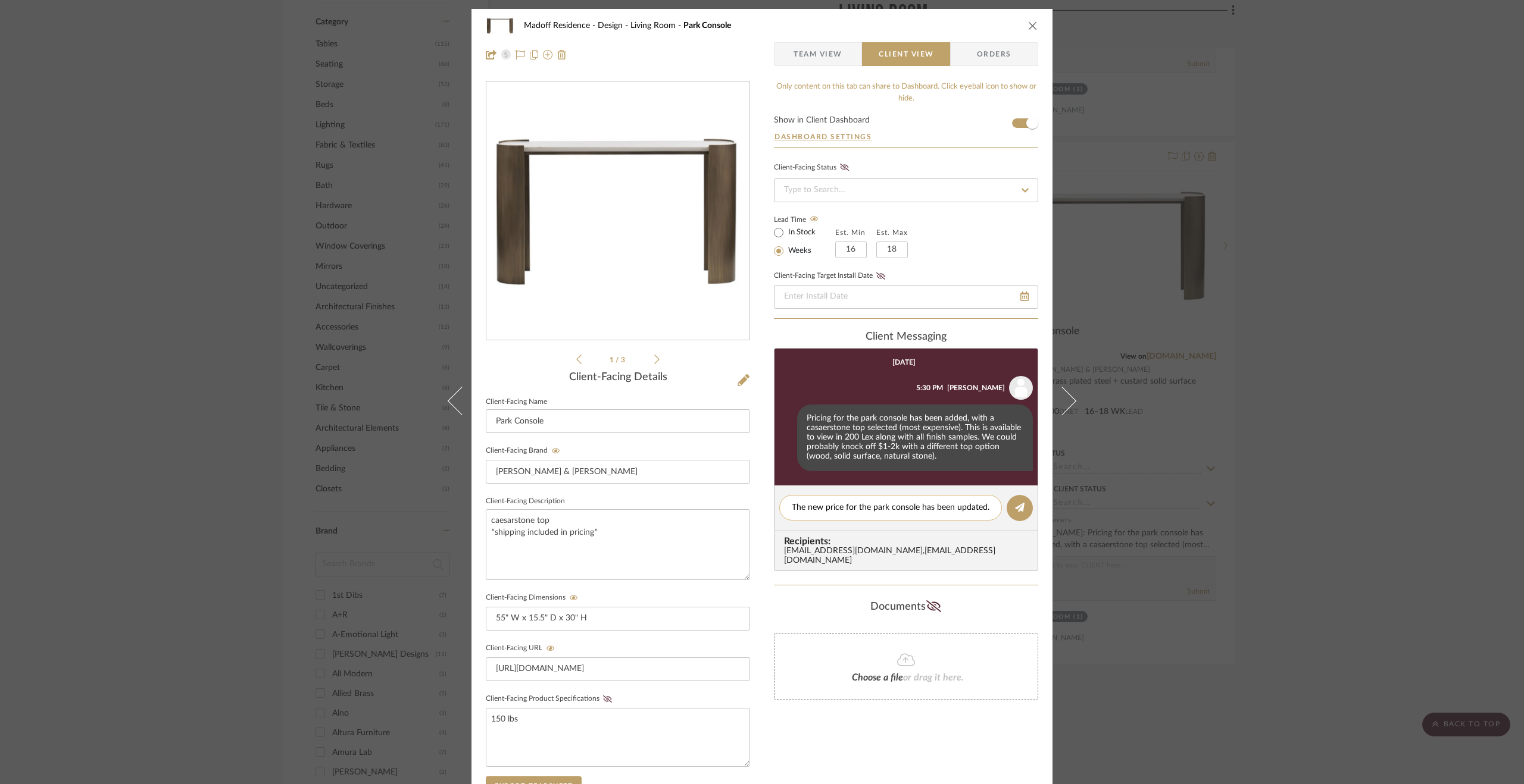
click at [819, 502] on textarea "The new price for the park console has been updated." at bounding box center [890, 508] width 197 height 12
click at [813, 505] on textarea "The new price for the park console has been updated." at bounding box center [890, 508] width 197 height 12
click at [975, 511] on textarea "The price for the park console has been updated." at bounding box center [890, 508] width 197 height 12
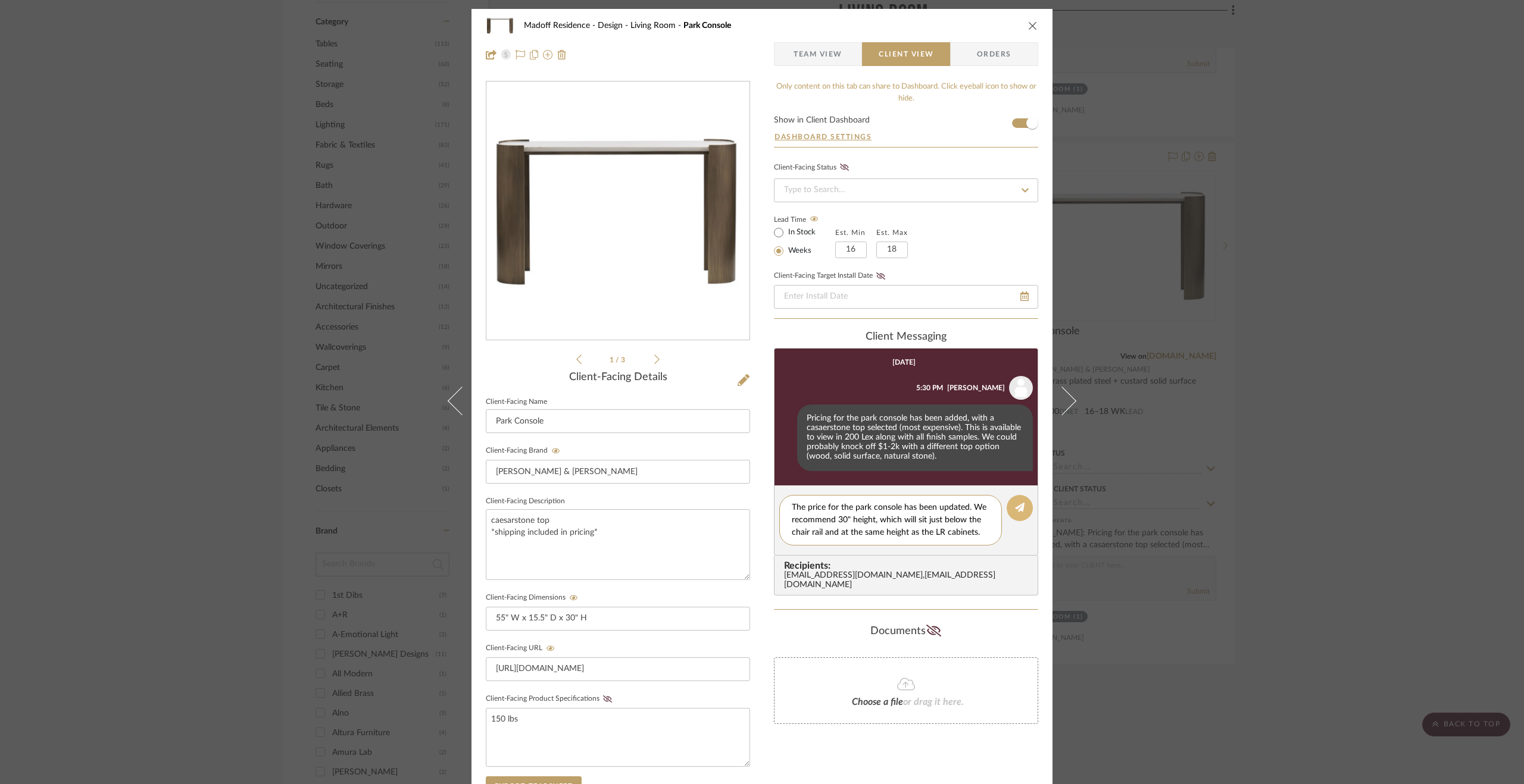
type textarea "The price for the park console has been updated. We recommend 30" height, which…"
click at [1012, 498] on button at bounding box center [1020, 508] width 26 height 26
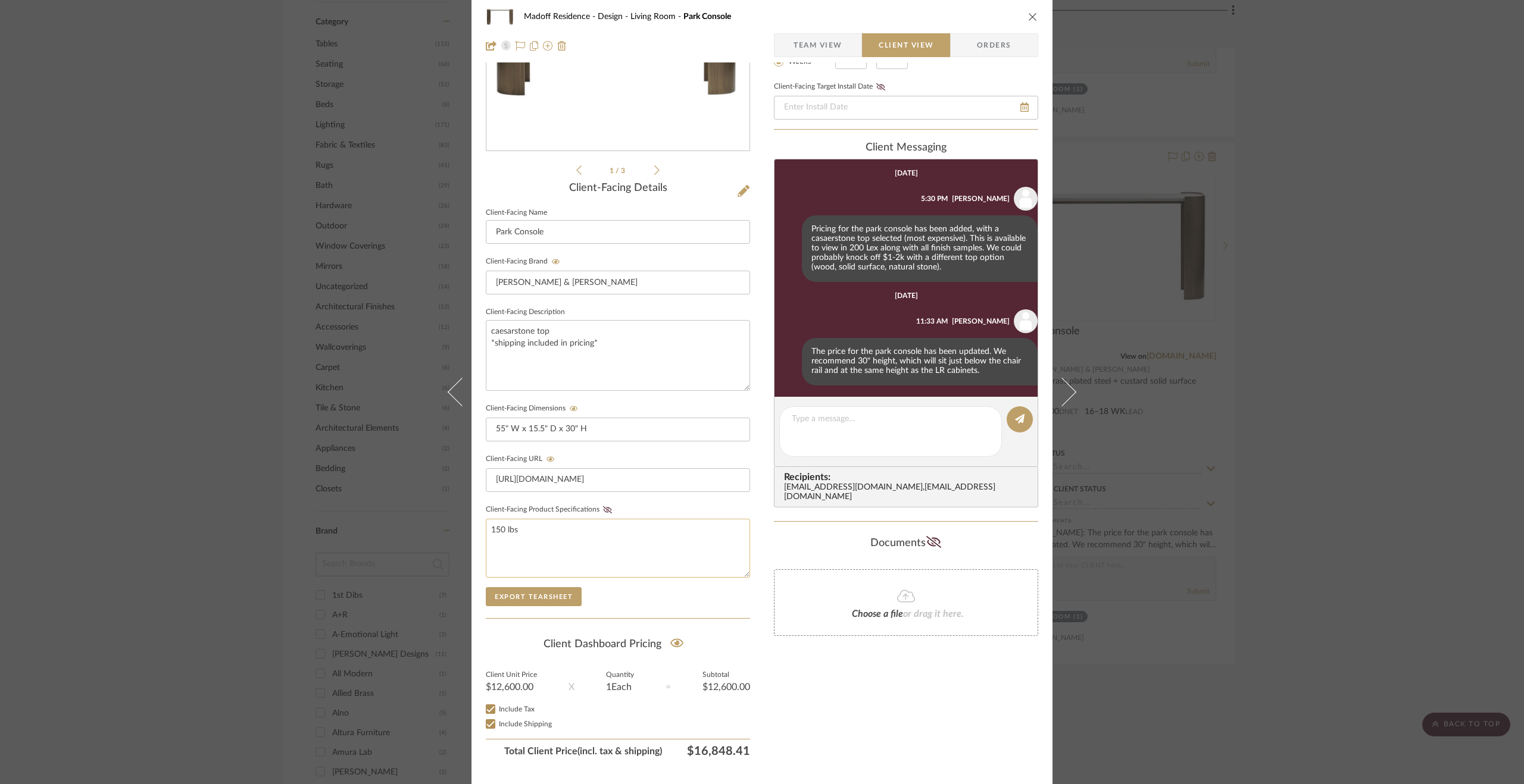
scroll to position [211, 0]
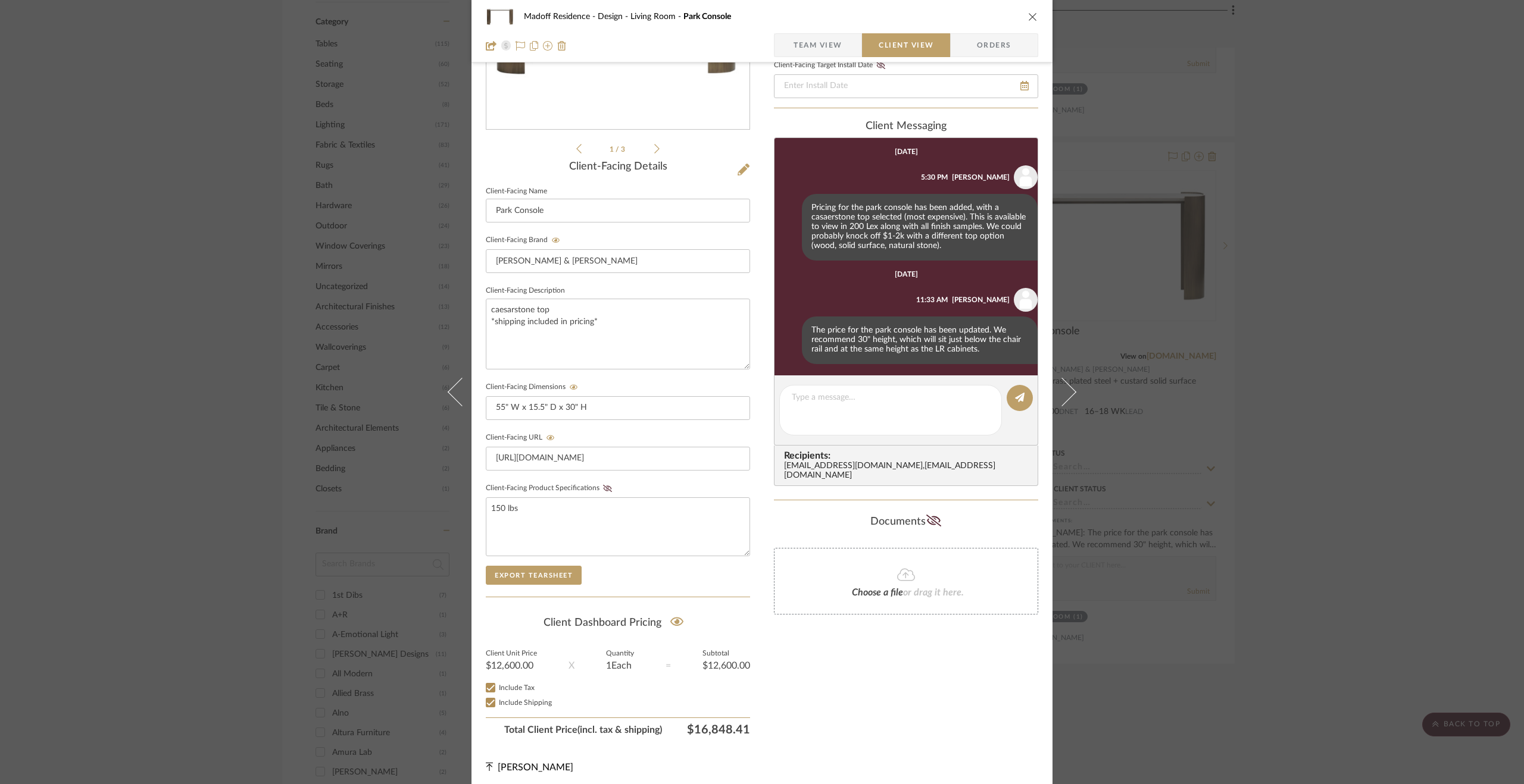
click at [1191, 493] on div "Madoff Residence - Design Living Room Park Console Team View Client View Orders…" at bounding box center [762, 392] width 1524 height 784
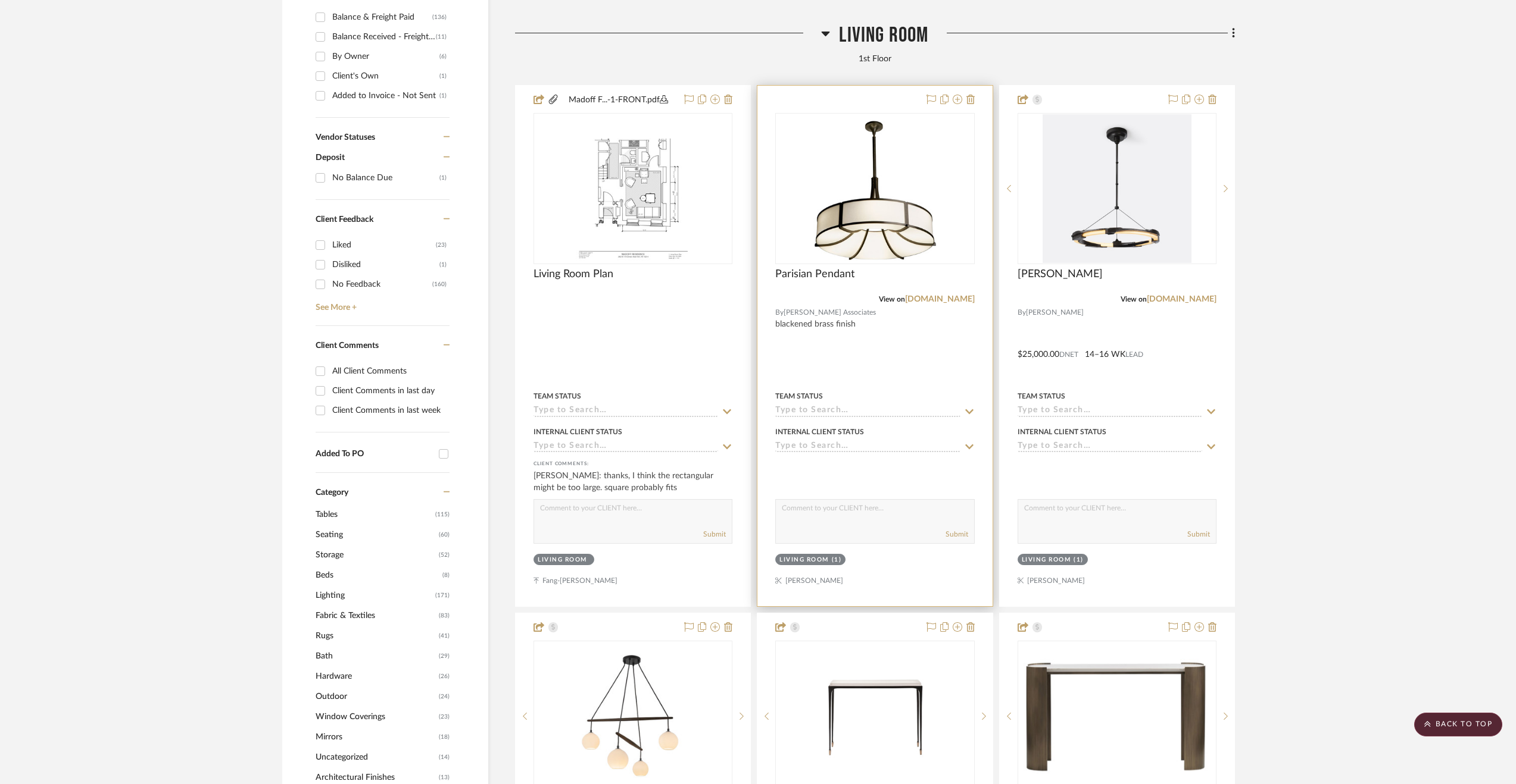
scroll to position [654, 0]
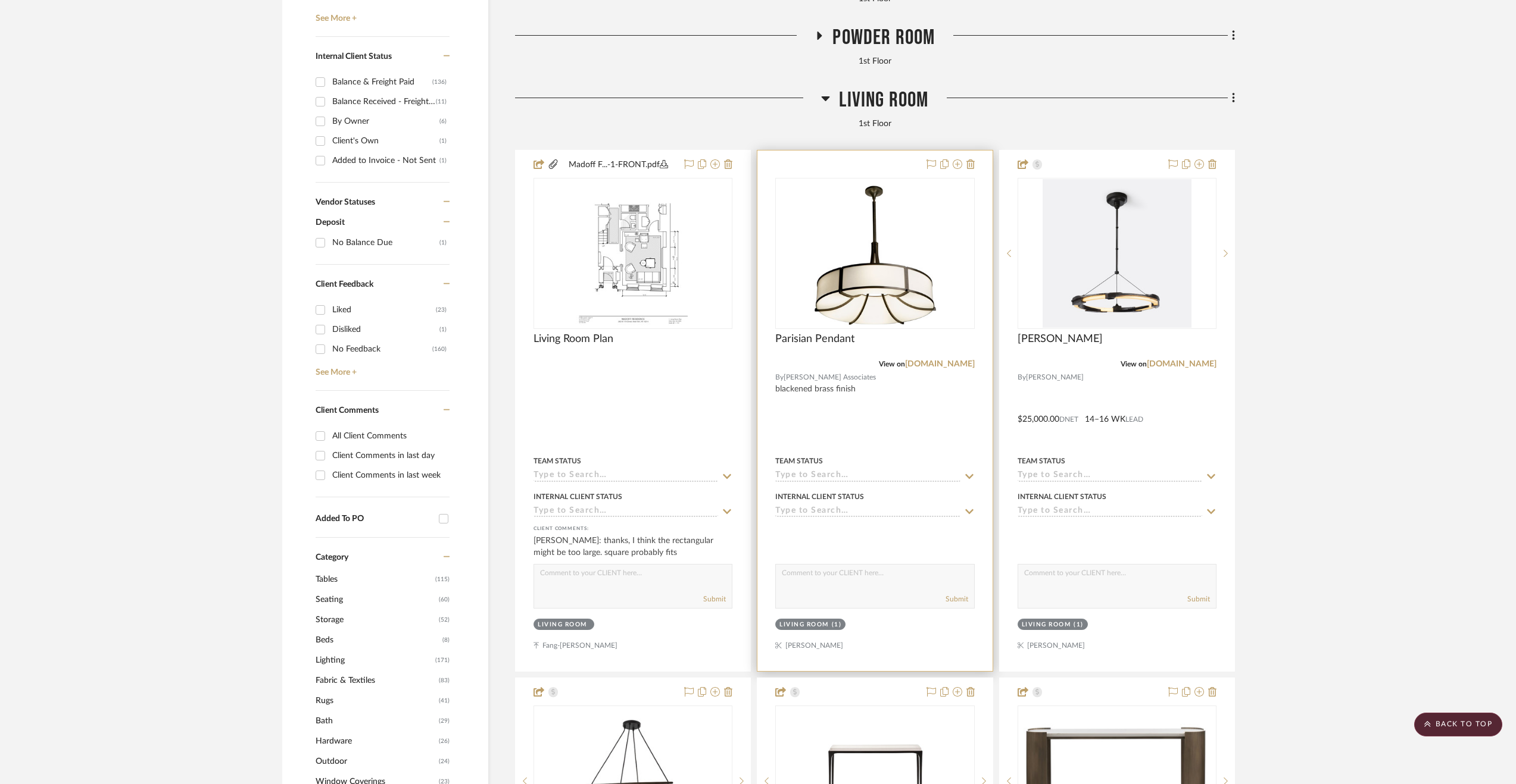
click at [928, 431] on div at bounding box center [875, 411] width 235 height 521
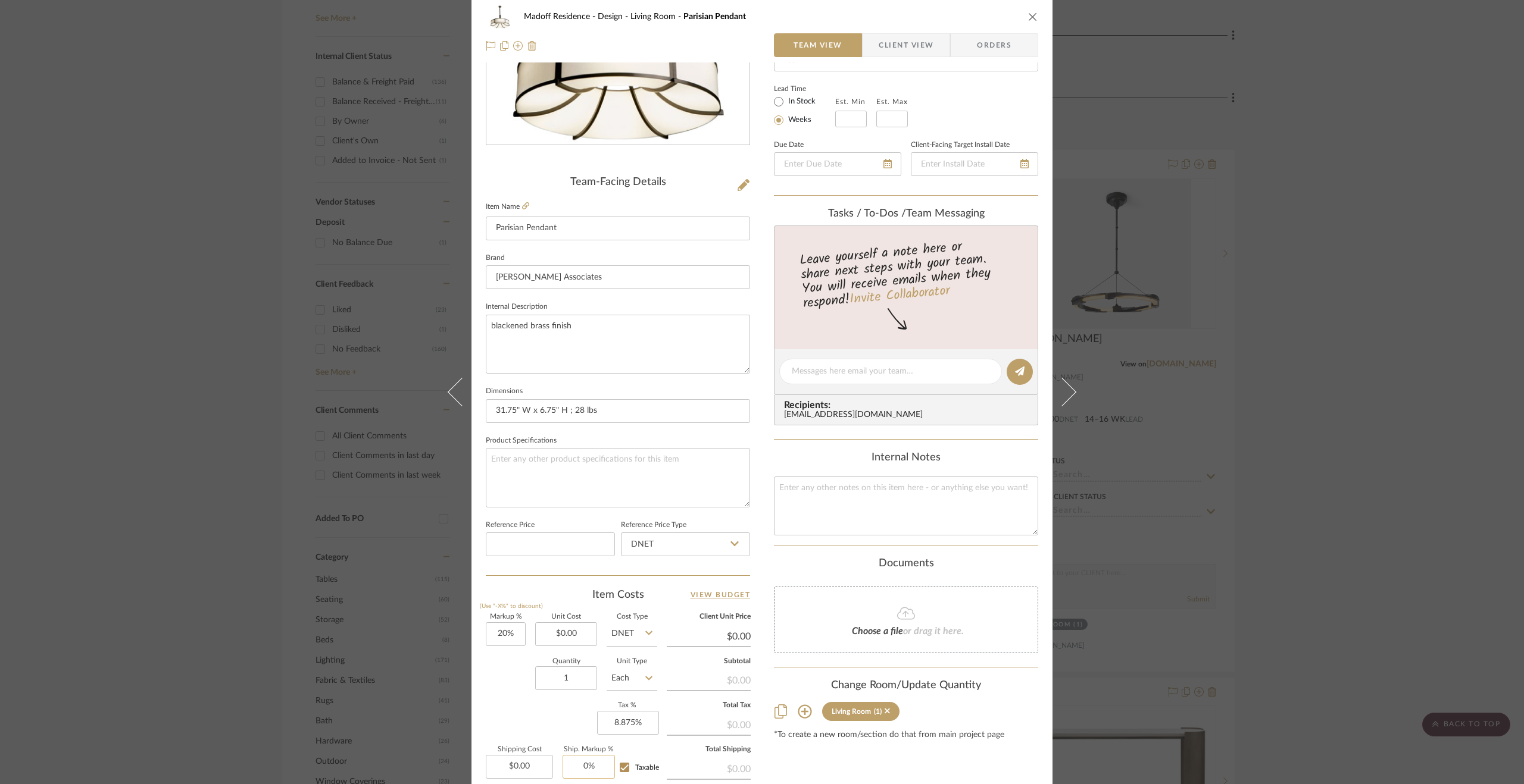
scroll to position [298, 0]
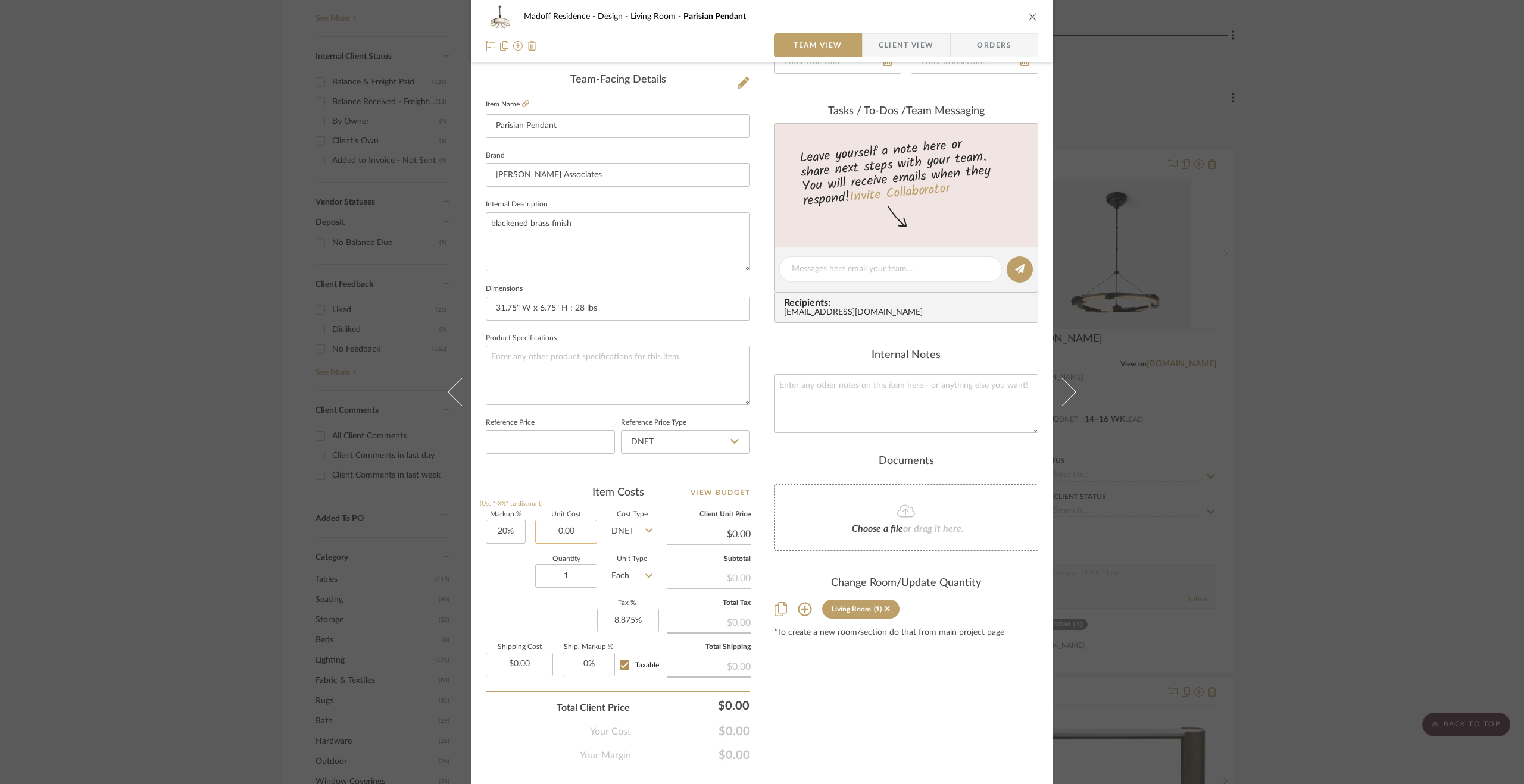
click at [571, 535] on input "0.00" at bounding box center [566, 532] width 62 height 24
type input "$9,595.00"
click at [580, 622] on div "Markup % (Use "-X%" to discount) 20% Unit Cost $9,595.00 Cost Type DNET Client …" at bounding box center [618, 599] width 265 height 174
type input "$11,514.00"
click at [212, 170] on div "Madoff Residence - Design Living Room Parisian Pendant Team View Client View Or…" at bounding box center [762, 392] width 1524 height 784
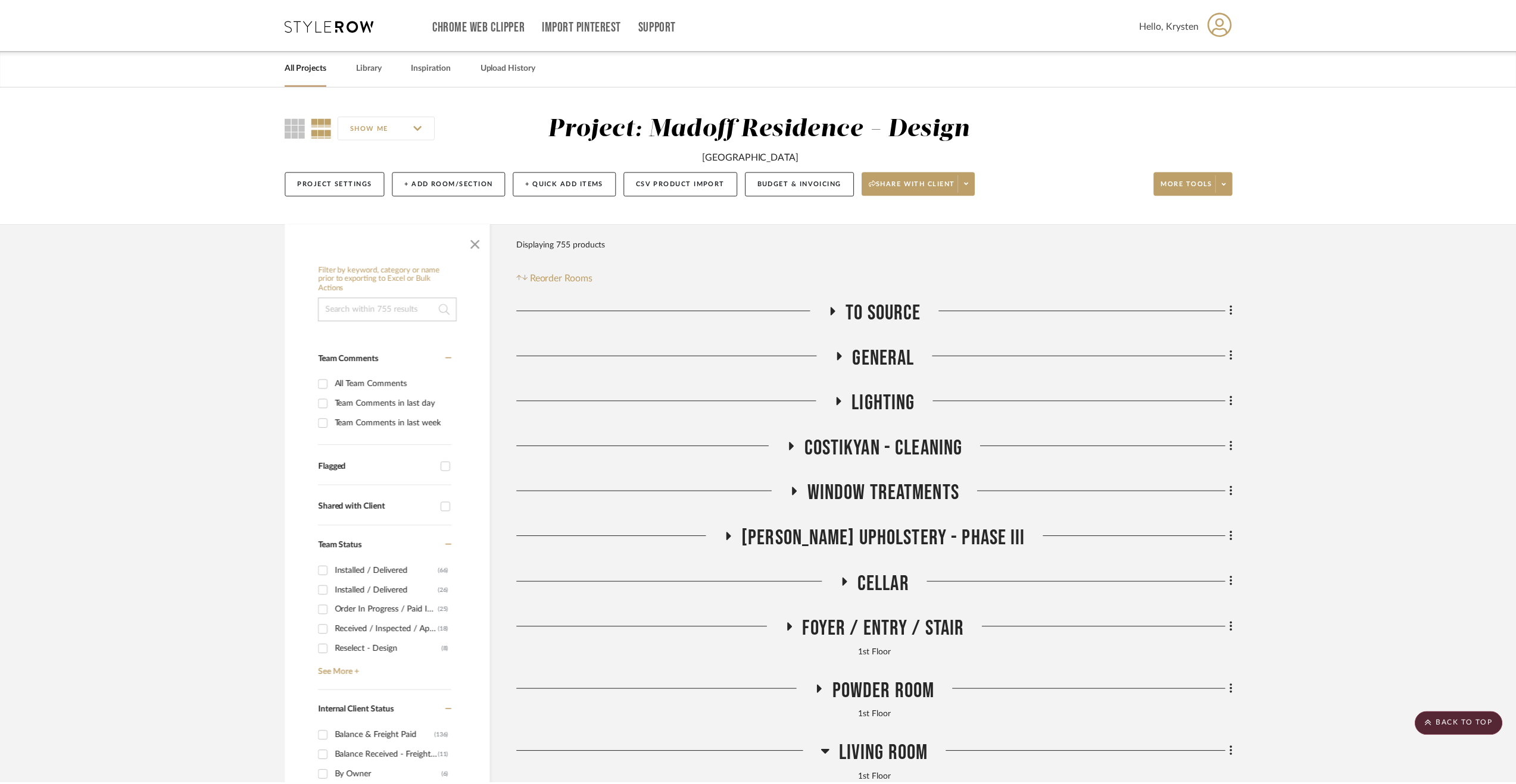
scroll to position [654, 0]
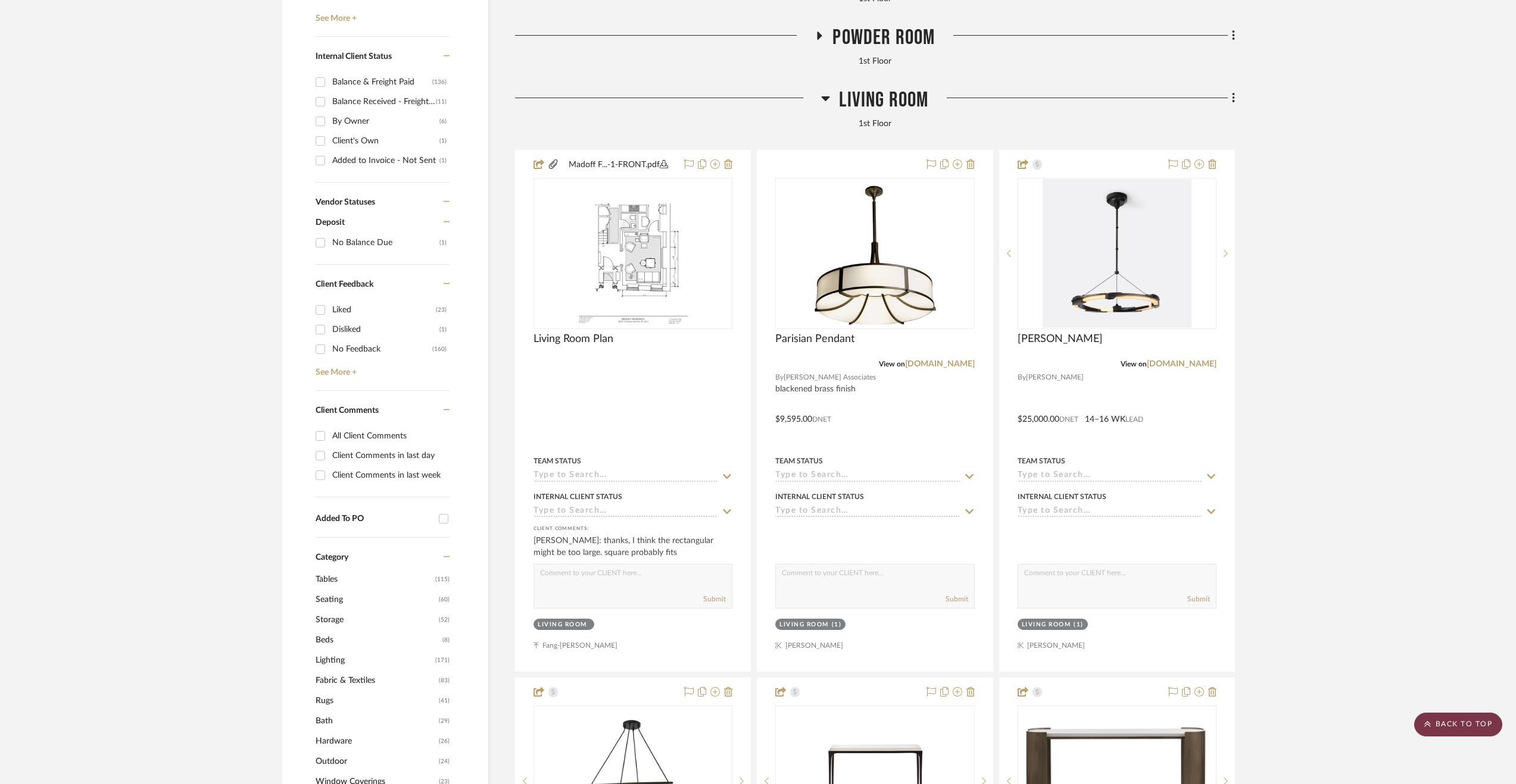
click at [1467, 730] on scroll-to-top-button "BACK TO TOP" at bounding box center [1458, 724] width 88 height 24
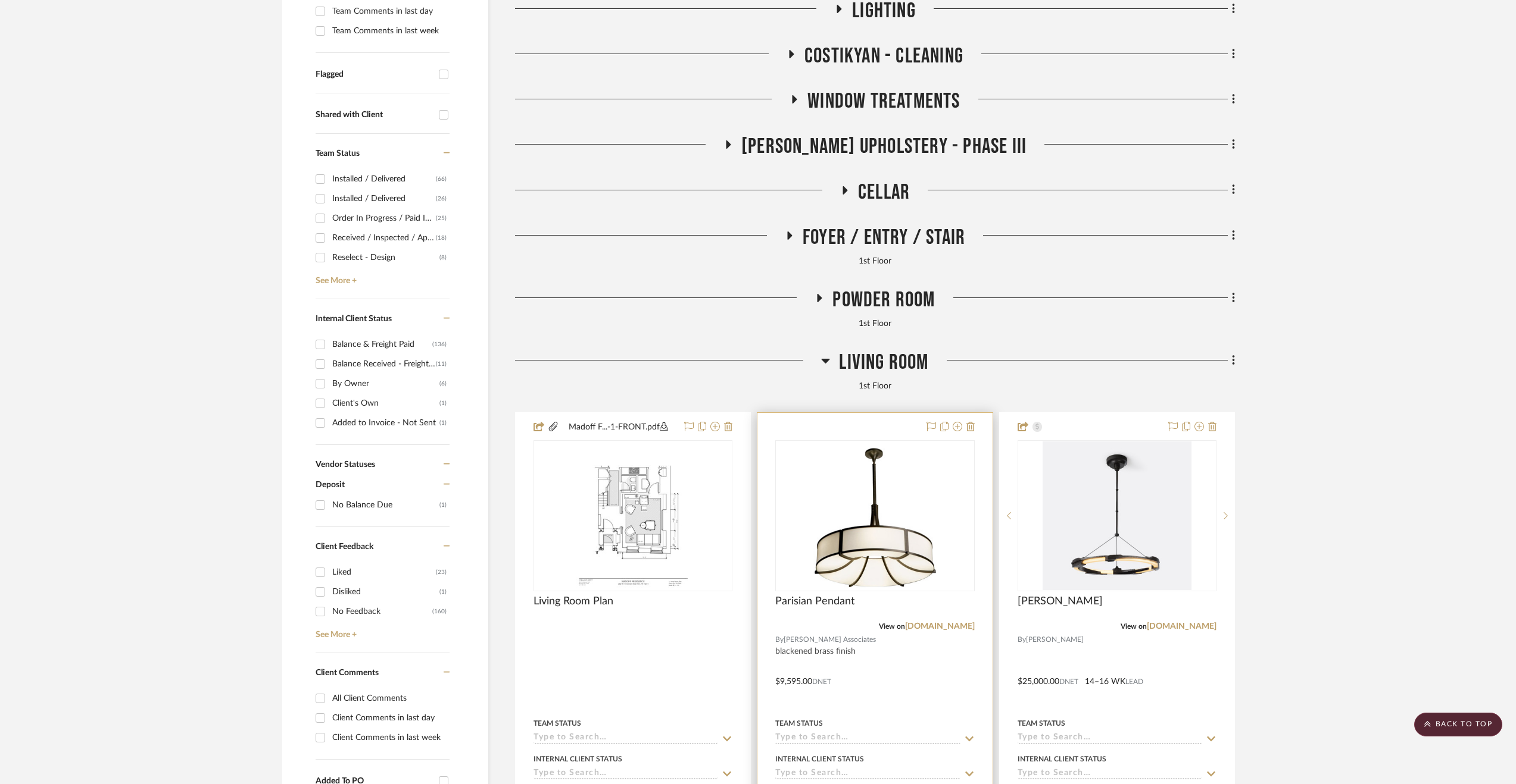
scroll to position [476, 0]
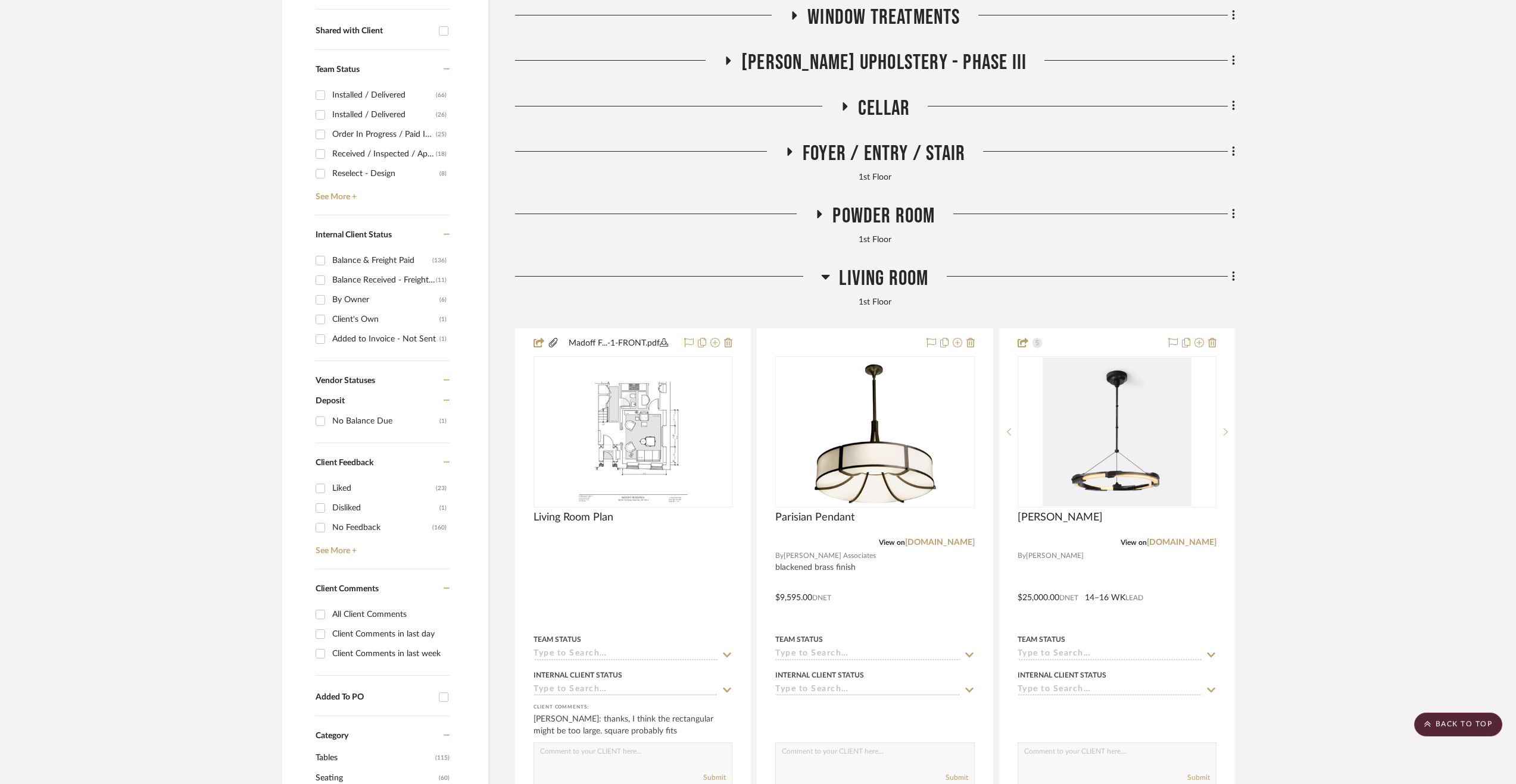
click at [896, 279] on span "Living Room" at bounding box center [884, 279] width 90 height 26
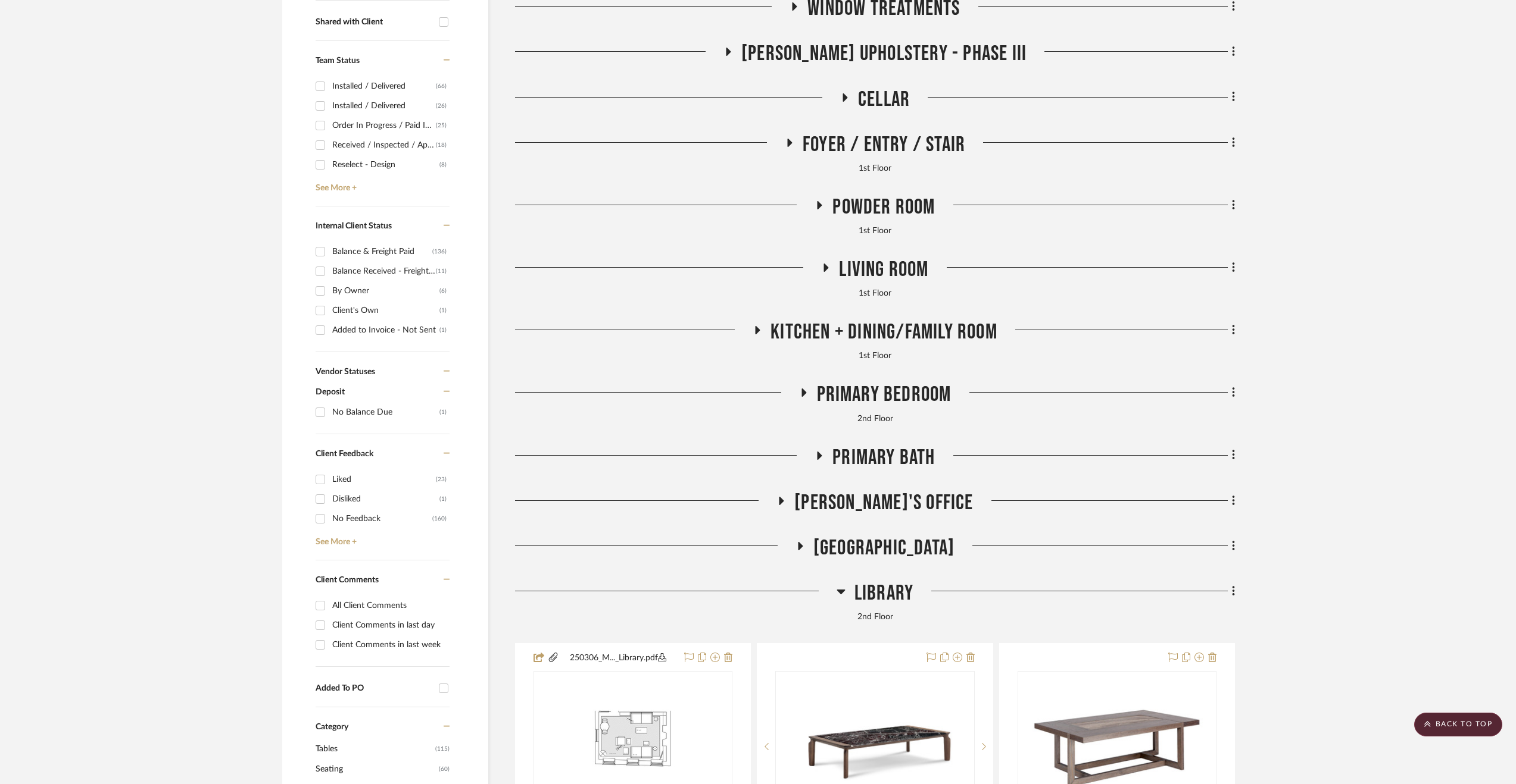
scroll to position [654, 0]
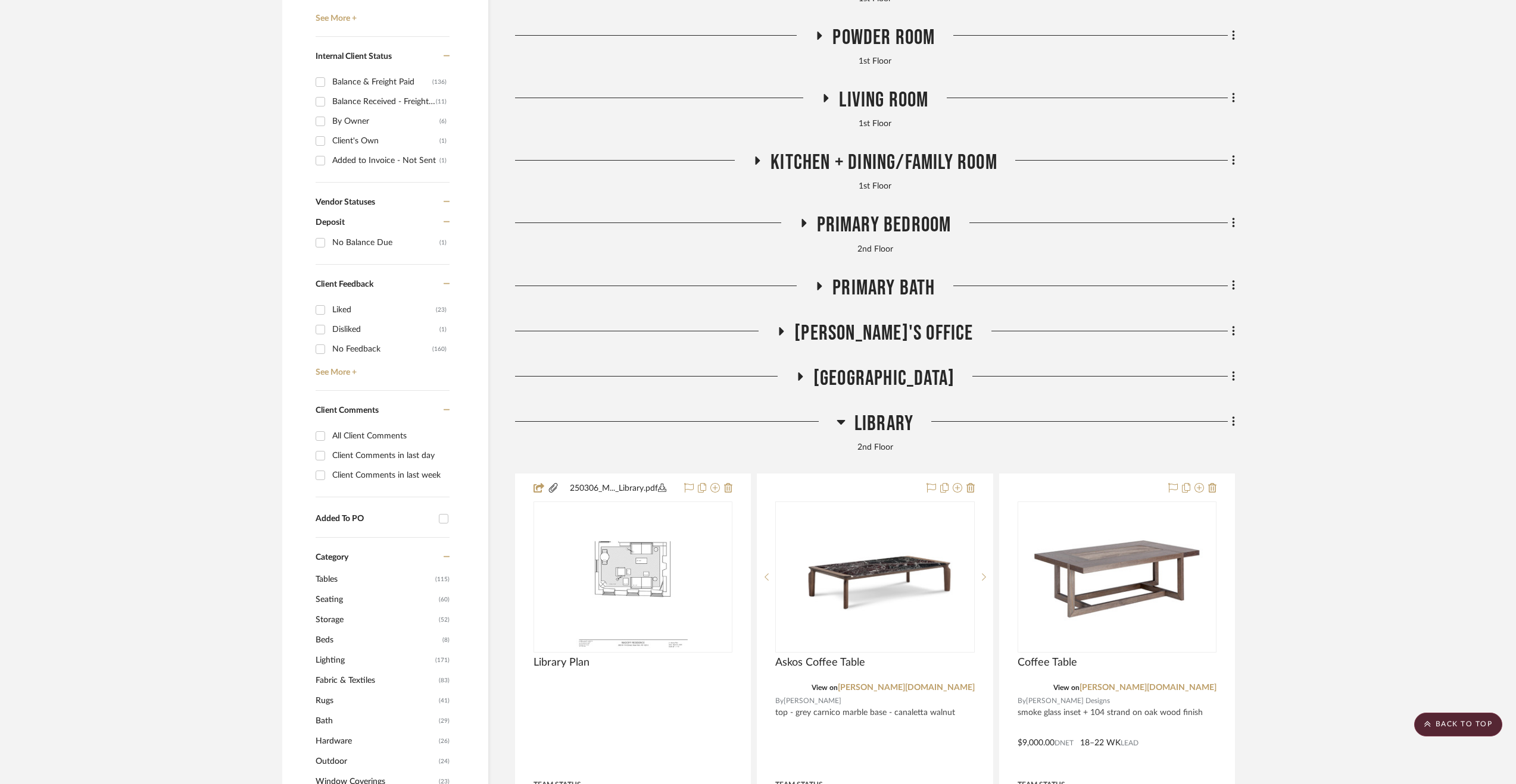
click at [891, 420] on span "Library" at bounding box center [884, 424] width 59 height 26
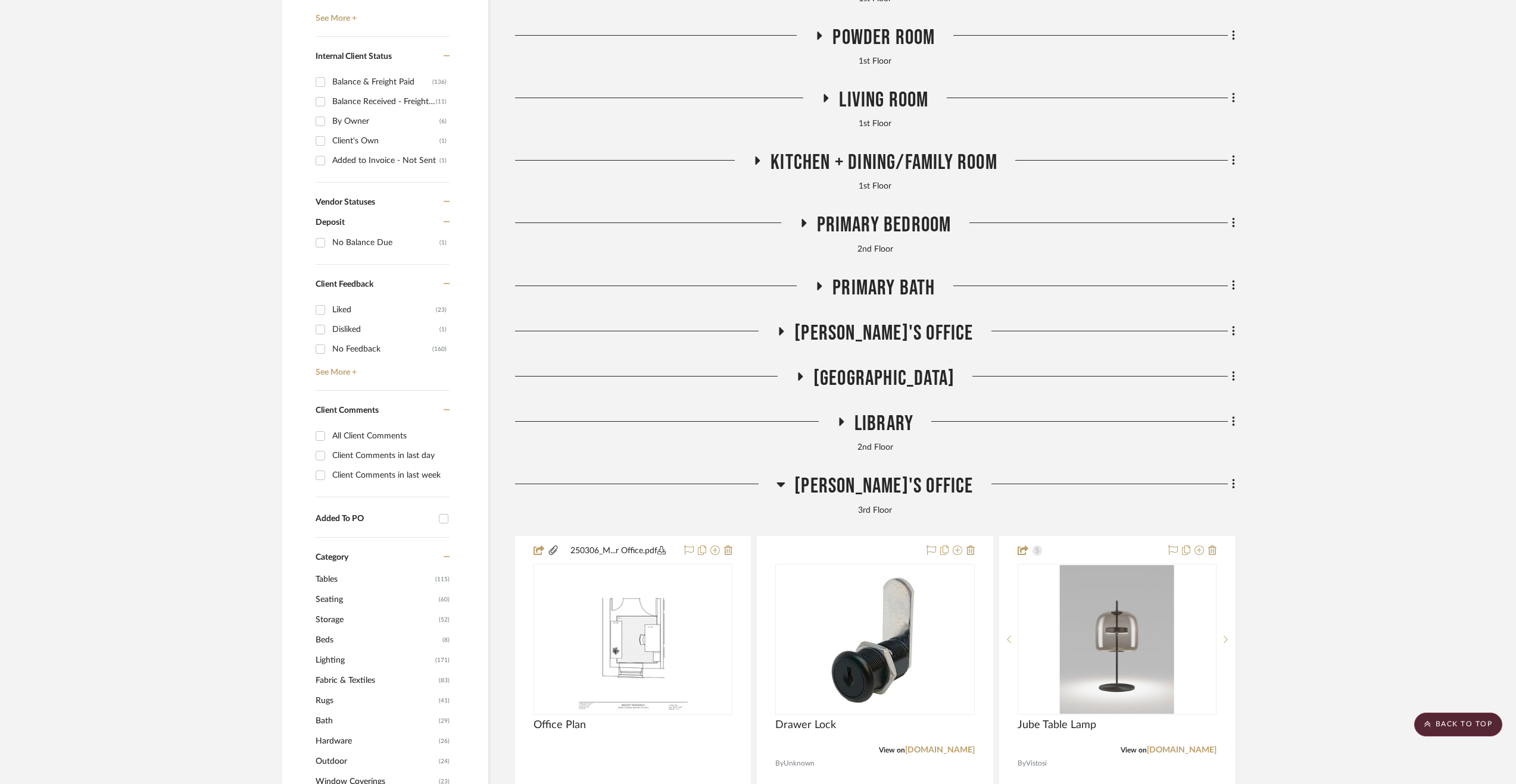
click at [888, 507] on div "3rd Floor" at bounding box center [875, 511] width 720 height 13
click at [871, 488] on span "[PERSON_NAME]'s Office" at bounding box center [883, 486] width 178 height 26
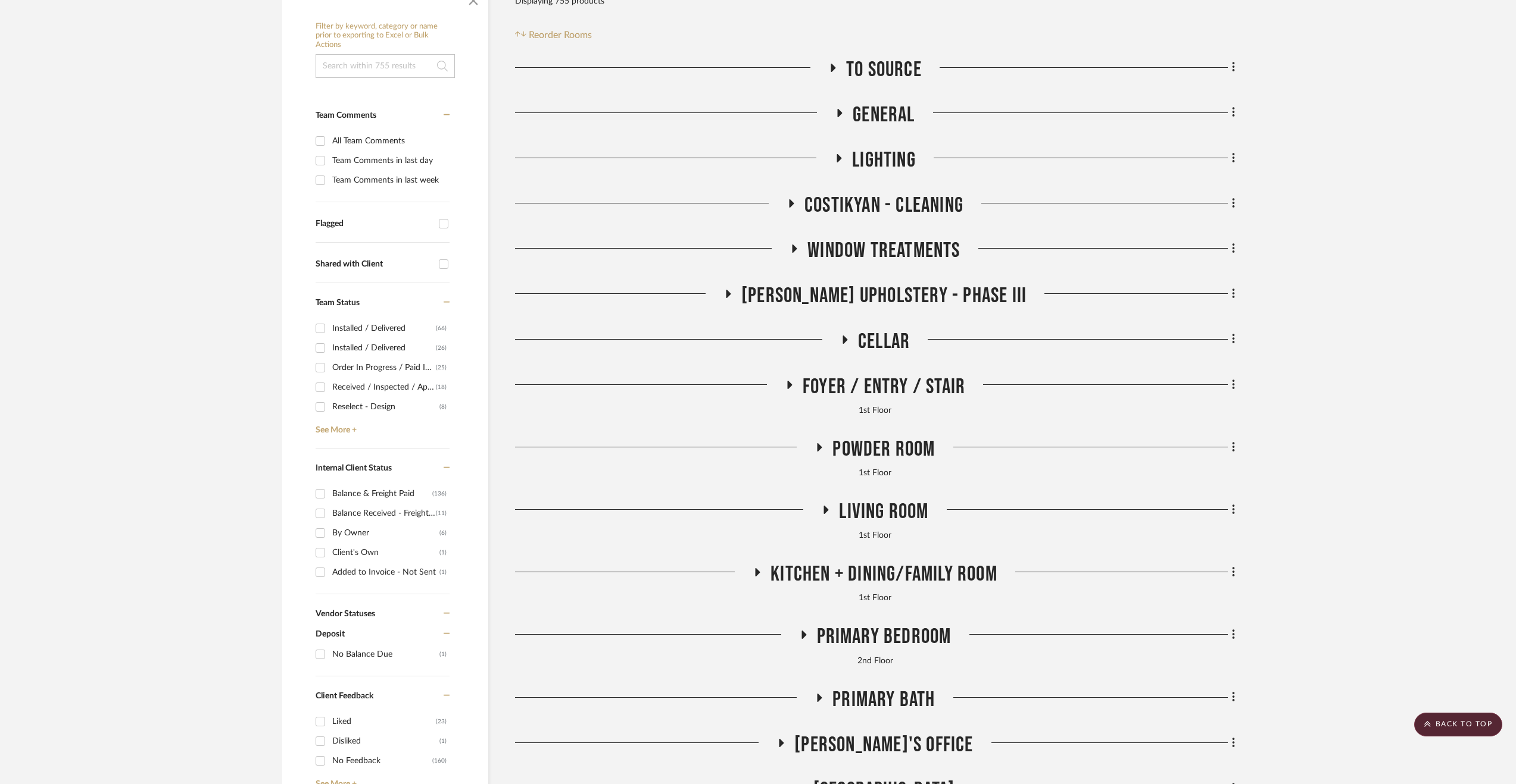
scroll to position [238, 0]
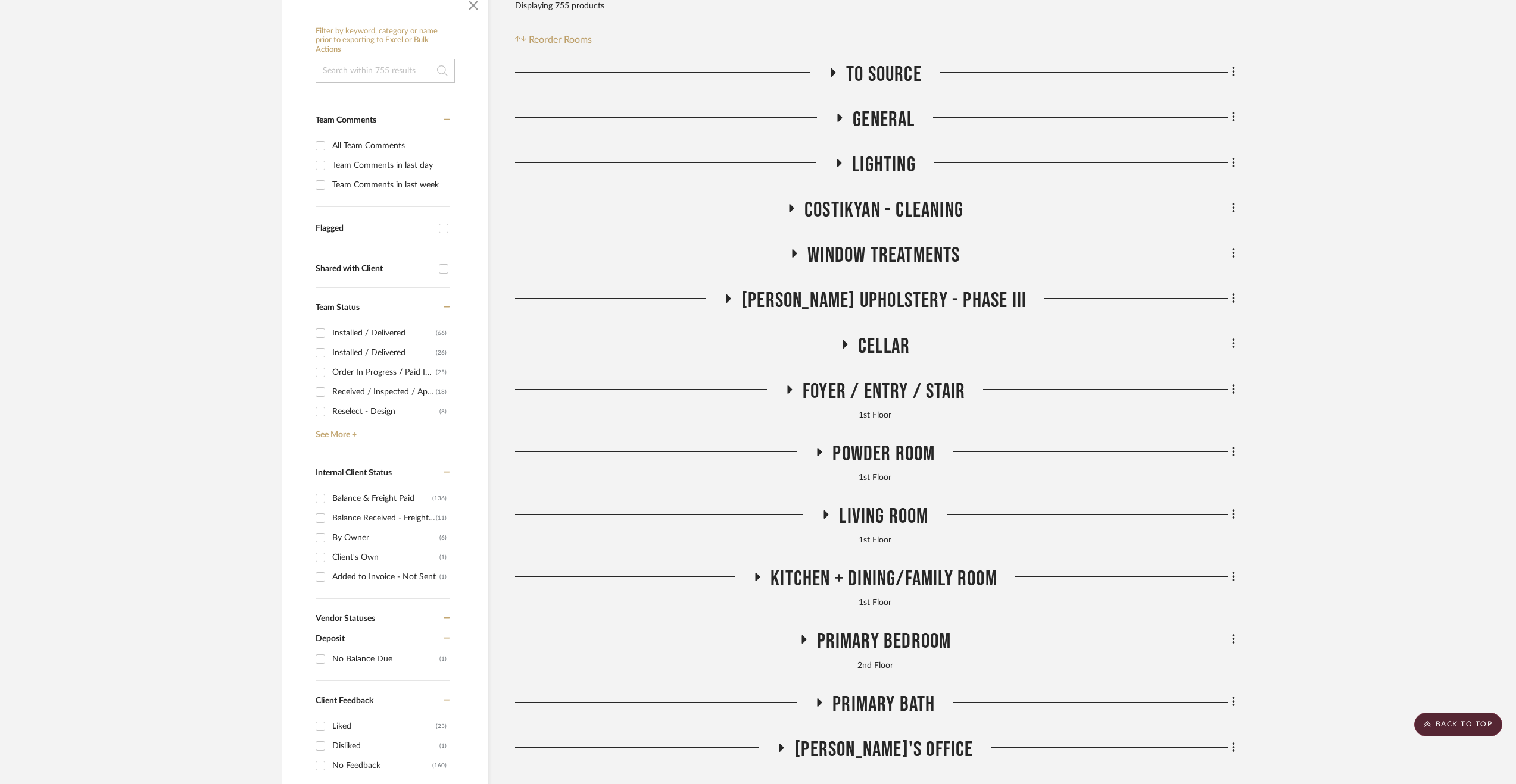
click at [869, 517] on span "Living Room" at bounding box center [884, 517] width 90 height 26
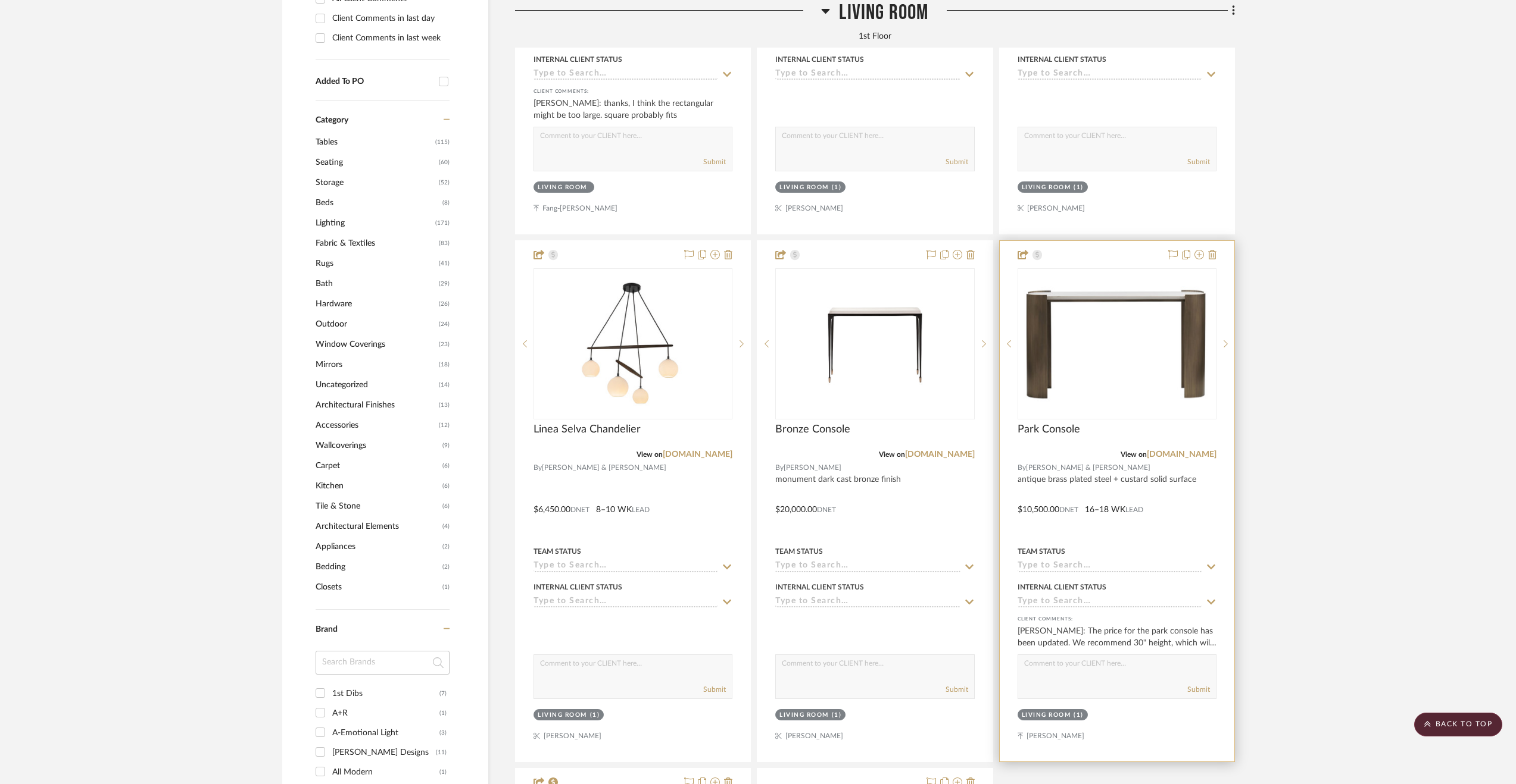
scroll to position [1131, 0]
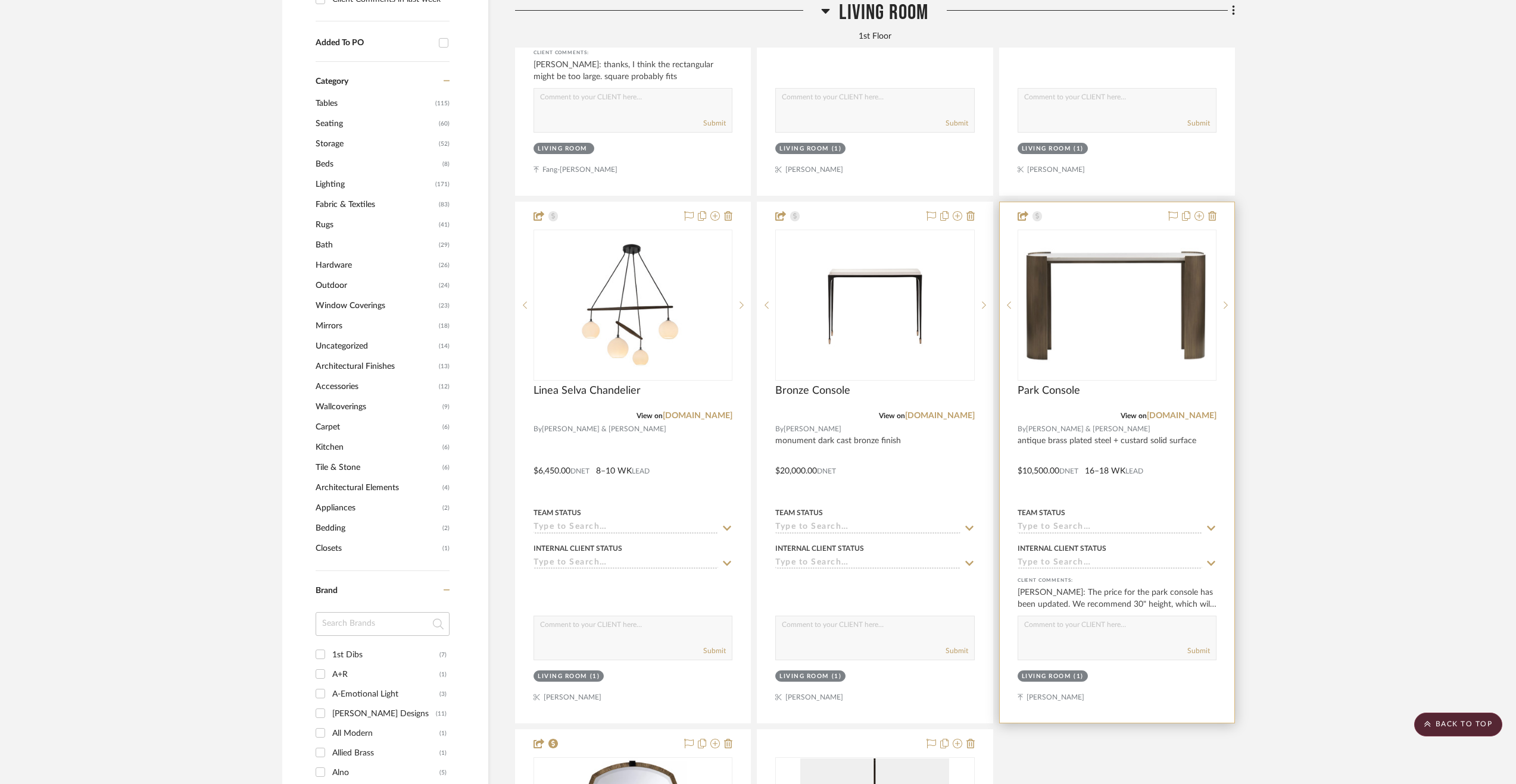
click at [1207, 490] on div at bounding box center [1117, 463] width 235 height 521
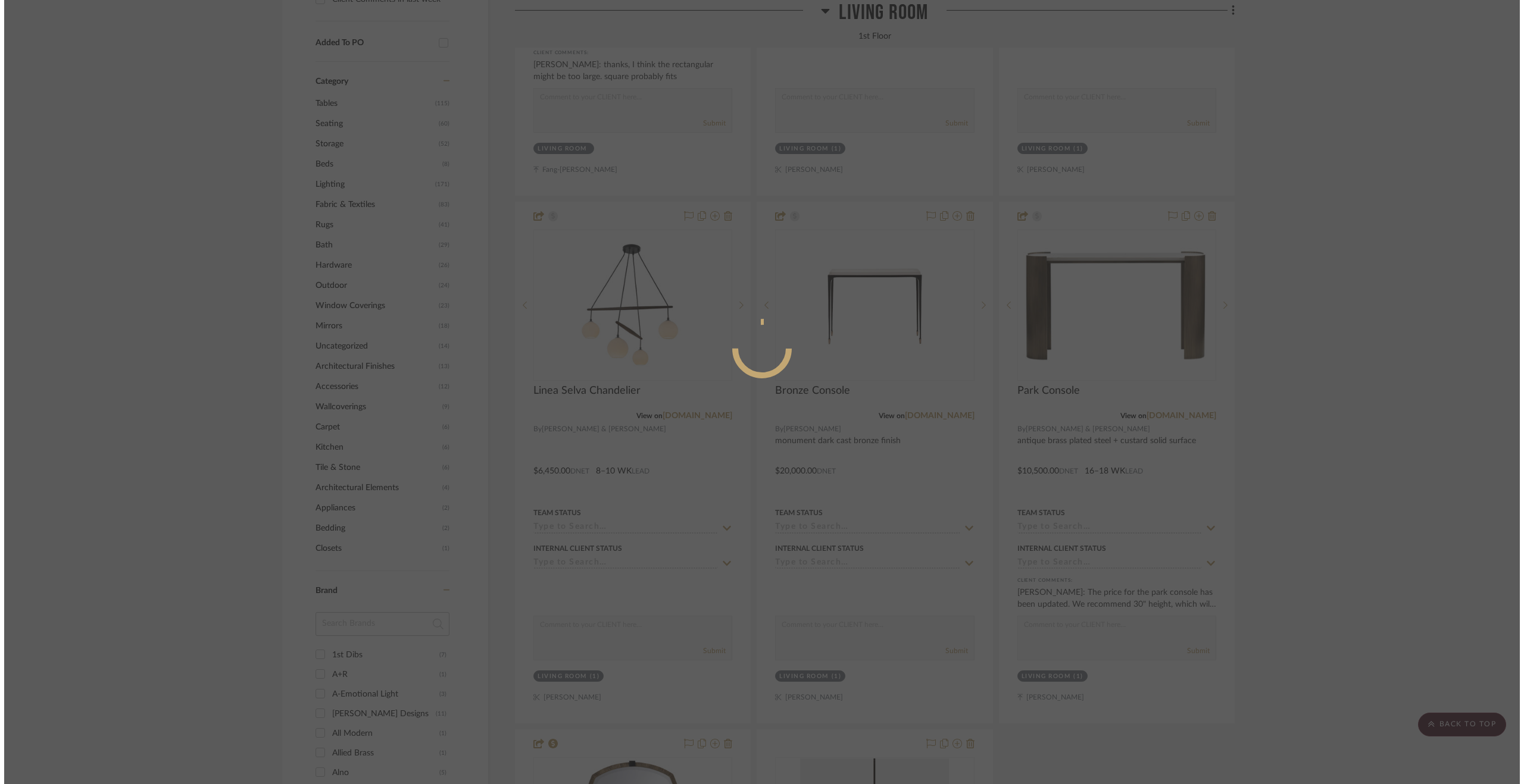
scroll to position [0, 0]
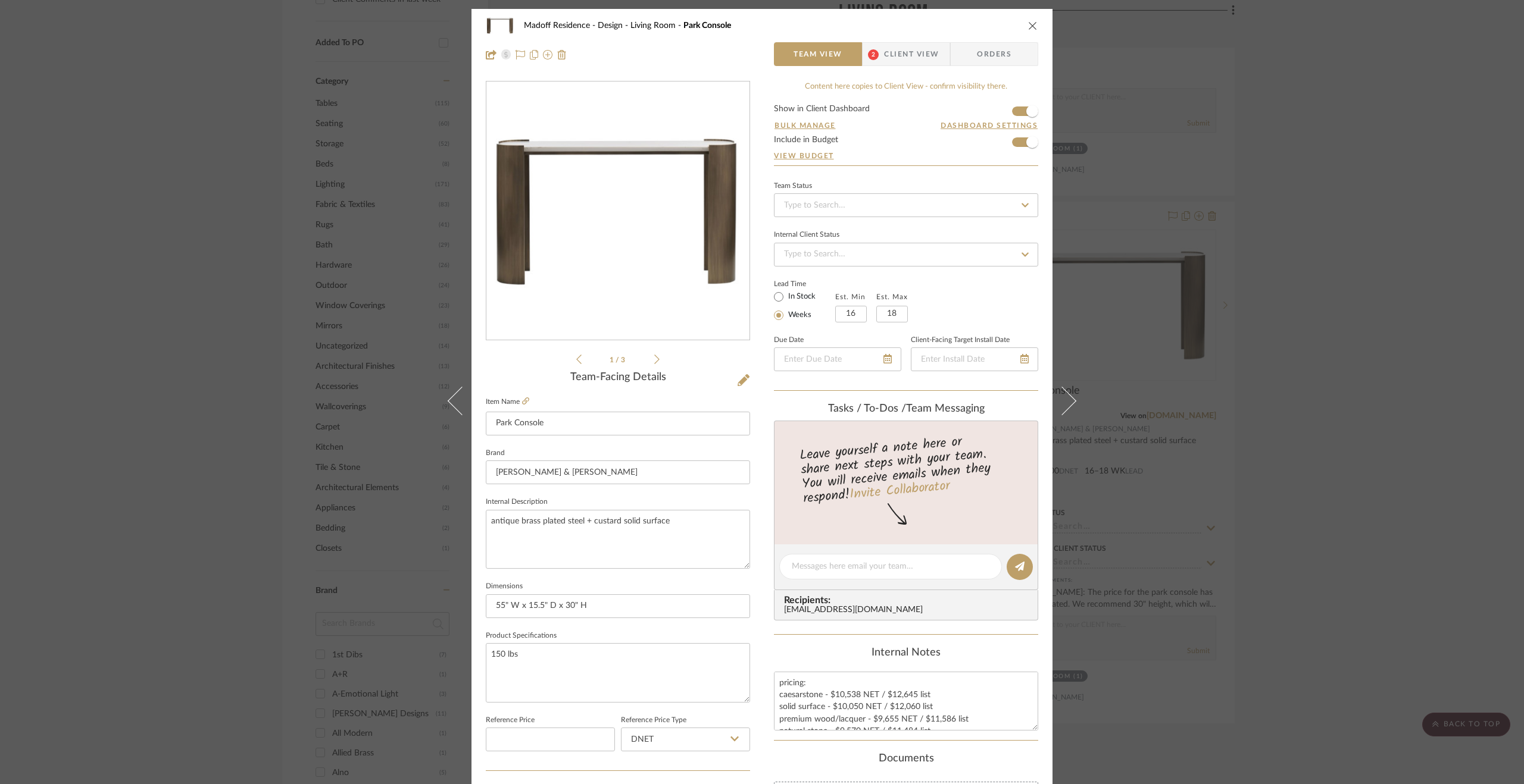
click at [903, 60] on span "Client View" at bounding box center [911, 54] width 55 height 24
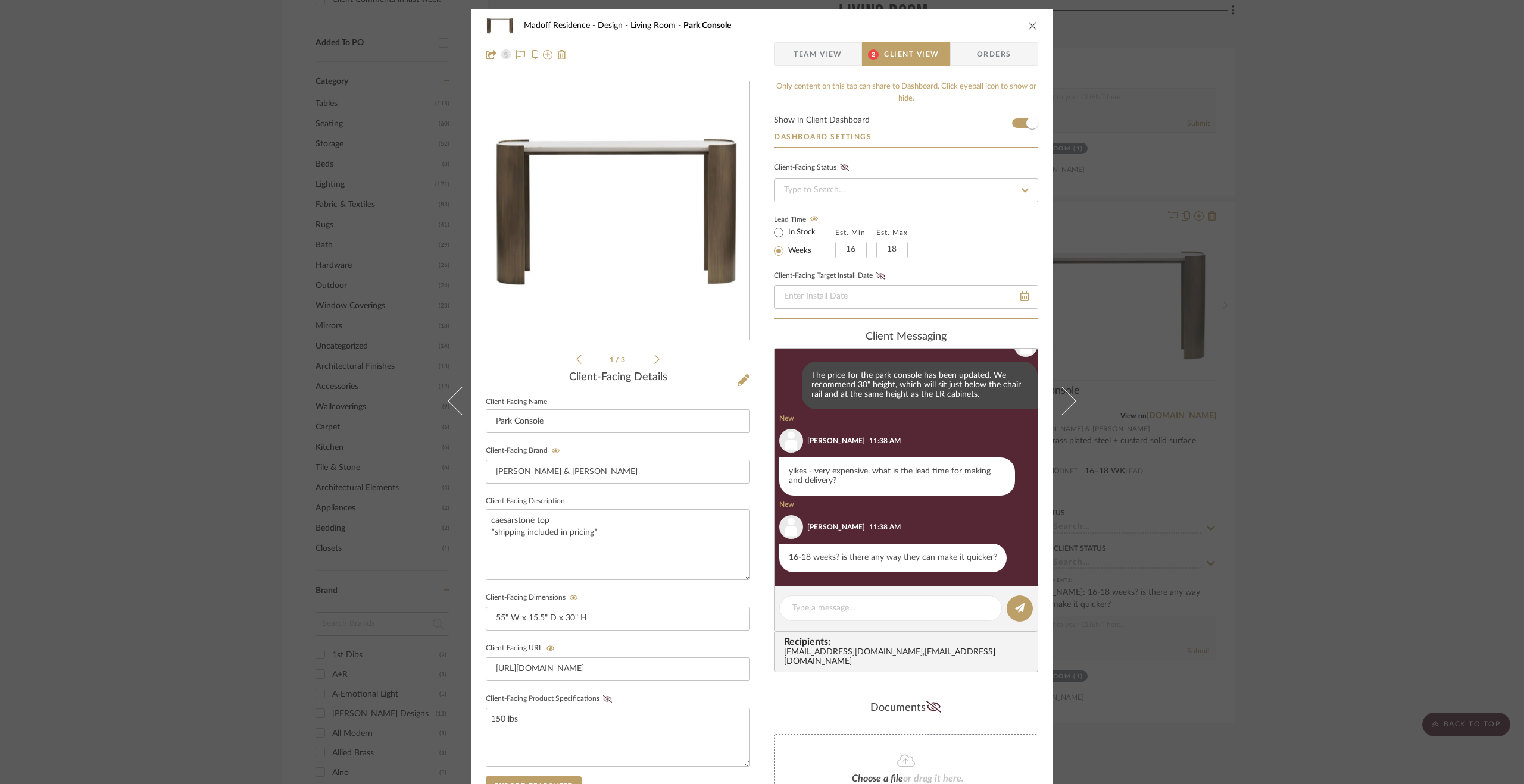
scroll to position [165, 0]
click at [828, 605] on textarea at bounding box center [890, 608] width 197 height 12
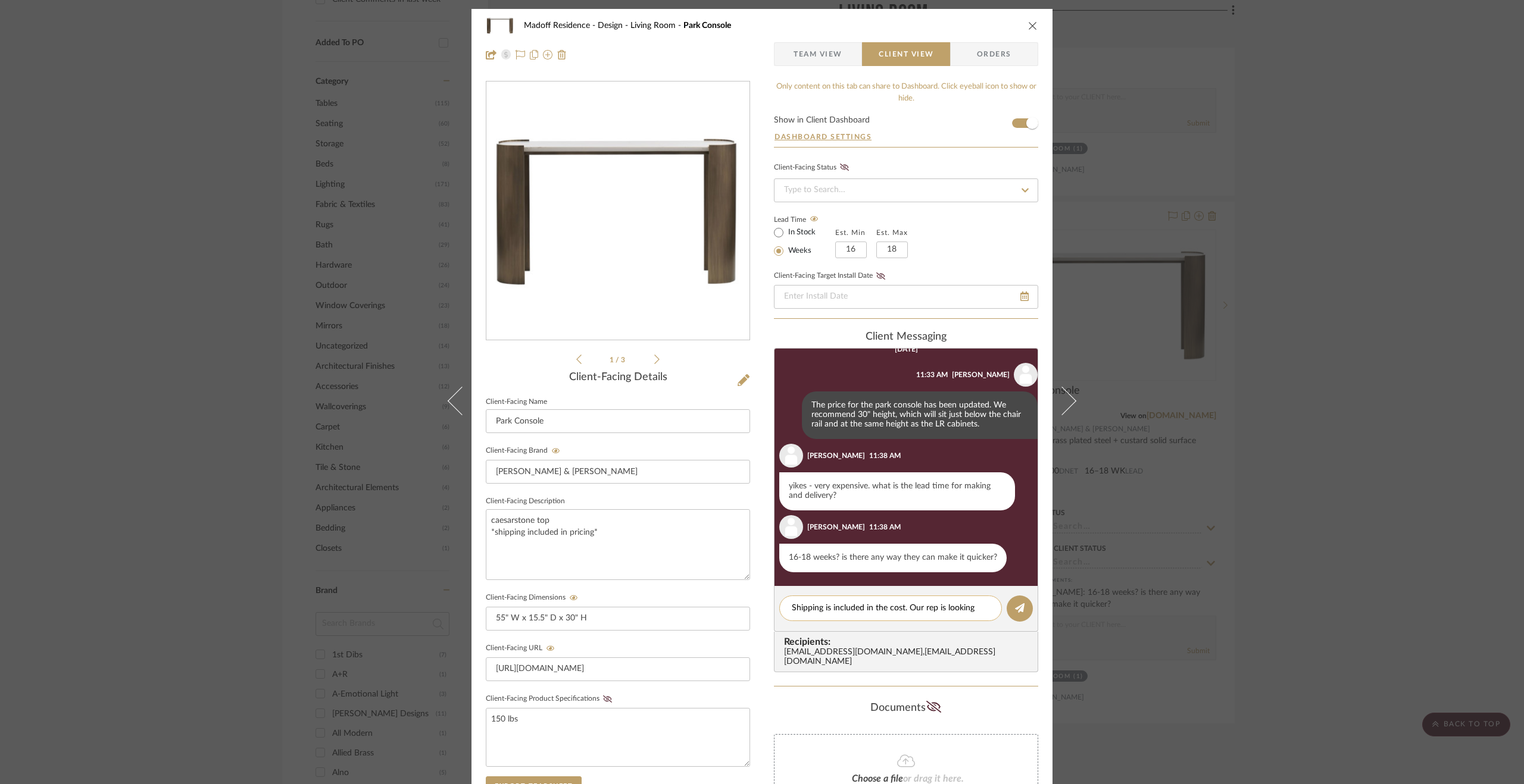
scroll to position [0, 0]
type textarea "Shipping is included in the cost. Our rep is looking into if it can be expedited"
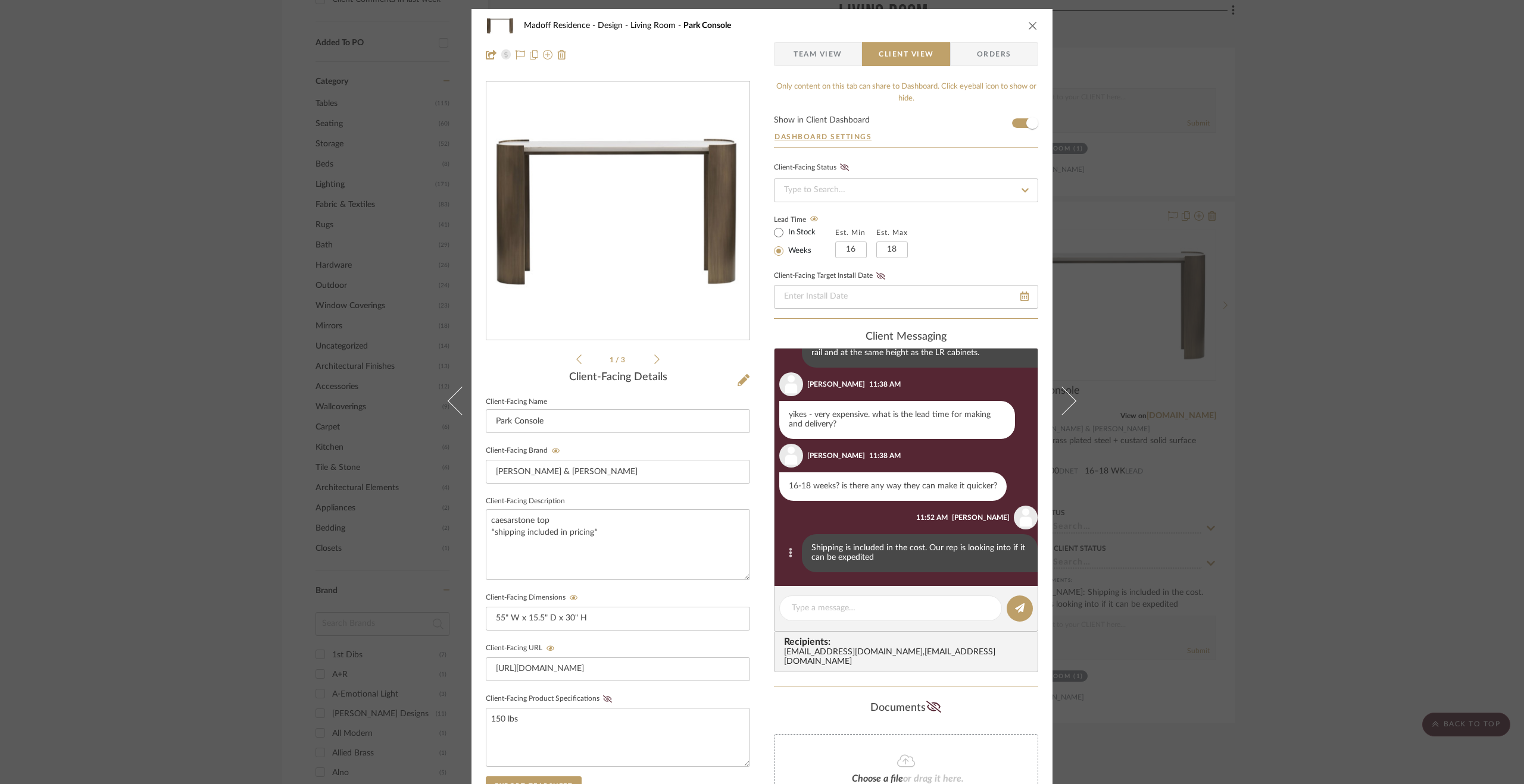
click at [789, 548] on icon at bounding box center [790, 553] width 3 height 9
click at [720, 538] on span "Edit Message" at bounding box center [725, 537] width 49 height 10
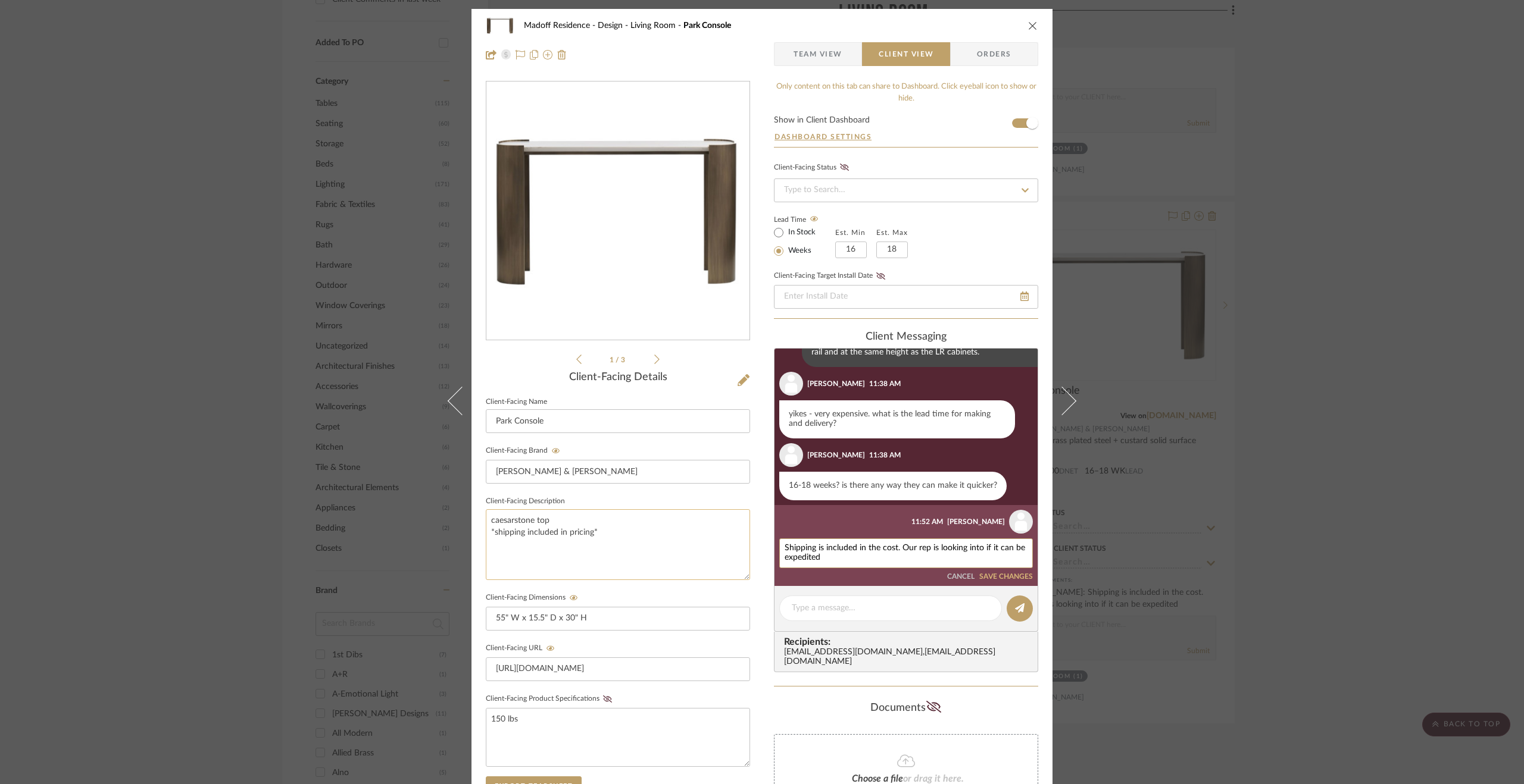
drag, startPoint x: 896, startPoint y: 547, endPoint x: 686, endPoint y: 534, distance: 210.4
click at [686, 534] on div "Madoff Residence - Design Living Room Park Console Team View Client View Orders…" at bounding box center [762, 504] width 581 height 991
type textarea "Our rep is looking into if it can be expedited"
click at [1005, 564] on button "SAVE CHANGES" at bounding box center [1006, 568] width 54 height 8
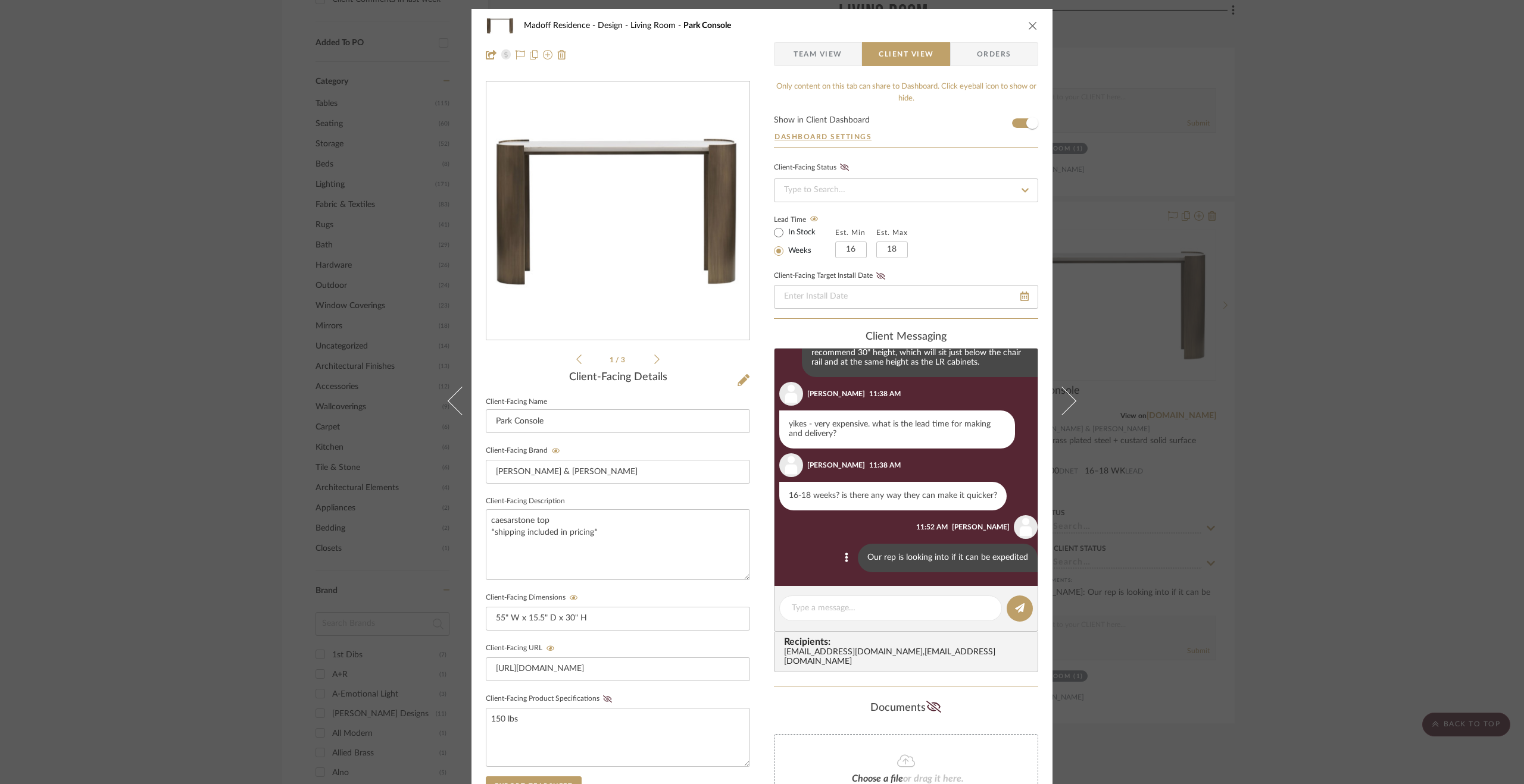
scroll to position [198, 0]
click at [892, 598] on div at bounding box center [890, 608] width 223 height 26
click at [1238, 518] on div "Madoff Residence - Design Living Room Park Console Team View Client View Orders…" at bounding box center [762, 392] width 1524 height 784
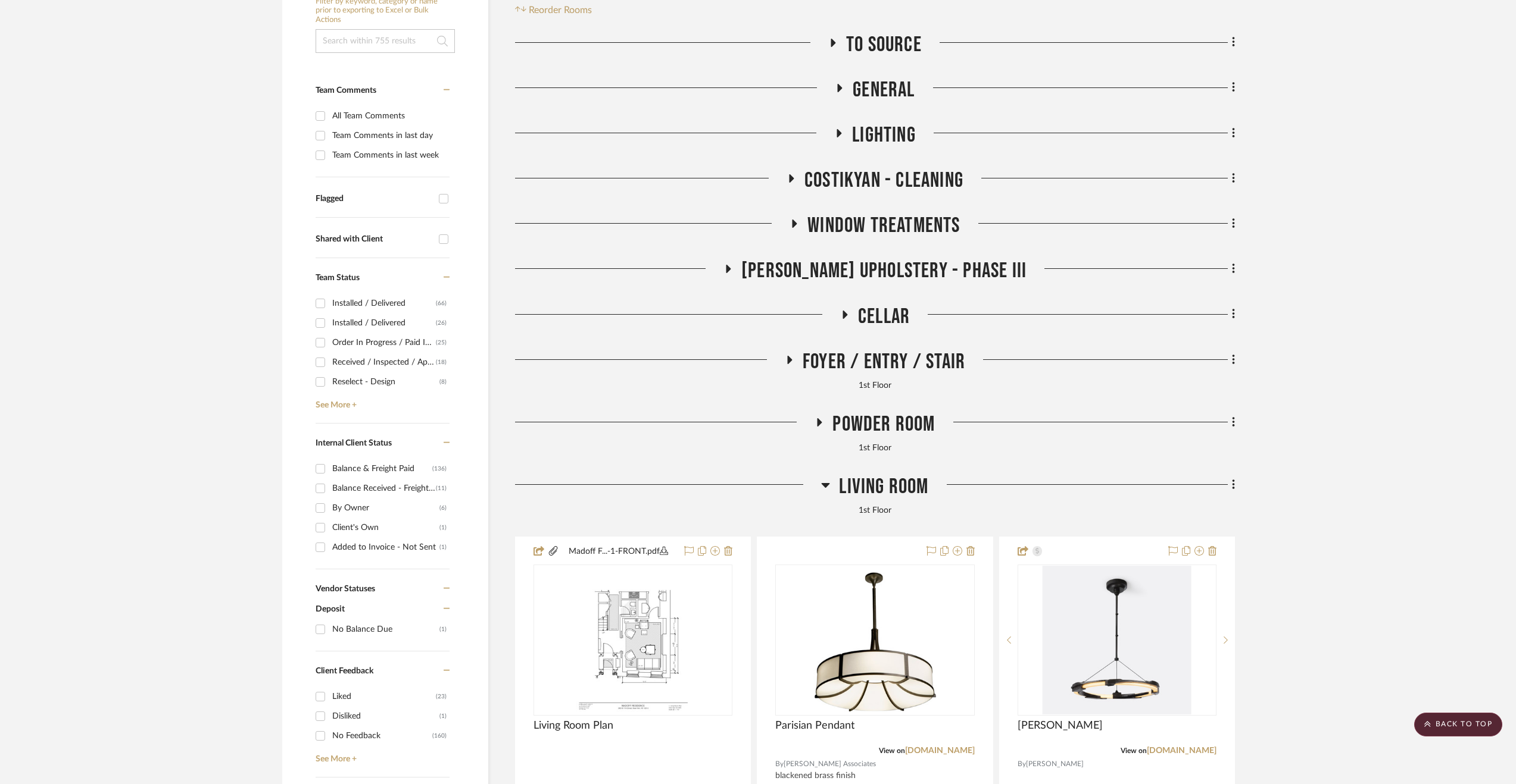
scroll to position [119, 0]
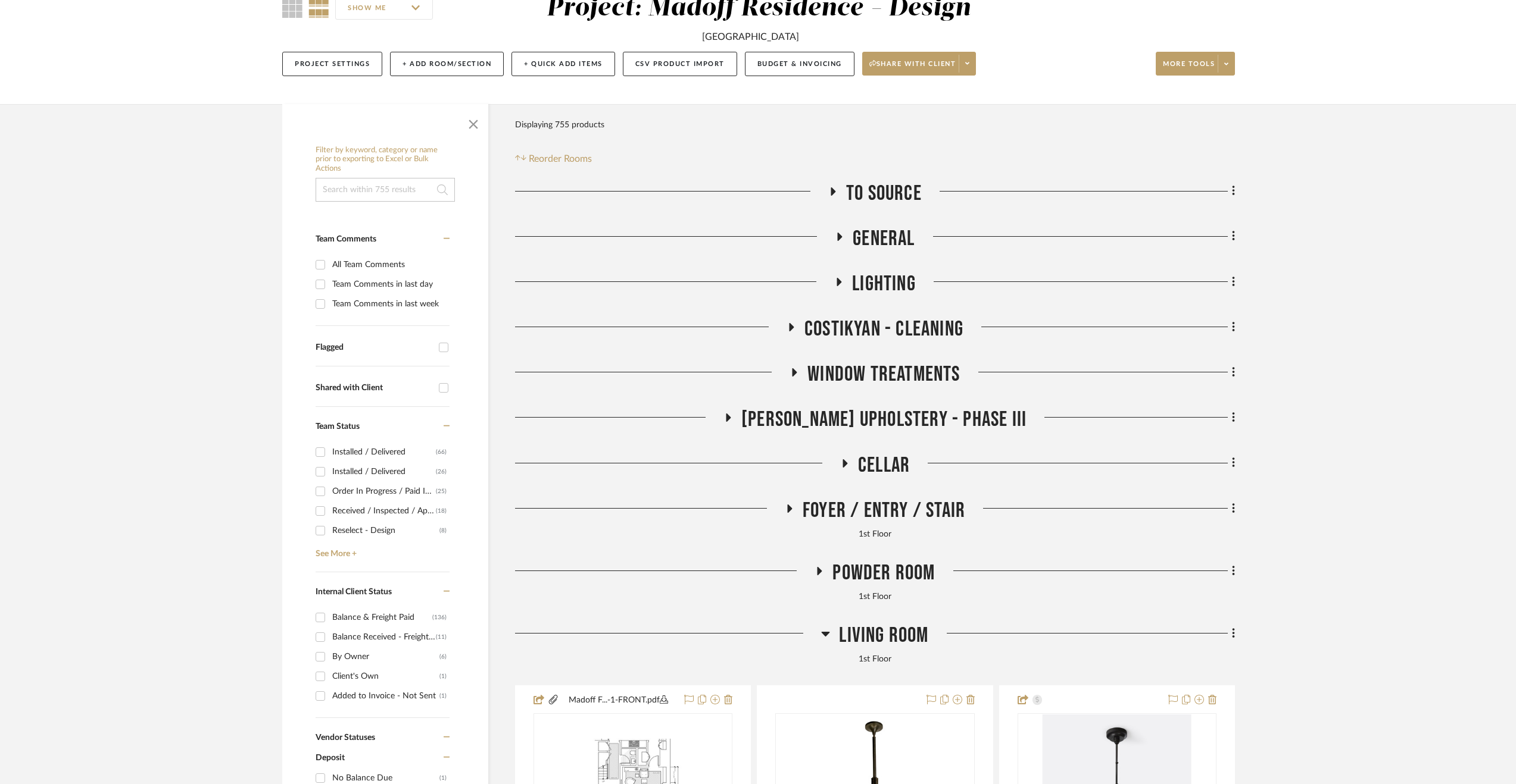
click at [850, 416] on span "[PERSON_NAME] Upholstery - Phase III" at bounding box center [884, 420] width 285 height 26
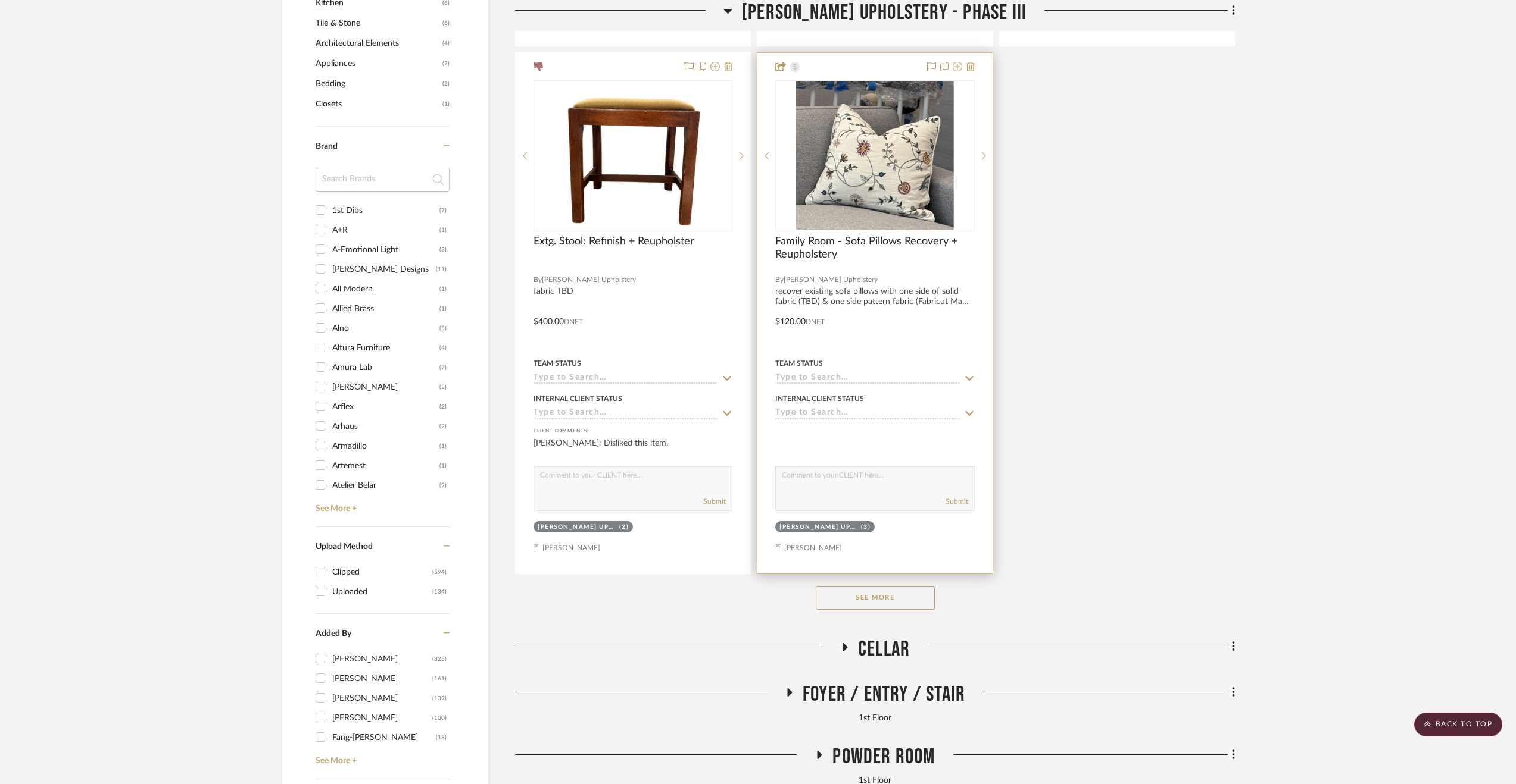
scroll to position [1666, 0]
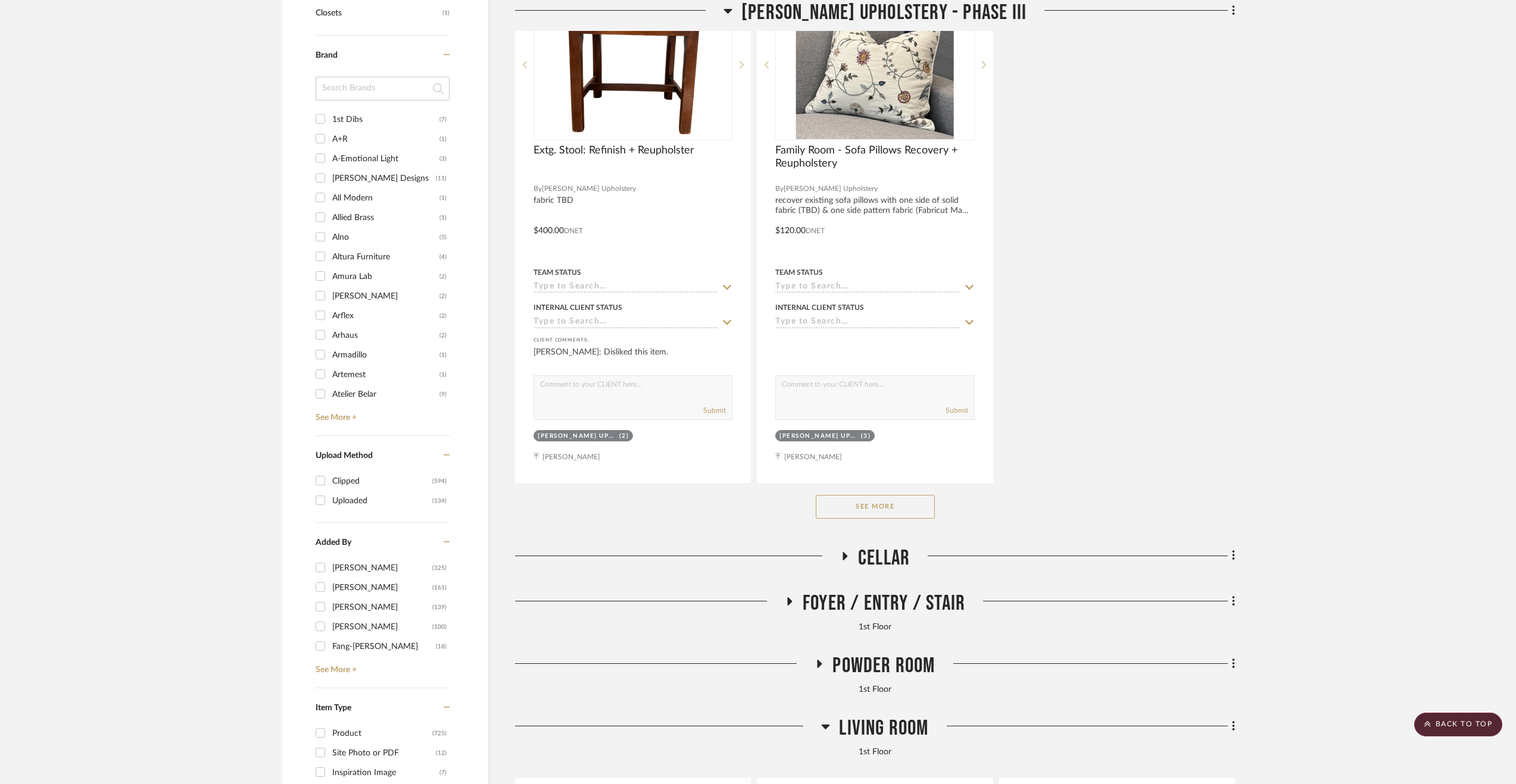
click at [842, 507] on button "See More" at bounding box center [875, 507] width 119 height 24
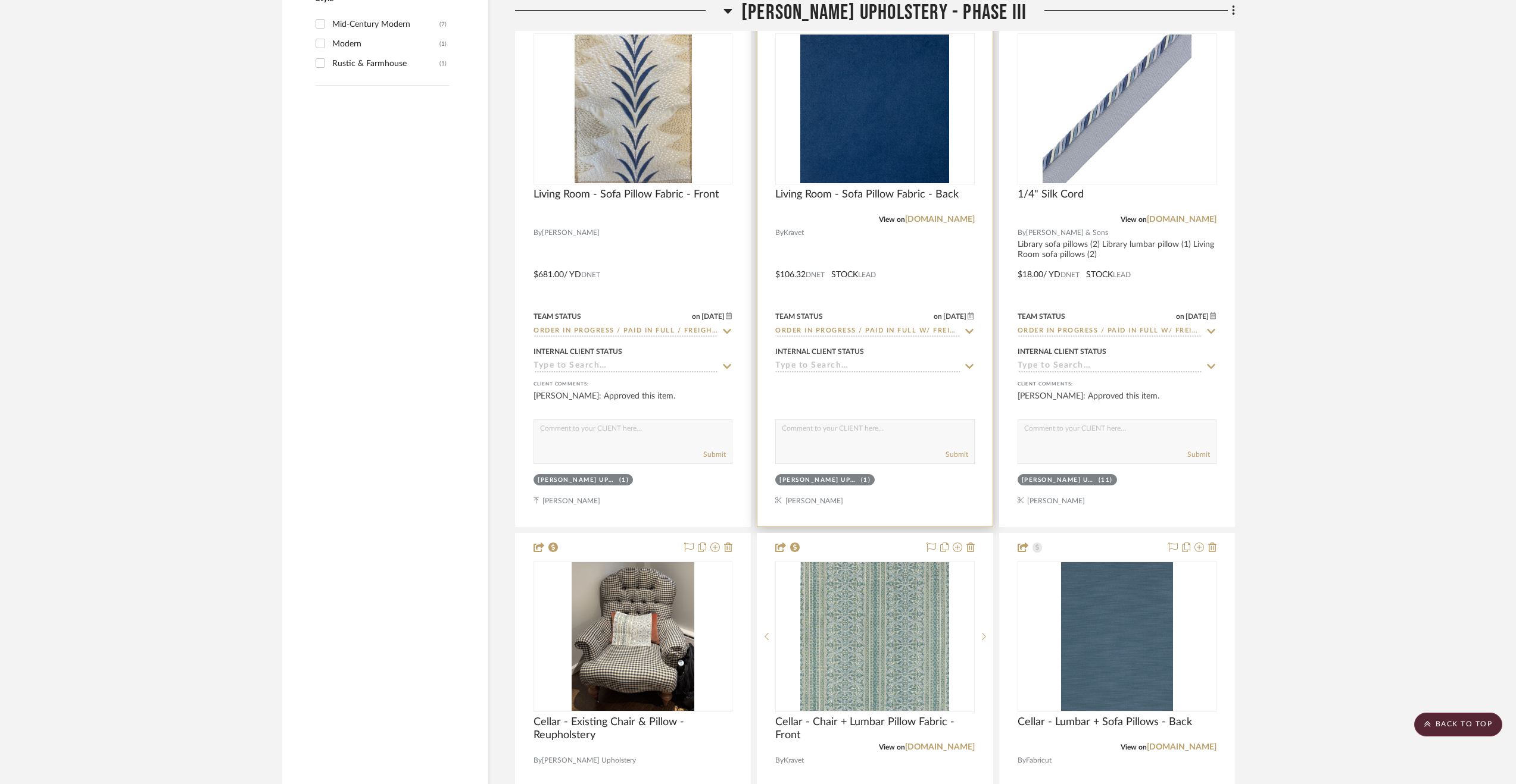
scroll to position [3094, 0]
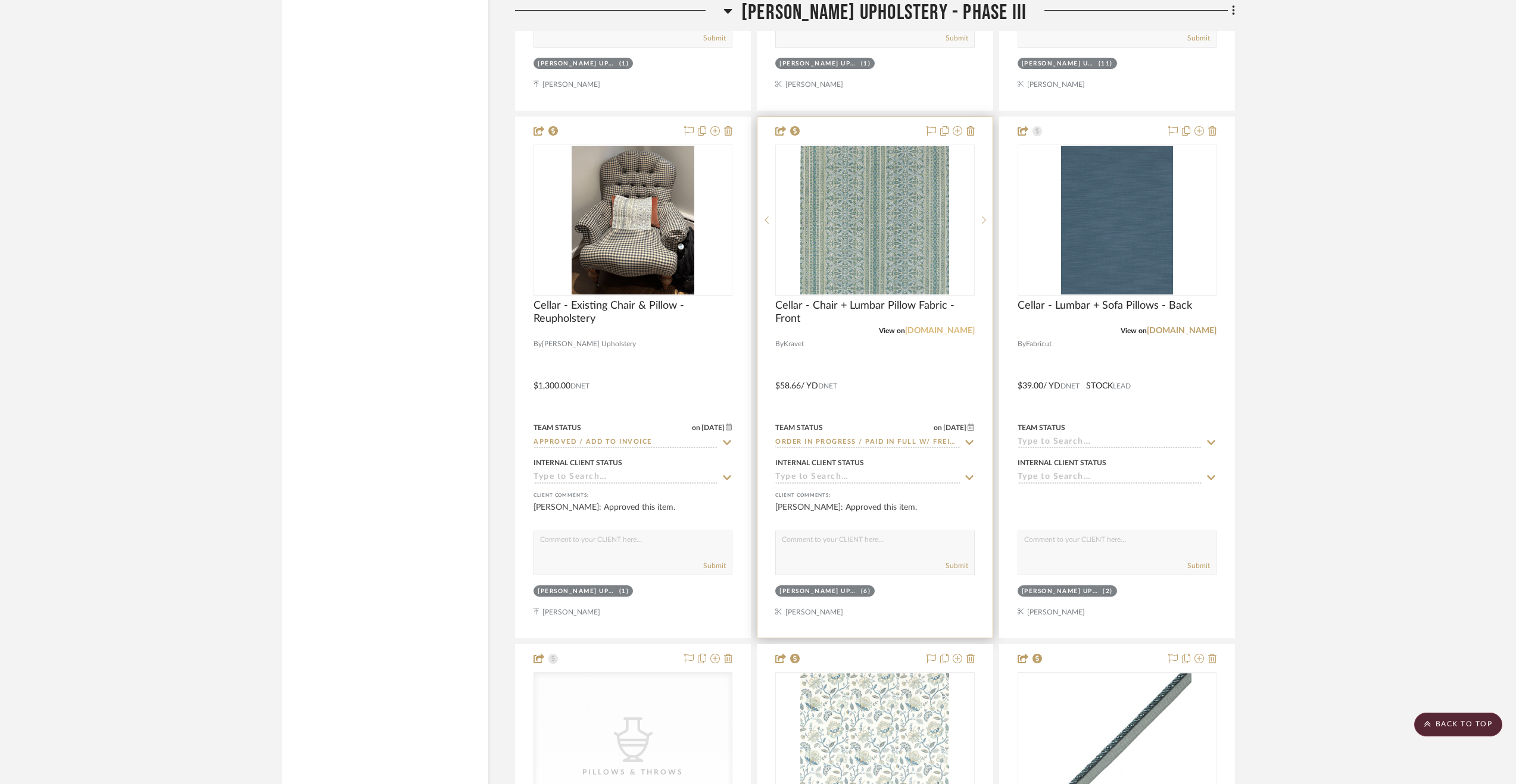
click at [966, 330] on link "[DOMAIN_NAME]" at bounding box center [940, 331] width 70 height 8
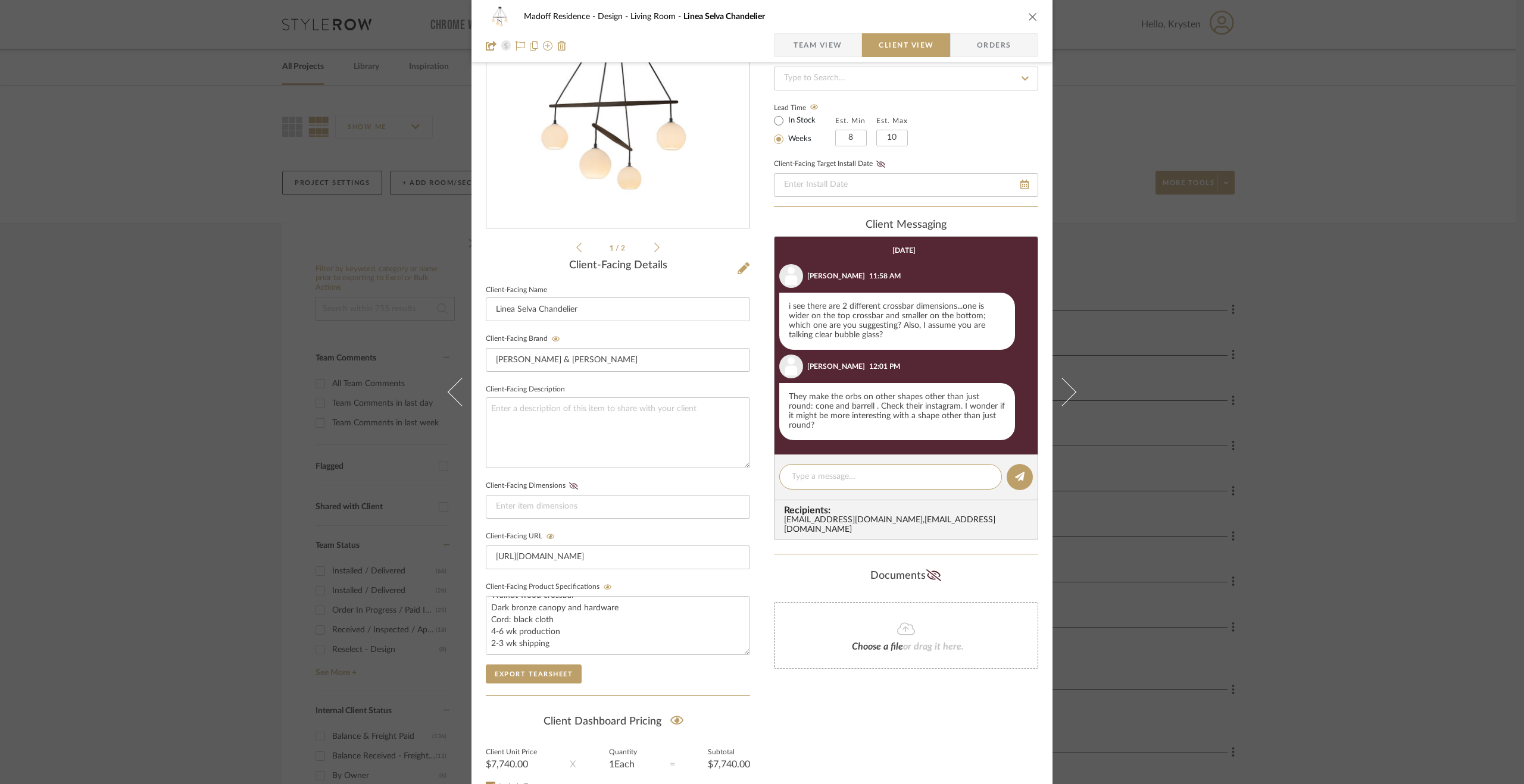
click at [655, 245] on div "1 / 2" at bounding box center [618, 111] width 265 height 286
click at [654, 246] on icon at bounding box center [657, 248] width 5 height 9
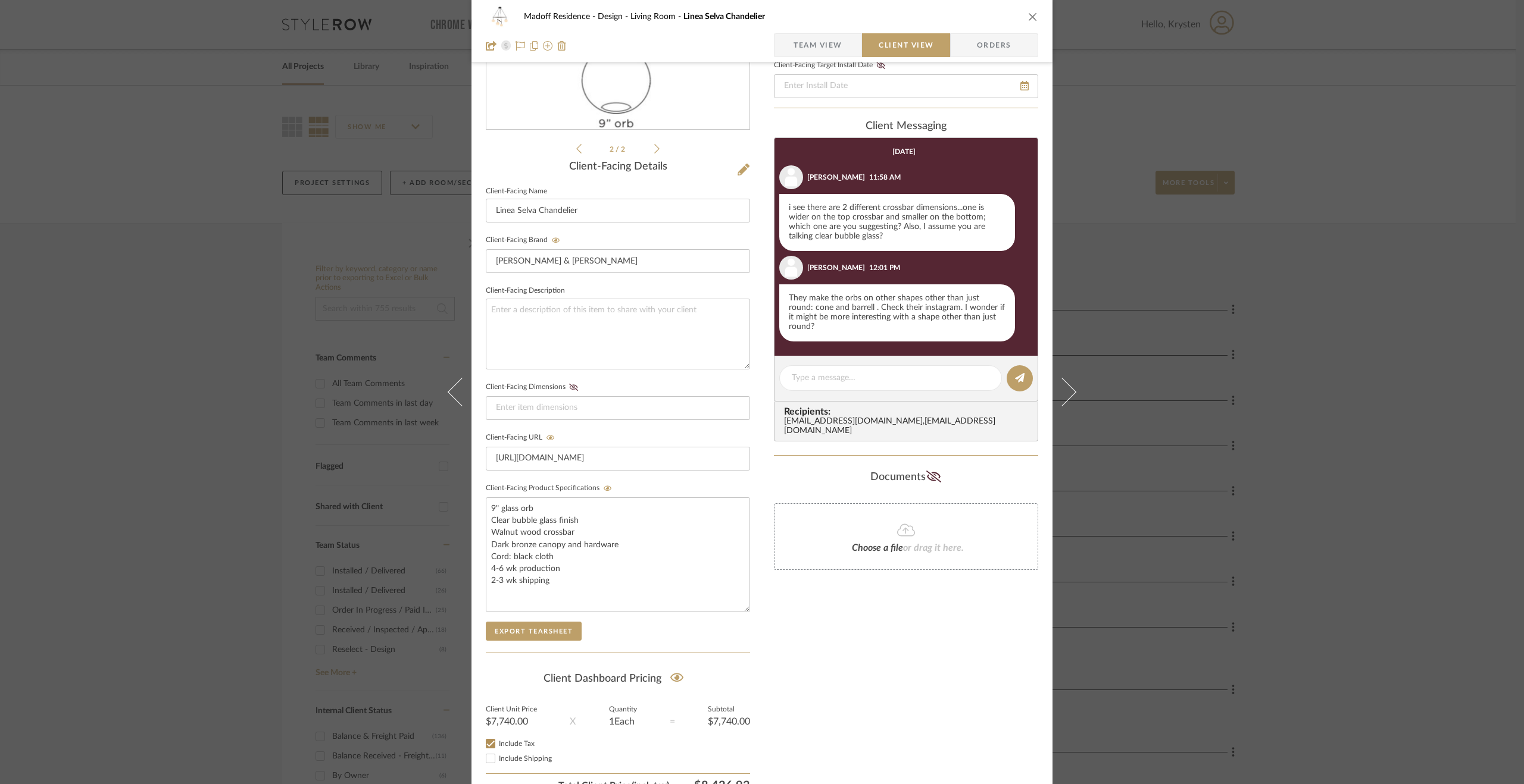
drag, startPoint x: 743, startPoint y: 551, endPoint x: 753, endPoint y: 608, distance: 57.9
click at [753, 608] on div "Madoff Residence - Design Living Room Linea Selva Chandelier Team View Client V…" at bounding box center [762, 321] width 581 height 1046
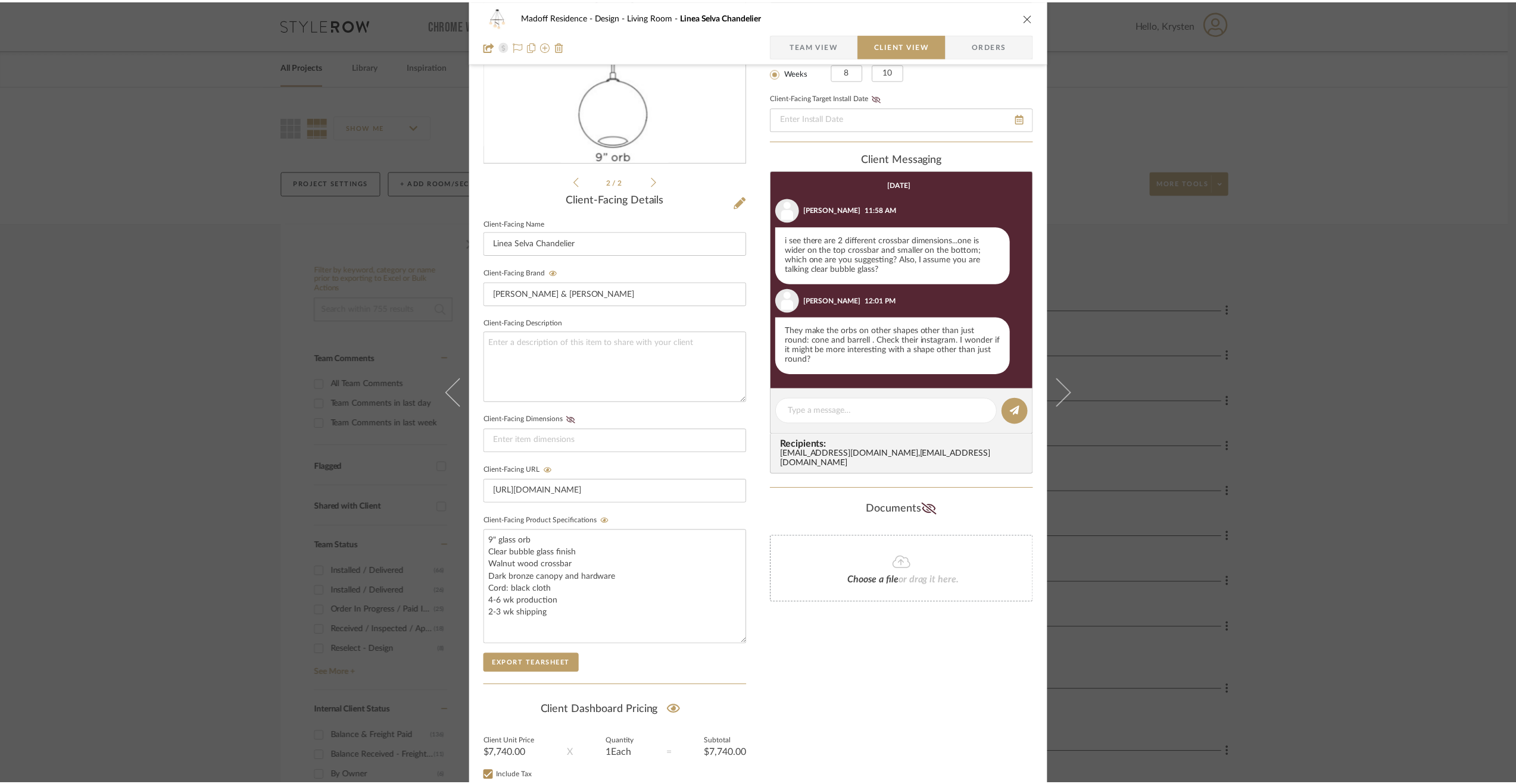
scroll to position [267, 0]
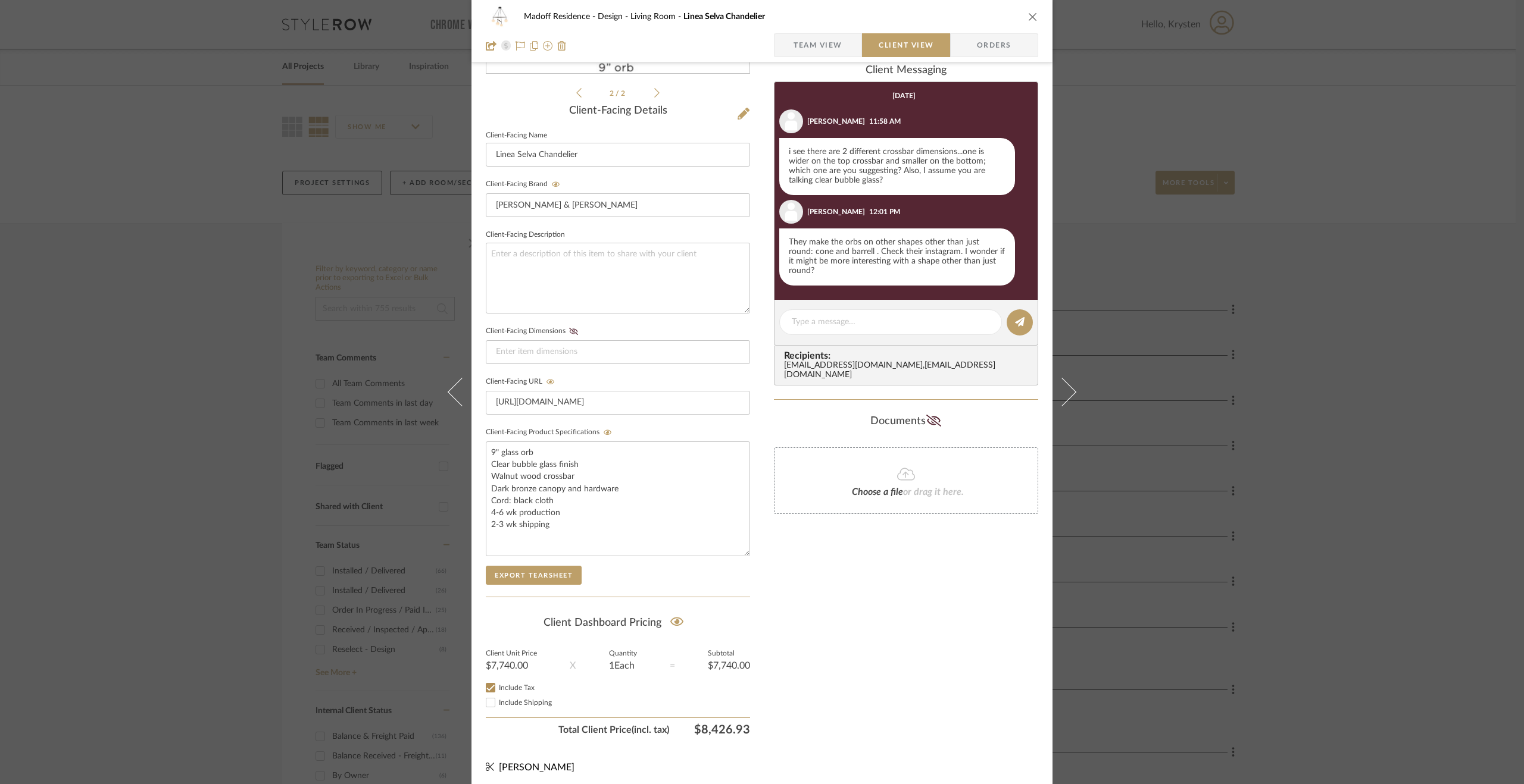
click at [1305, 485] on div "Madoff Residence - Design Living Room Linea Selva Chandelier Team View Client V…" at bounding box center [762, 392] width 1524 height 784
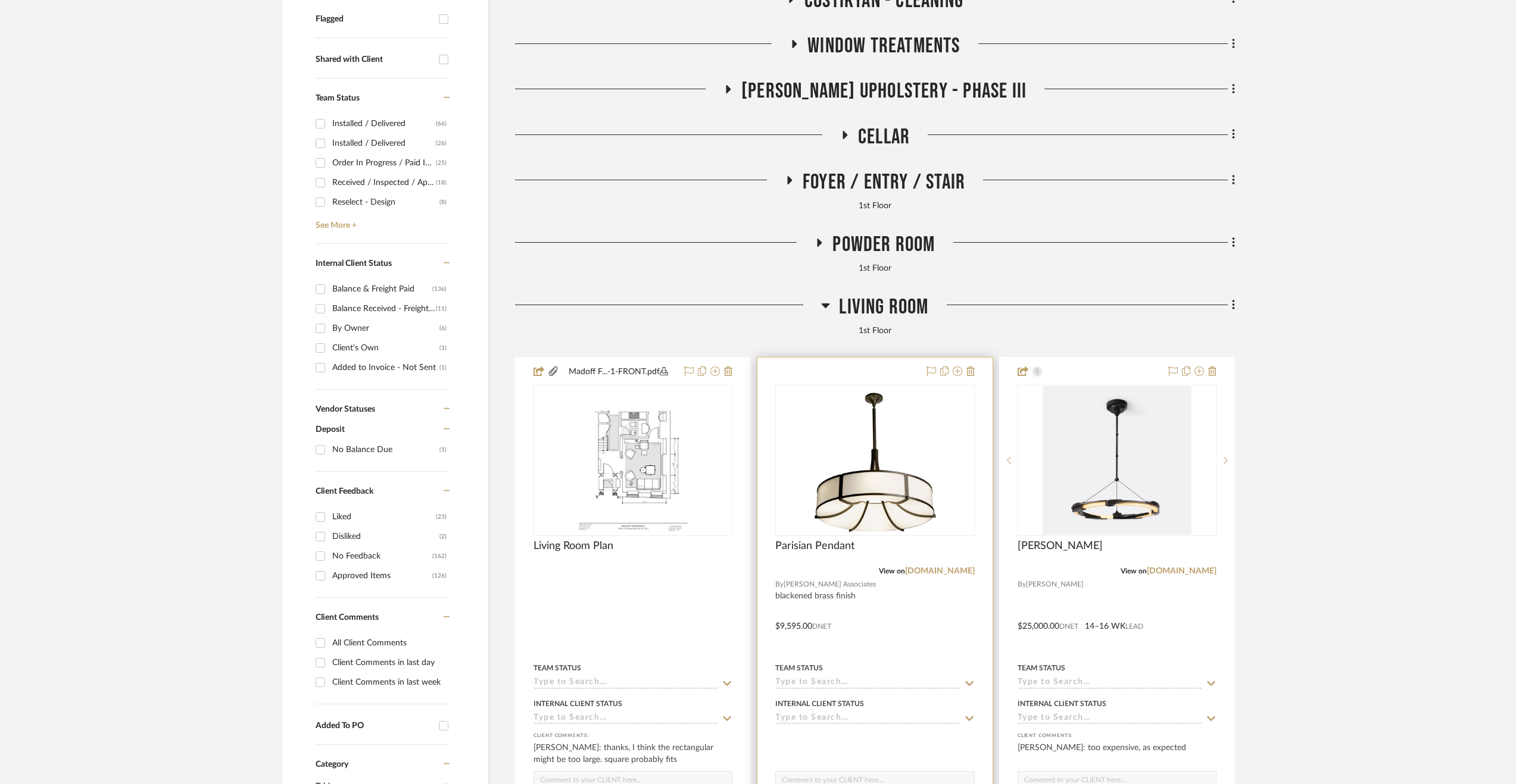
scroll to position [536, 0]
